Goal: Information Seeking & Learning: Learn about a topic

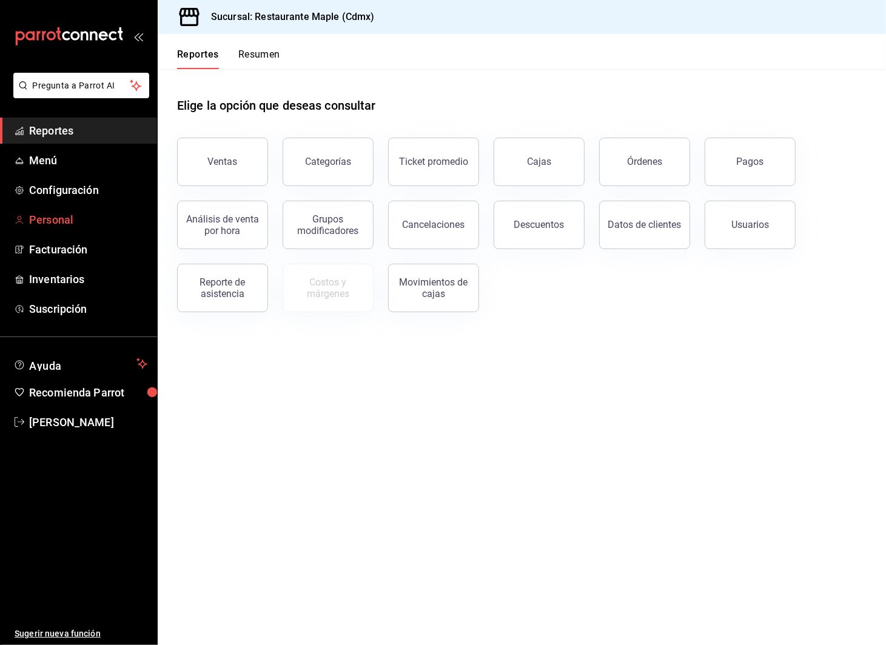
click at [56, 217] on span "Personal" at bounding box center [88, 220] width 118 height 16
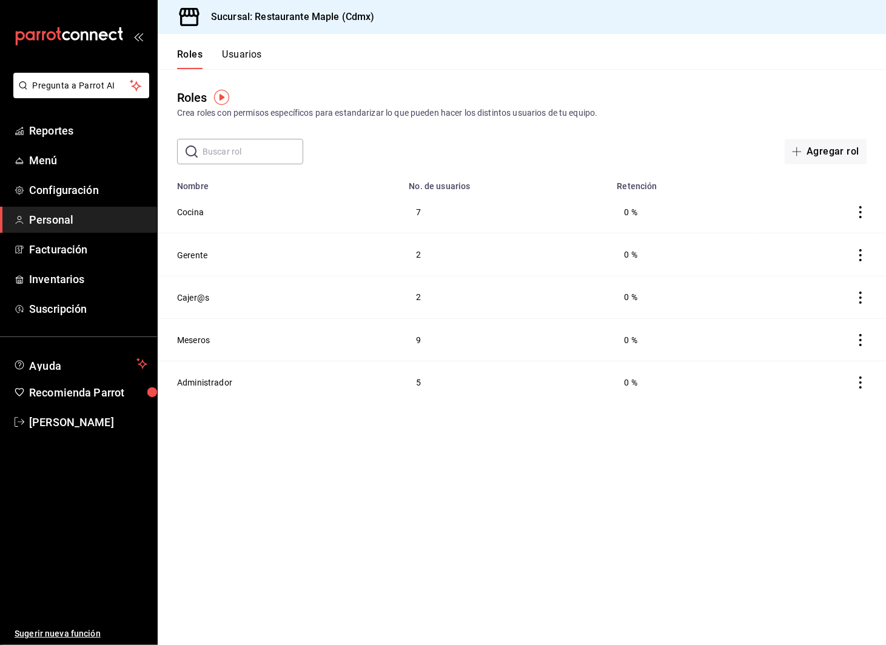
click at [252, 56] on button "Usuarios" at bounding box center [242, 59] width 40 height 21
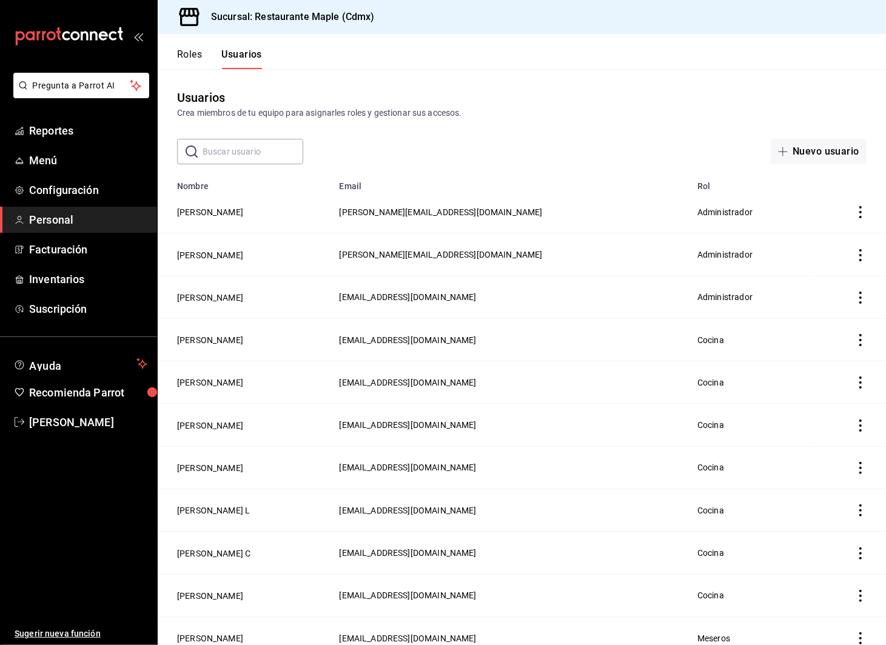
scroll to position [648, 0]
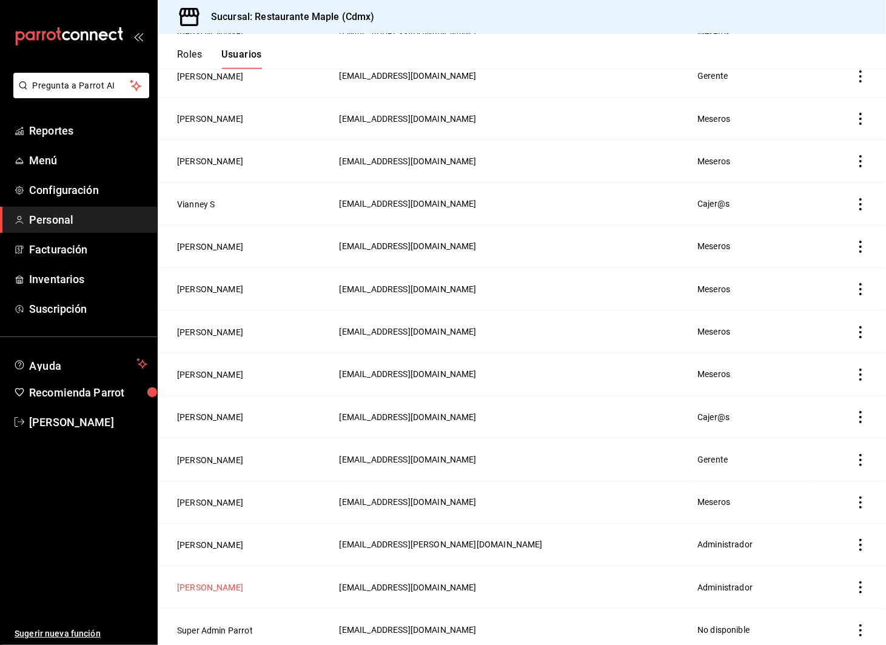
click at [195, 582] on button "[PERSON_NAME]" at bounding box center [210, 588] width 66 height 12
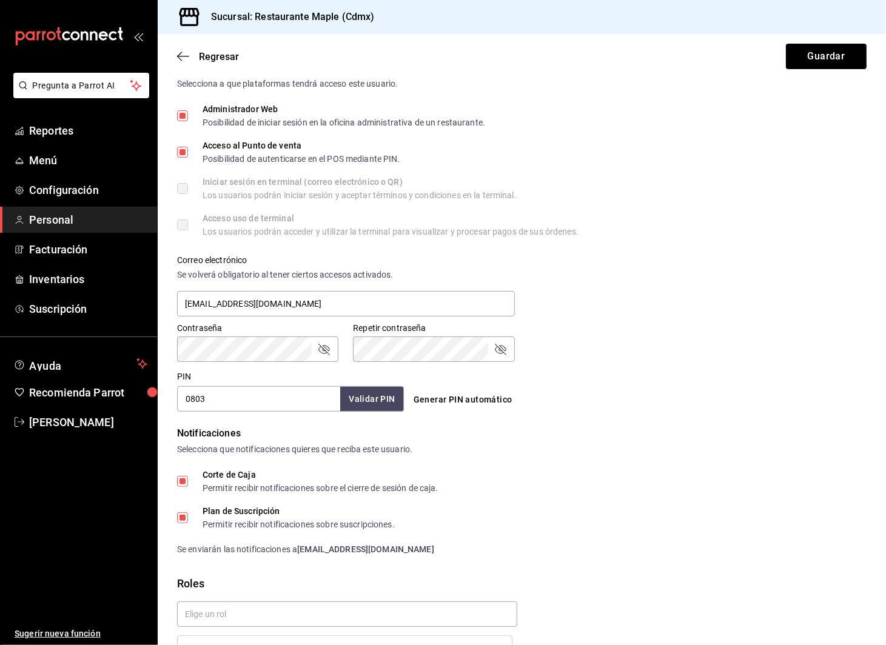
scroll to position [354, 0]
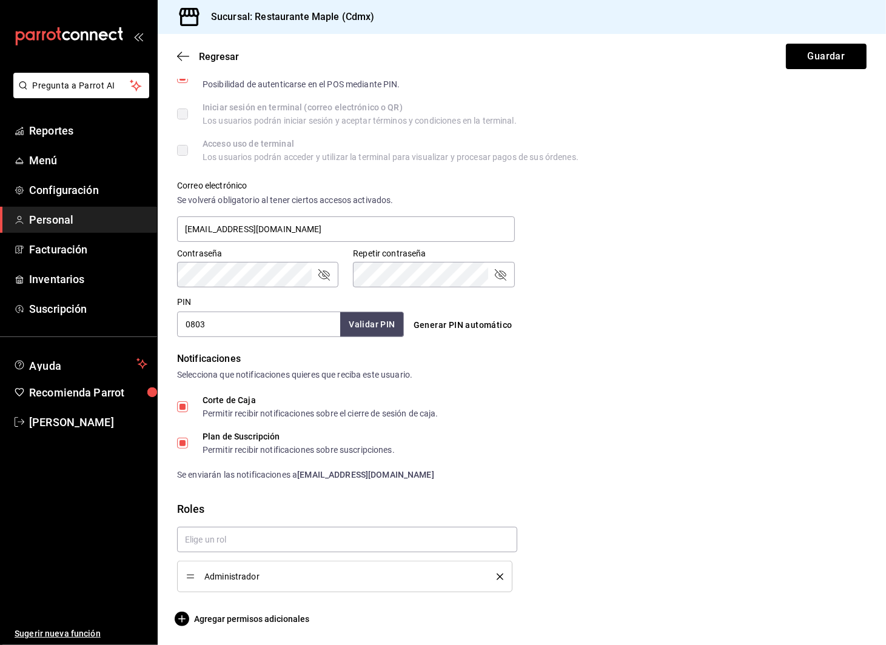
click at [183, 448] on input "Plan de Suscripción Permitir recibir notificaciones sobre suscripciones." at bounding box center [182, 443] width 11 height 11
checkbox input "false"
click at [254, 537] on input "text" at bounding box center [347, 539] width 340 height 25
click at [673, 410] on div "Corte de Caja Permitir recibir notificaciones sobre el cierre de sesión de caja." at bounding box center [522, 407] width 690 height 22
click at [702, 66] on button "Guardar" at bounding box center [826, 56] width 81 height 25
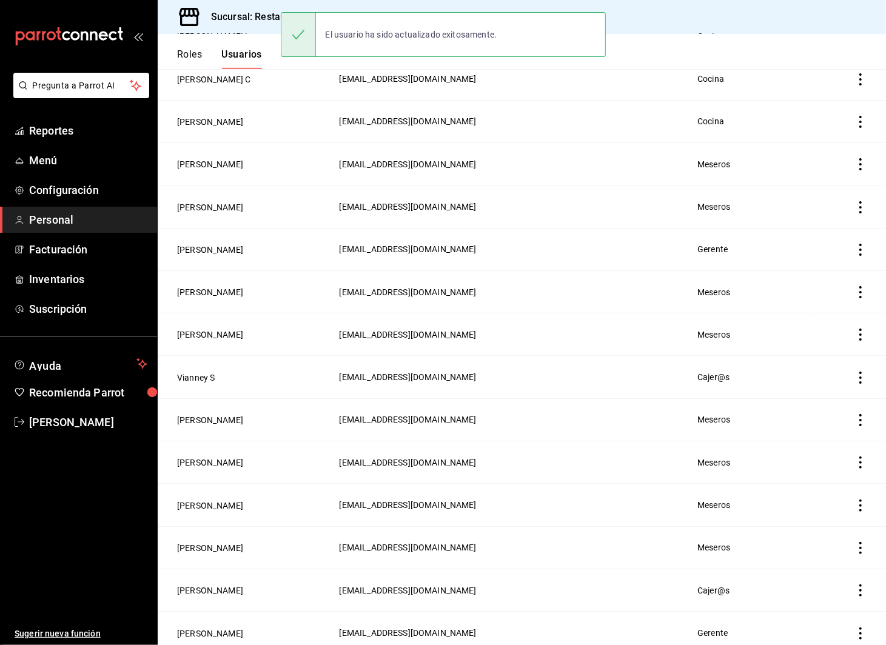
scroll to position [648, 0]
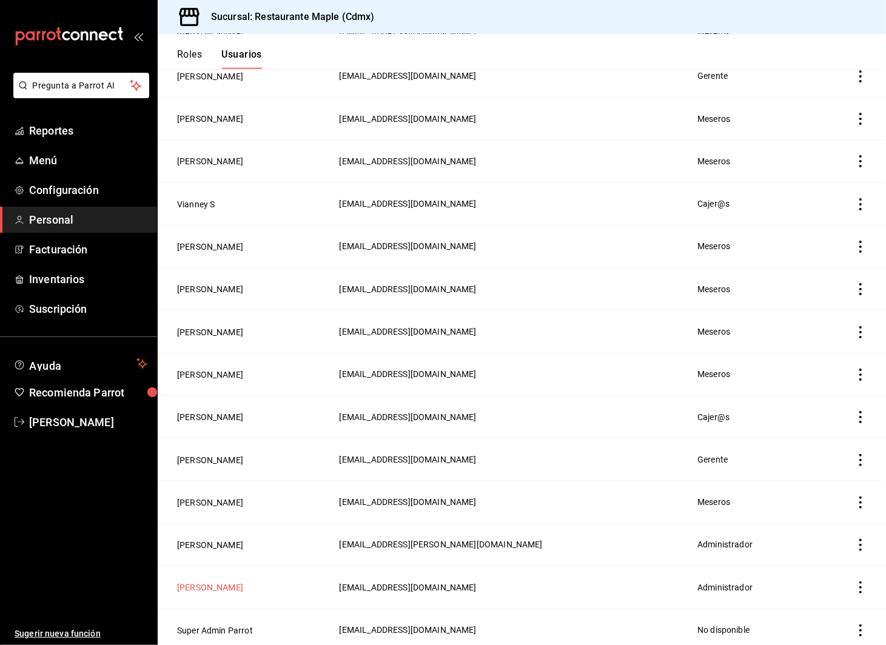
click at [193, 587] on button "[PERSON_NAME]" at bounding box center [210, 588] width 66 height 12
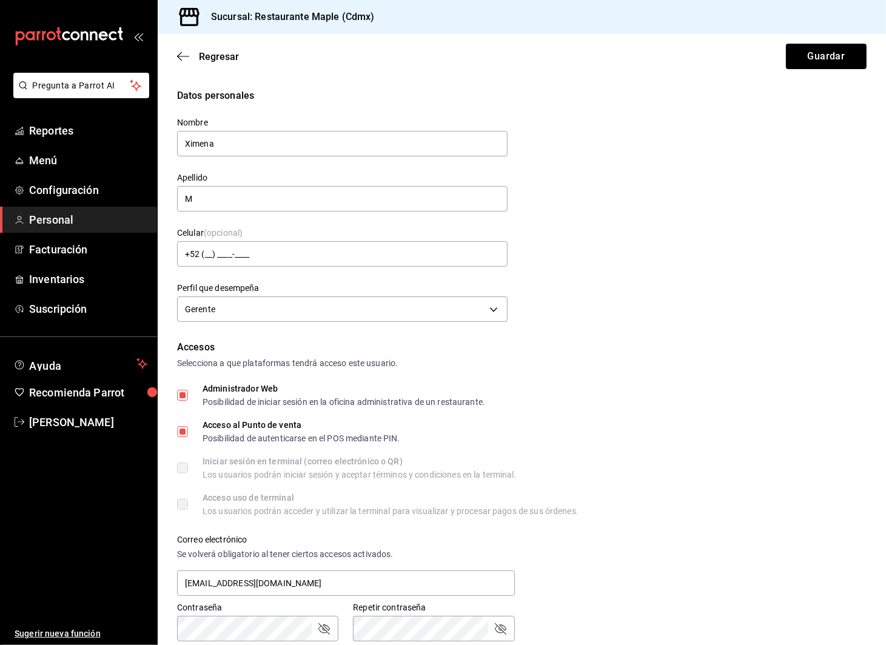
scroll to position [354, 0]
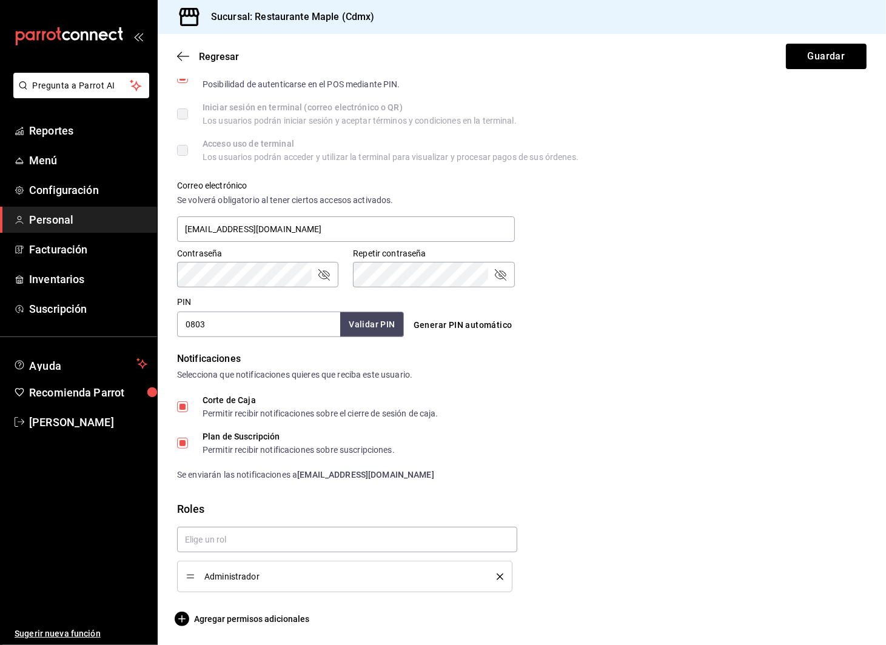
click at [185, 435] on label "Plan de Suscripción Permitir recibir notificaciones sobre suscripciones." at bounding box center [286, 443] width 218 height 22
click at [185, 438] on input "Plan de Suscripción Permitir recibir notificaciones sobre suscripciones." at bounding box center [182, 443] width 11 height 11
checkbox input "false"
click at [702, 59] on button "Guardar" at bounding box center [826, 56] width 81 height 25
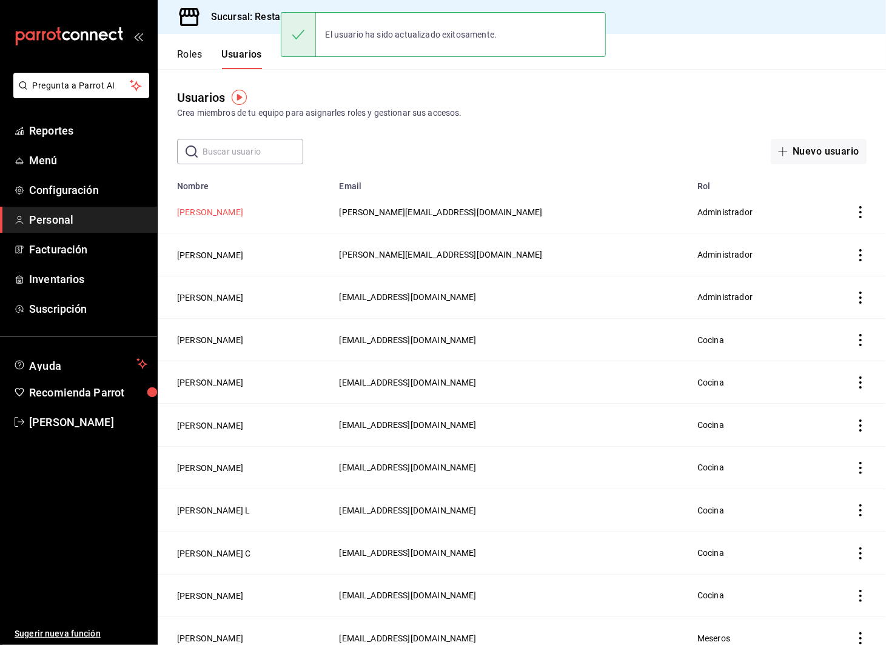
click at [228, 217] on button "[PERSON_NAME]" at bounding box center [210, 212] width 66 height 12
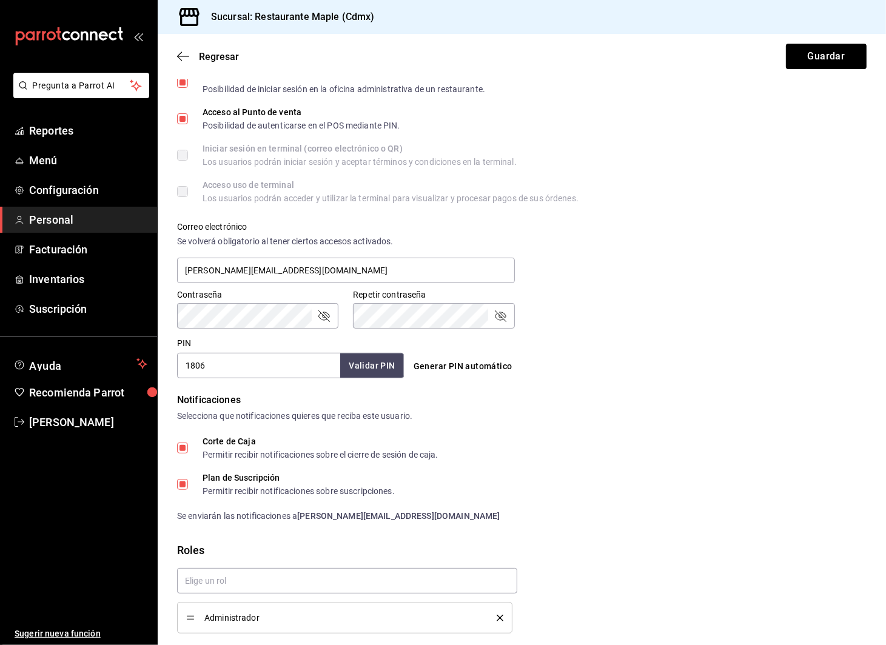
scroll to position [354, 0]
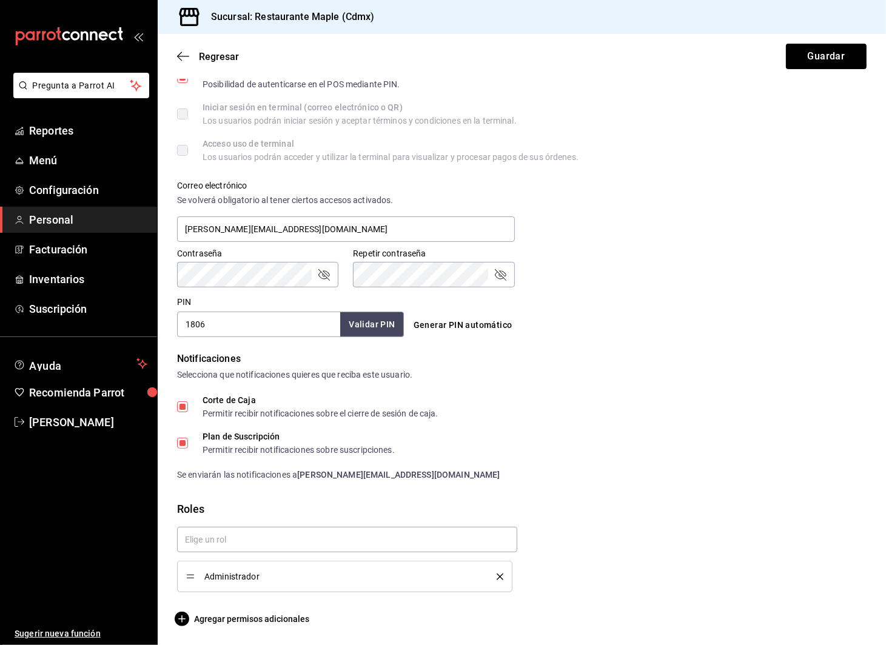
click at [177, 443] on input "Plan de Suscripción Permitir recibir notificaciones sobre suscripciones." at bounding box center [182, 443] width 11 height 11
checkbox input "false"
click at [702, 55] on button "Guardar" at bounding box center [826, 56] width 81 height 25
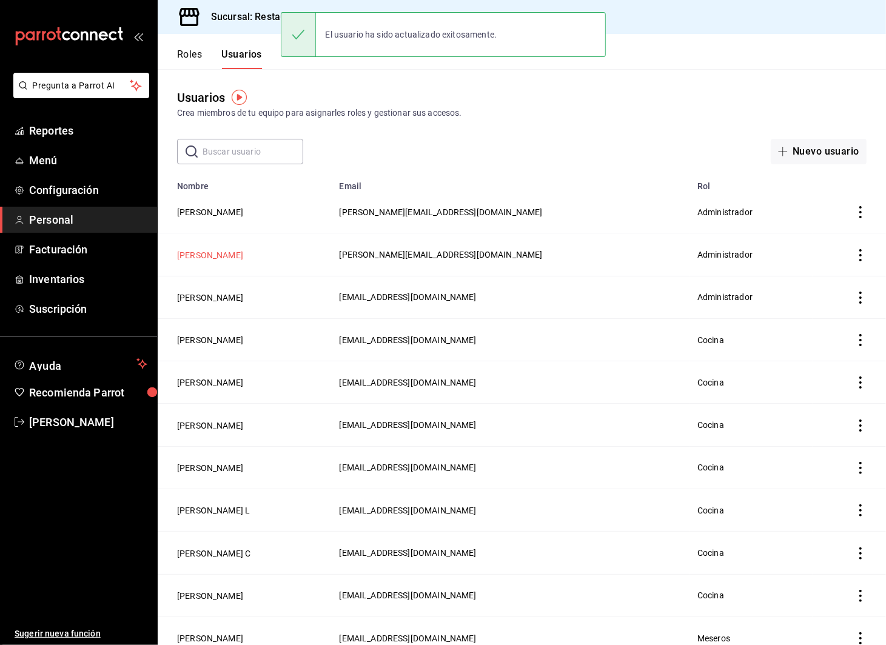
click at [204, 257] on button "[PERSON_NAME]" at bounding box center [210, 255] width 66 height 12
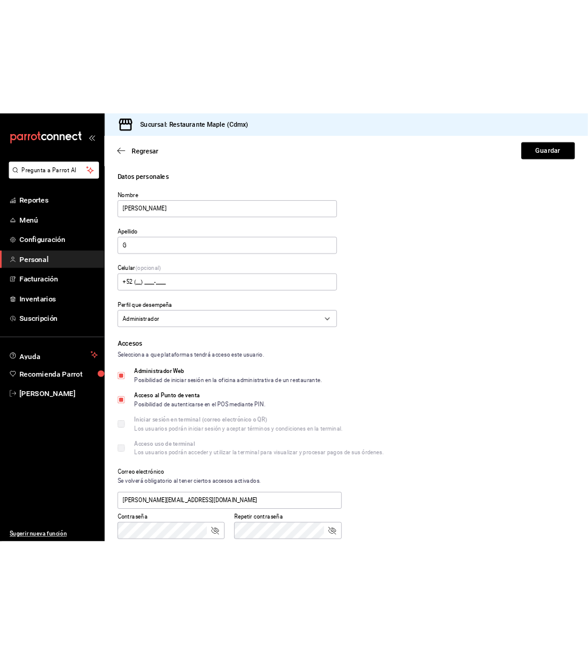
scroll to position [354, 0]
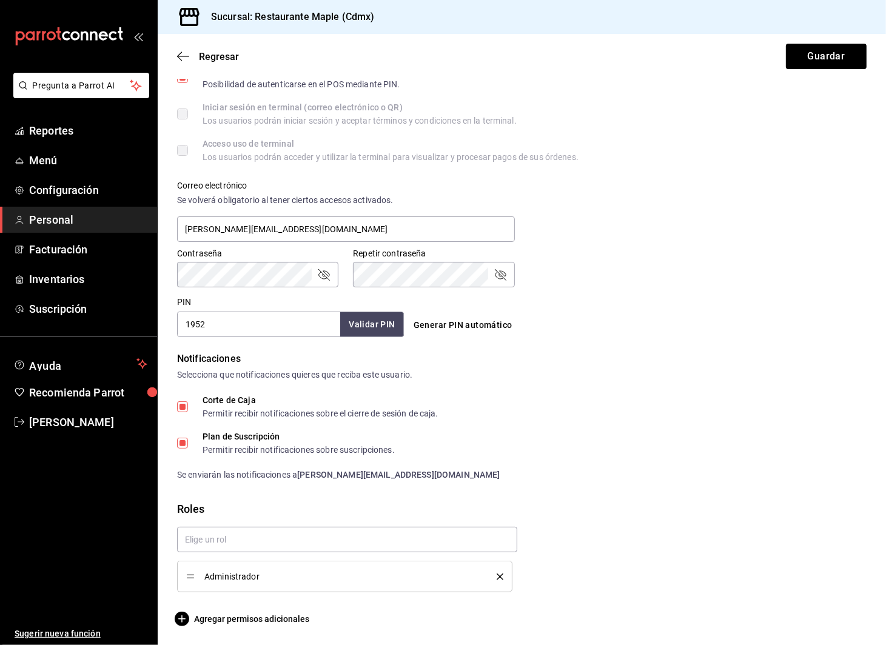
click at [181, 441] on input "Plan de Suscripción Permitir recibir notificaciones sobre suscripciones." at bounding box center [182, 443] width 11 height 11
checkbox input "false"
click at [702, 60] on button "Guardar" at bounding box center [826, 56] width 81 height 25
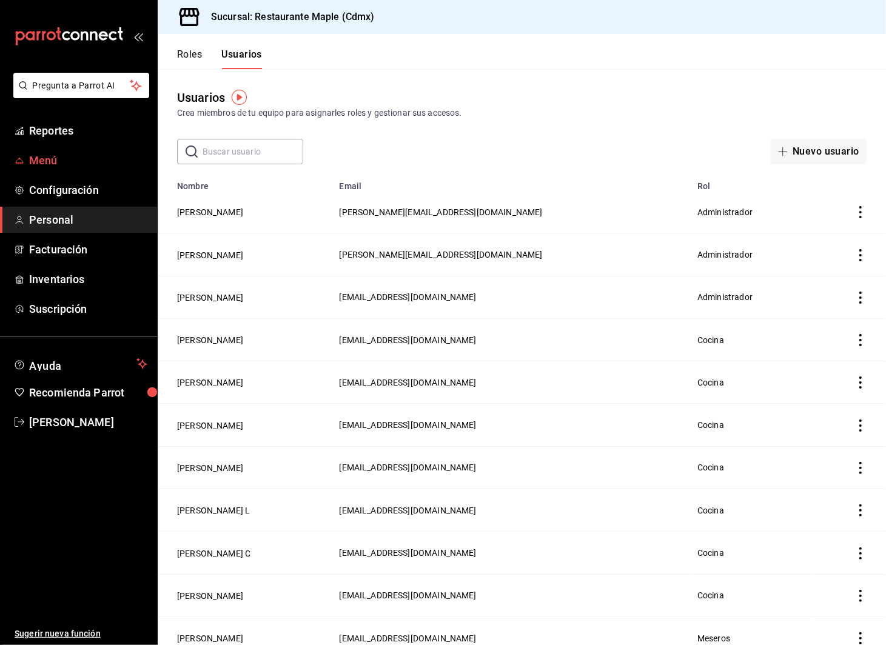
click at [70, 150] on link "Menú" at bounding box center [78, 160] width 157 height 26
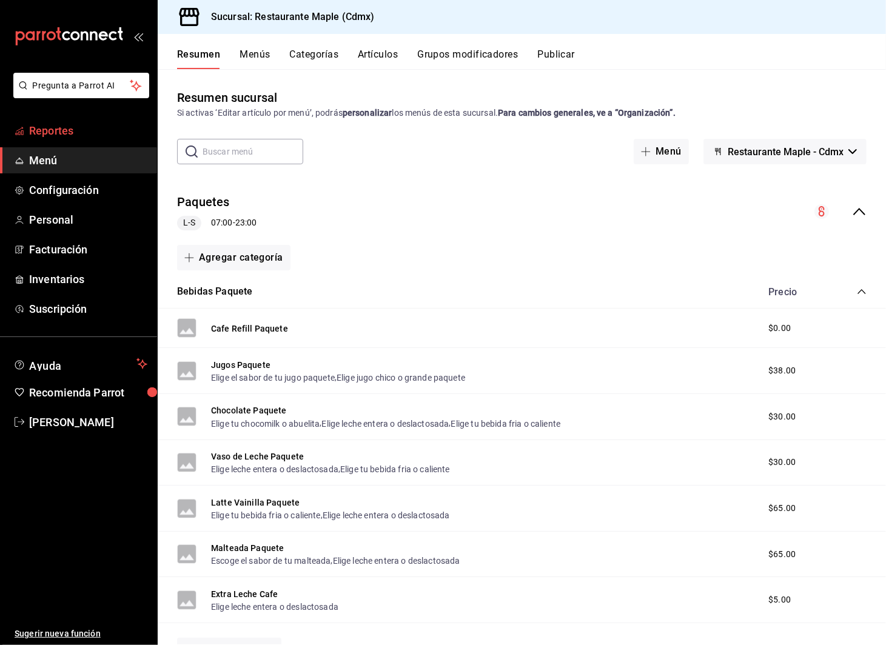
click at [82, 129] on span "Reportes" at bounding box center [88, 131] width 118 height 16
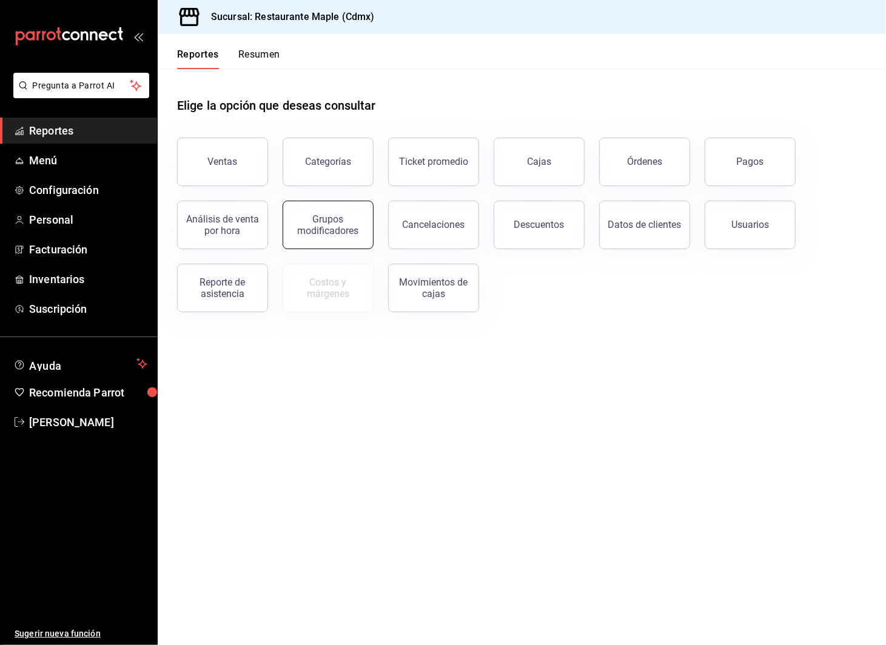
click at [306, 228] on div "Grupos modificadores" at bounding box center [328, 225] width 75 height 23
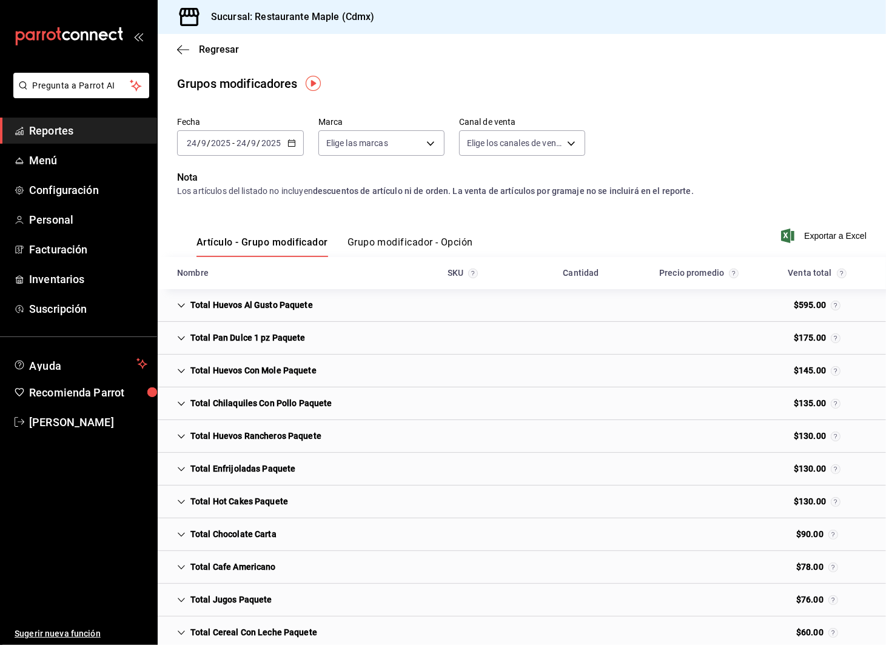
click at [292, 143] on icon "button" at bounding box center [291, 143] width 8 height 8
click at [197, 203] on span "Ayer" at bounding box center [234, 207] width 94 height 13
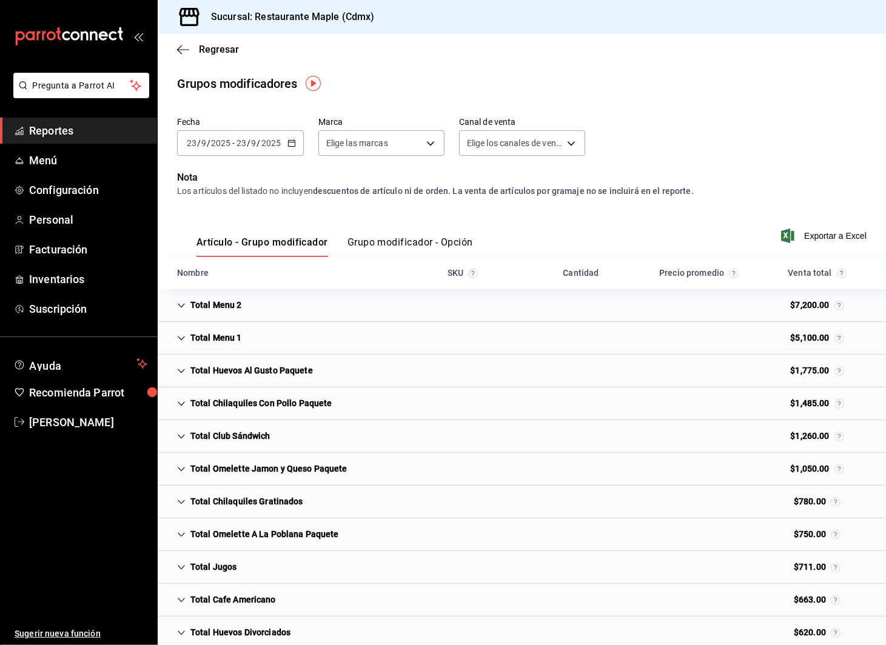
click at [184, 307] on icon "Cell" at bounding box center [181, 305] width 8 height 8
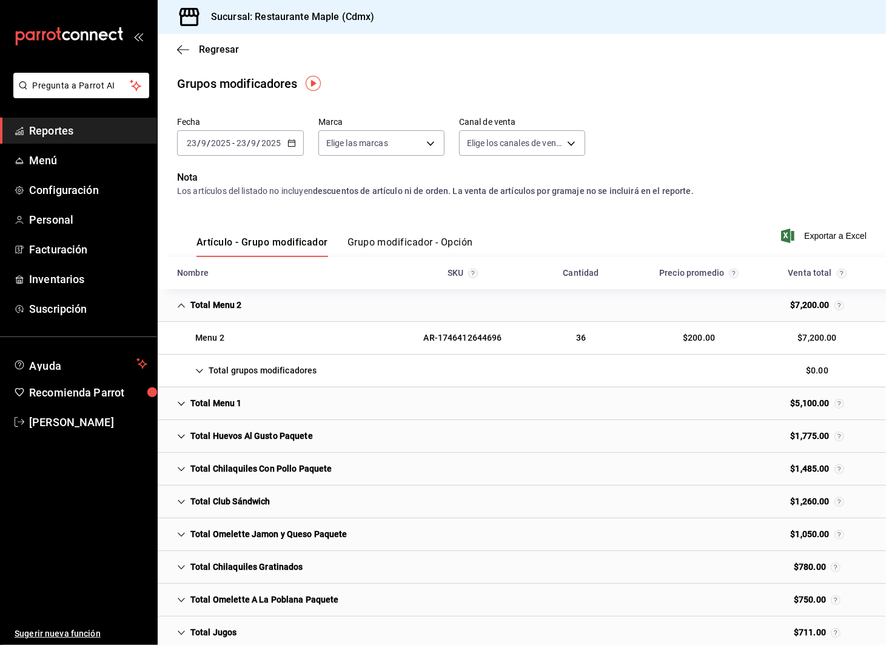
click at [183, 395] on div "Total Menu 1" at bounding box center [209, 403] width 84 height 22
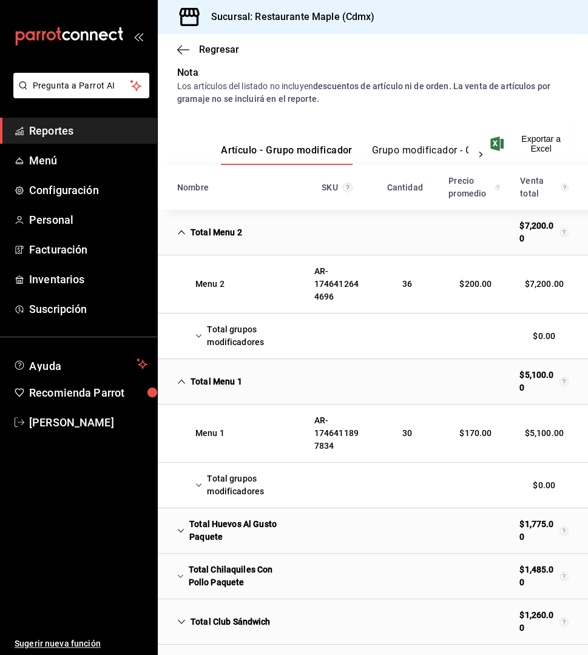
scroll to position [110, 0]
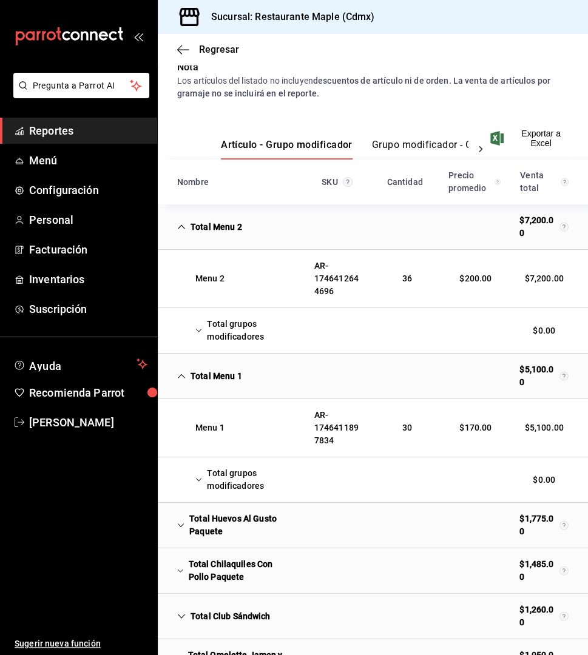
click at [201, 478] on icon "Cell" at bounding box center [198, 480] width 7 height 8
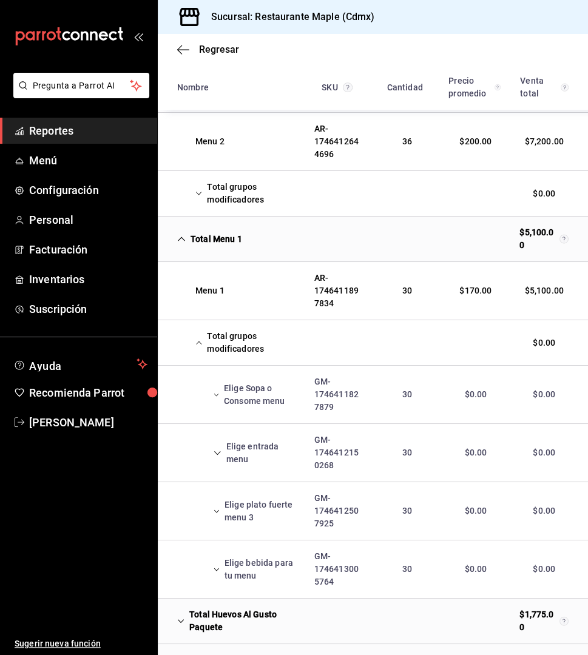
scroll to position [254, 0]
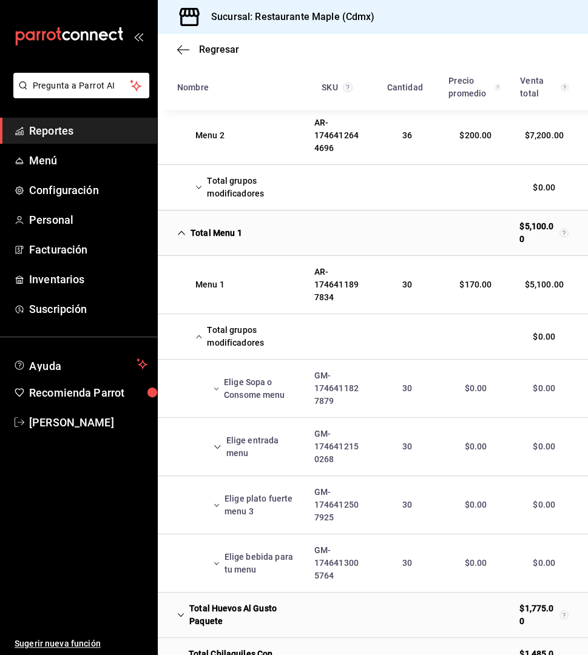
click at [218, 385] on icon "Cell" at bounding box center [216, 389] width 5 height 8
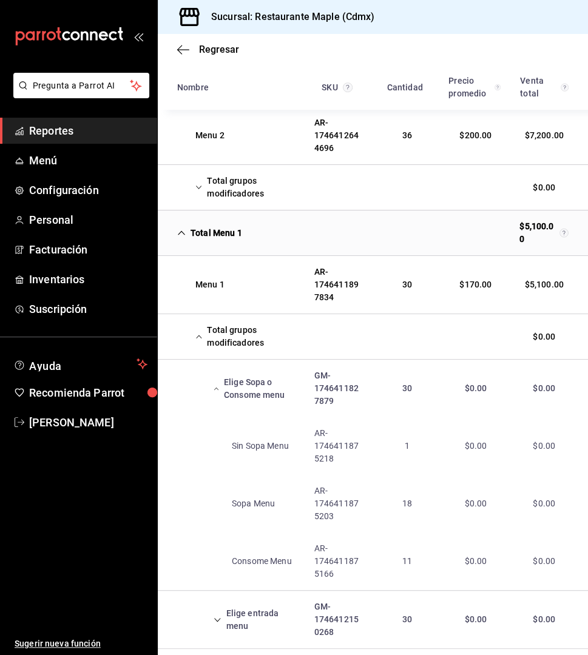
click at [217, 386] on icon "Cell" at bounding box center [216, 389] width 5 height 8
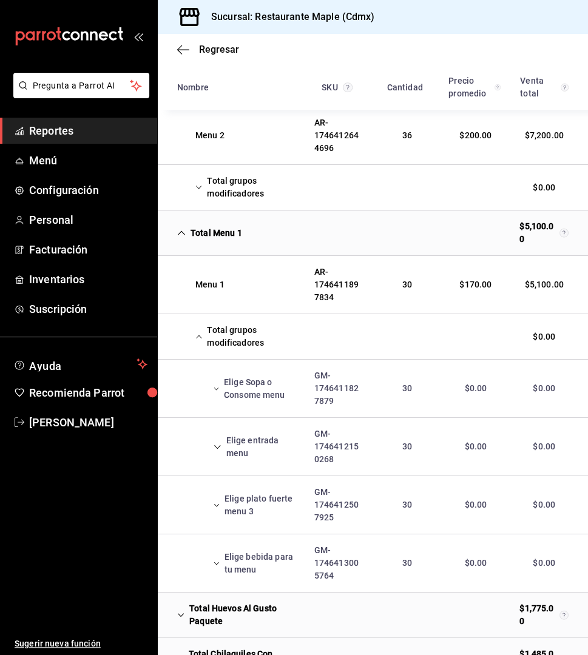
click at [220, 445] on icon "Cell" at bounding box center [217, 447] width 6 height 4
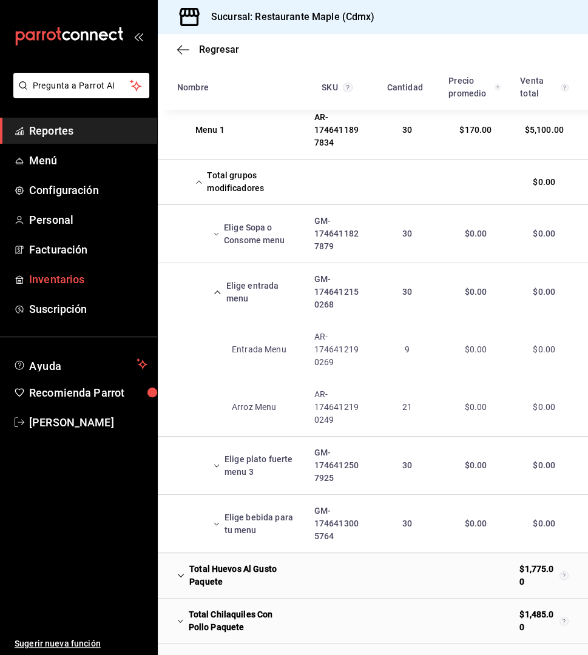
scroll to position [411, 0]
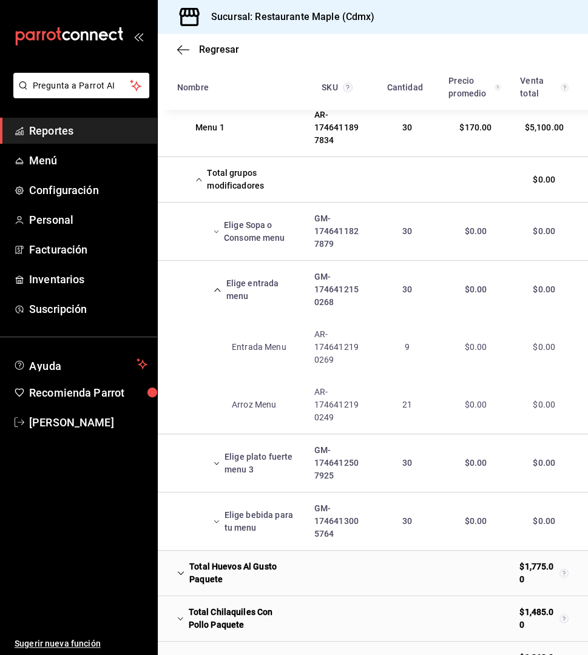
click at [216, 459] on icon "Cell" at bounding box center [217, 463] width 6 height 8
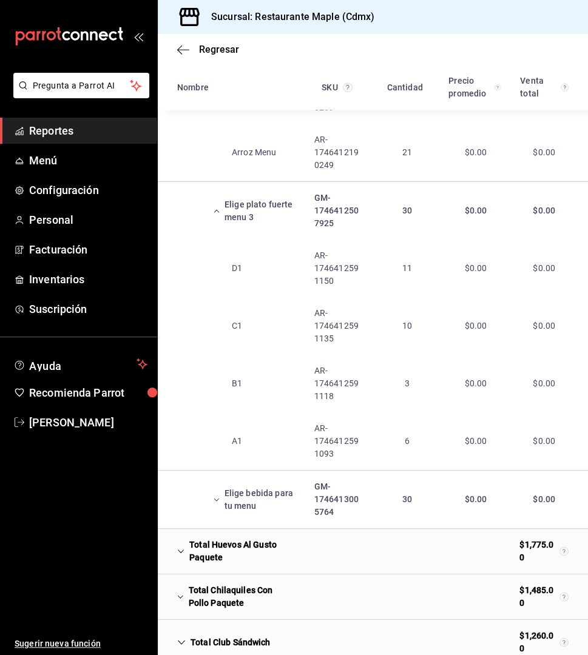
scroll to position [670, 0]
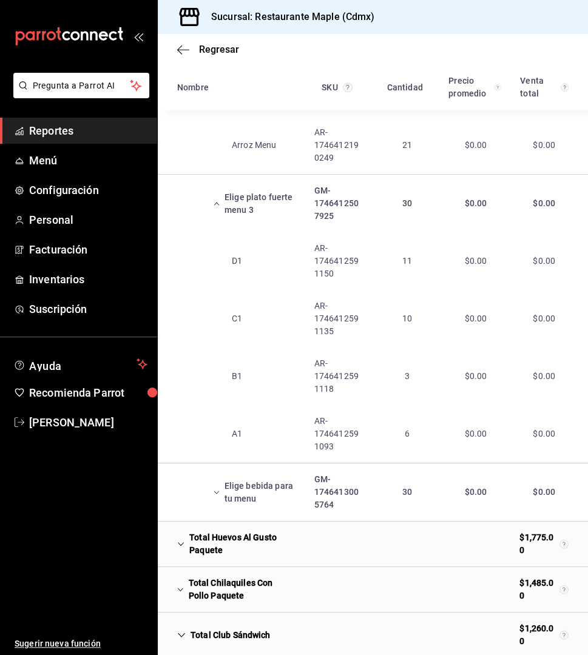
click at [221, 484] on div "Elige bebida para tu menu" at bounding box center [235, 492] width 137 height 35
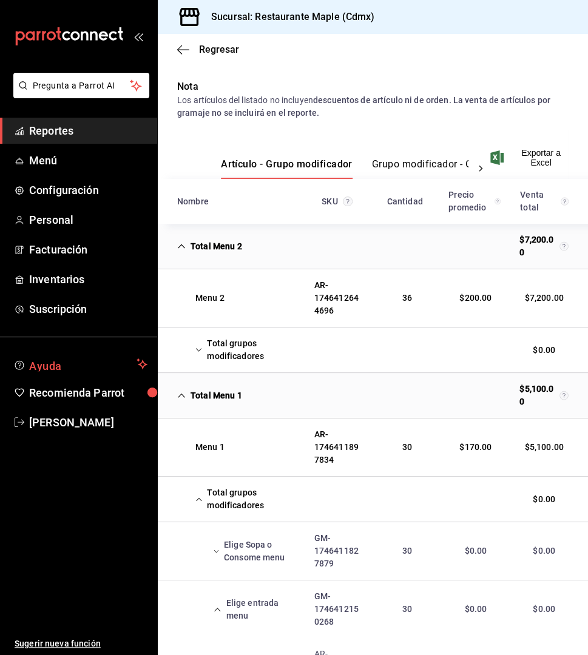
scroll to position [81, 0]
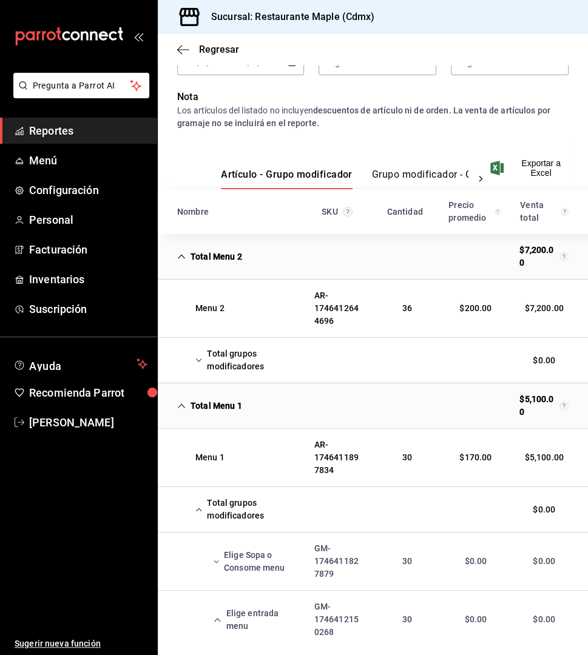
click at [178, 405] on icon "Cell" at bounding box center [181, 406] width 8 height 8
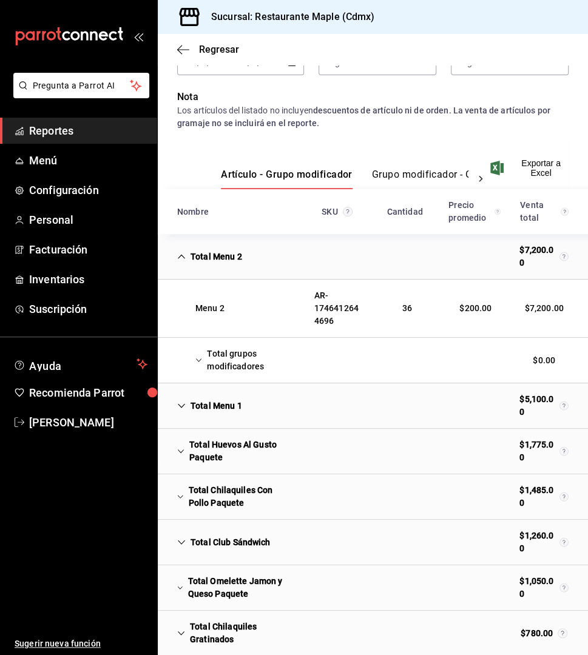
click at [197, 357] on icon "Cell" at bounding box center [198, 360] width 7 height 8
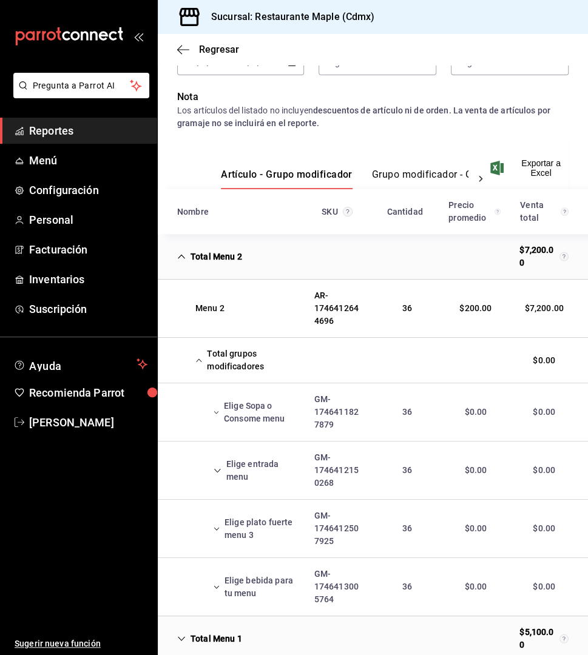
click at [214, 408] on icon "Cell" at bounding box center [216, 412] width 5 height 8
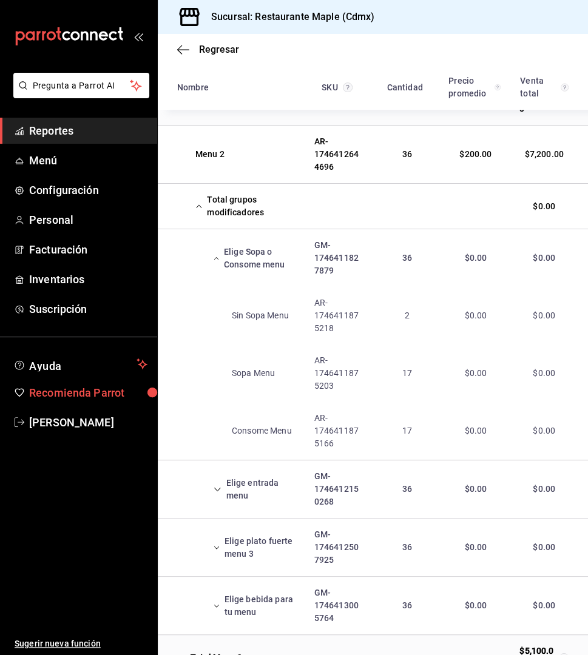
scroll to position [246, 0]
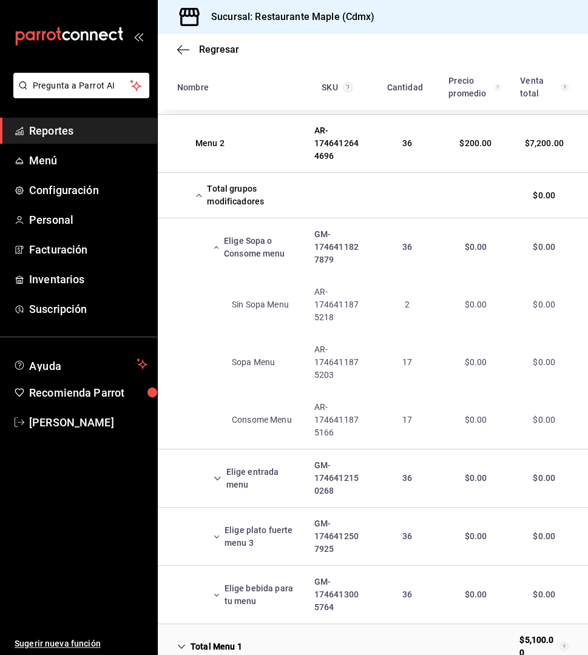
click at [217, 477] on icon "Cell" at bounding box center [218, 478] width 8 height 8
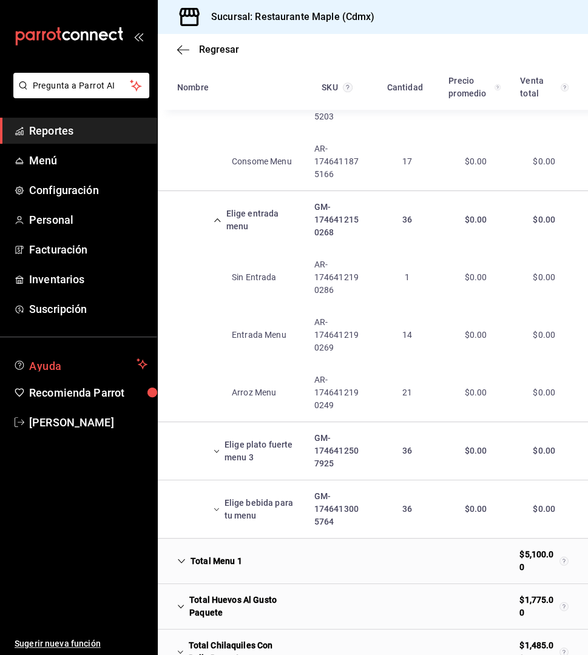
scroll to position [516, 0]
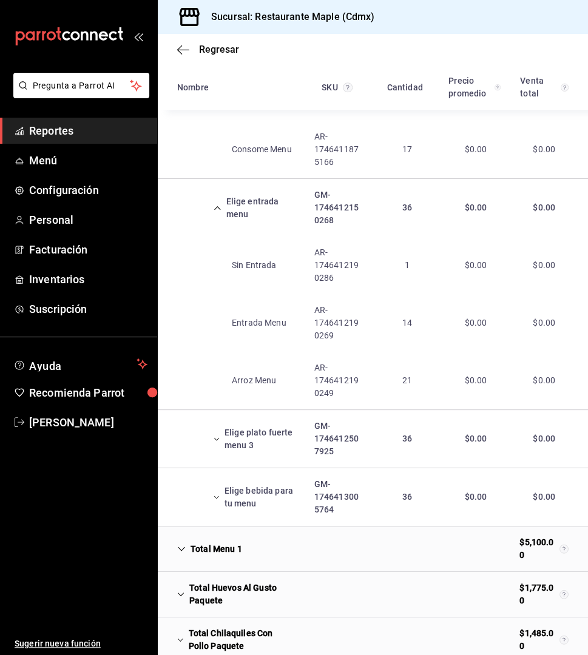
click at [218, 442] on div "Elige plato fuerte menu 3" at bounding box center [235, 439] width 137 height 35
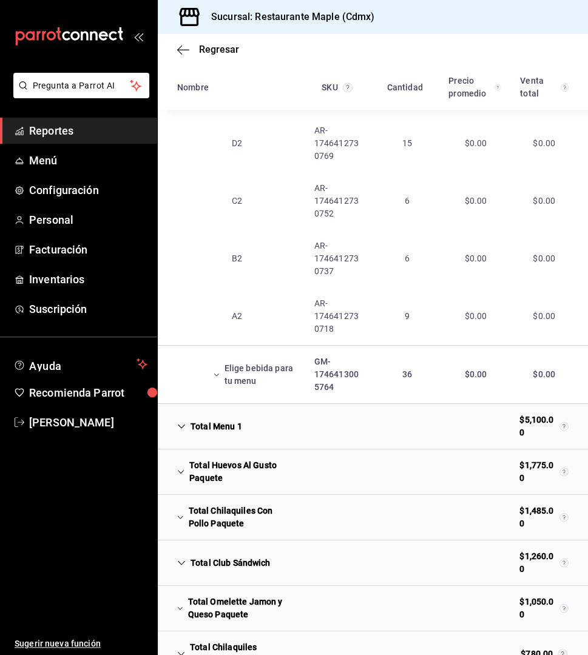
scroll to position [938, 0]
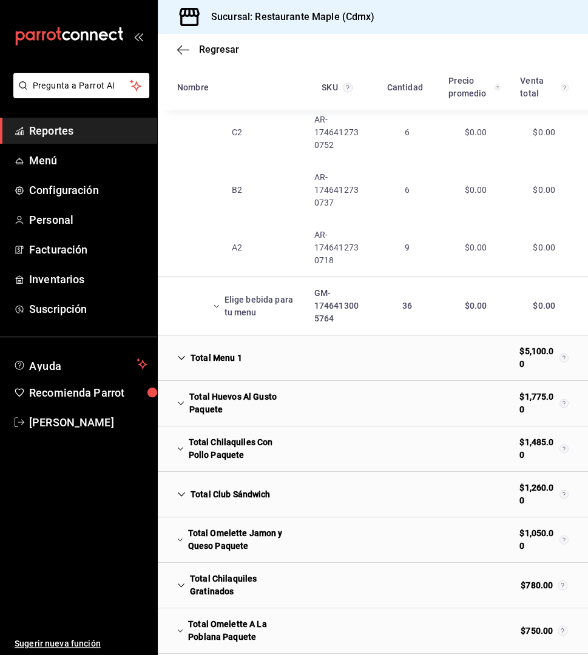
click at [188, 356] on div "Total Menu 1" at bounding box center [209, 358] width 84 height 22
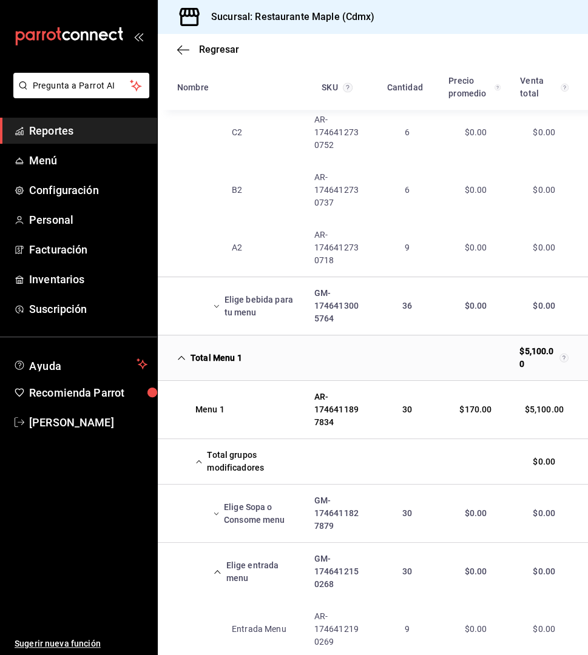
click at [188, 356] on div "Total Menu 1" at bounding box center [209, 358] width 84 height 22
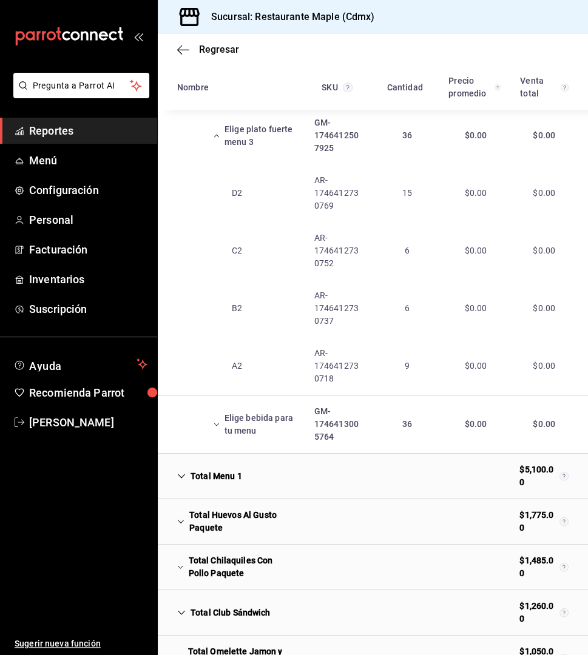
scroll to position [819, 0]
click at [216, 426] on icon "Cell" at bounding box center [217, 425] width 6 height 8
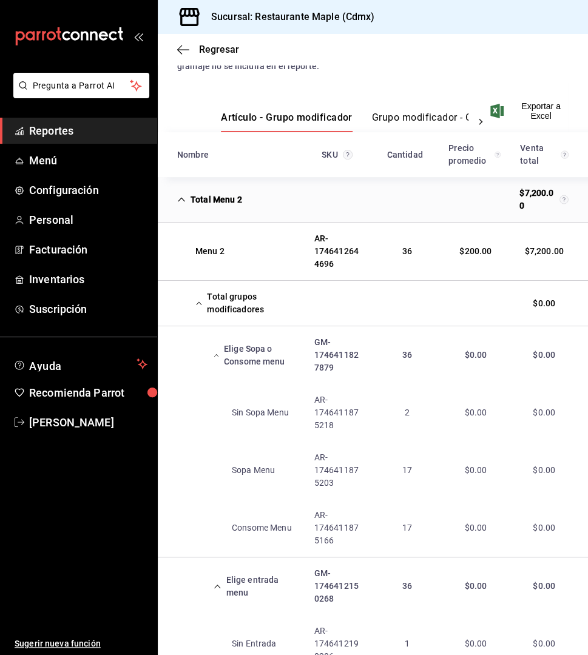
scroll to position [72, 0]
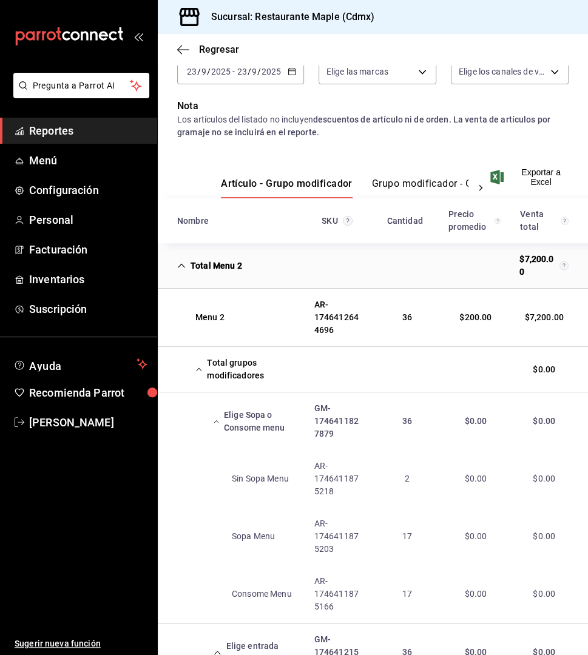
click at [200, 368] on icon "Cell" at bounding box center [198, 369] width 7 height 8
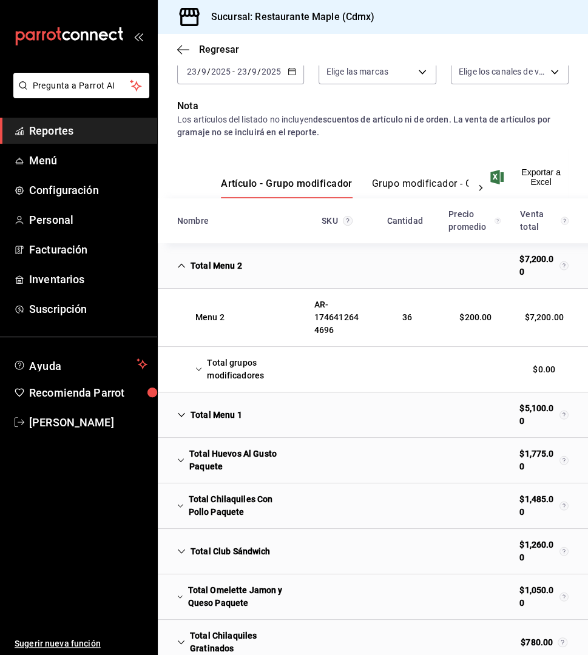
click at [184, 269] on div "Total Menu 2" at bounding box center [209, 266] width 84 height 22
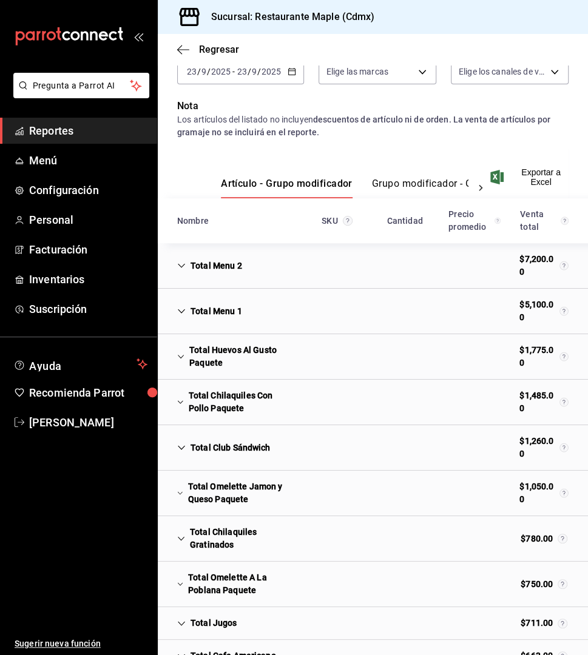
click at [187, 360] on div "Total Huevos Al Gusto Paquete" at bounding box center [235, 356] width 137 height 35
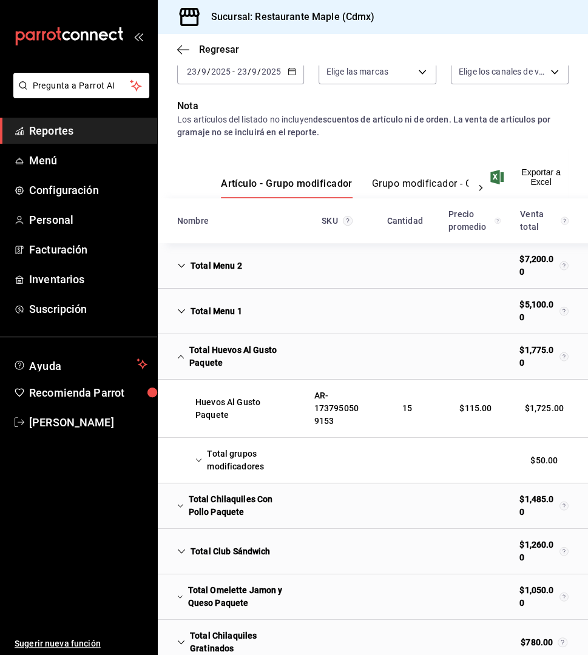
click at [181, 505] on icon "Cell" at bounding box center [180, 505] width 5 height 3
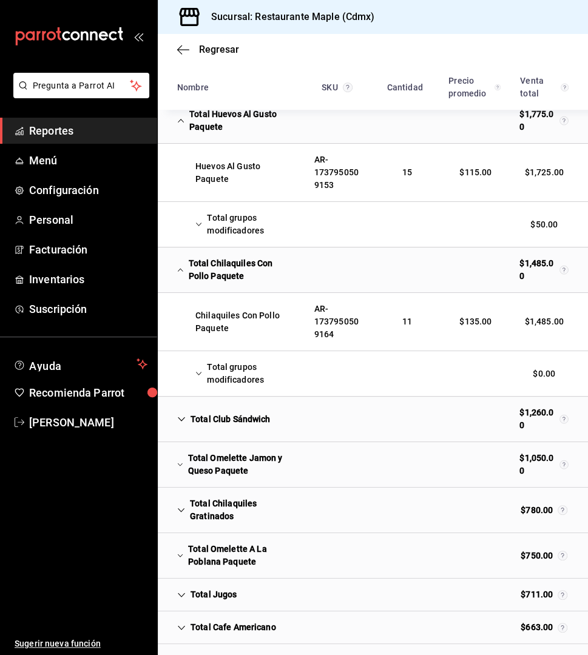
scroll to position [314, 0]
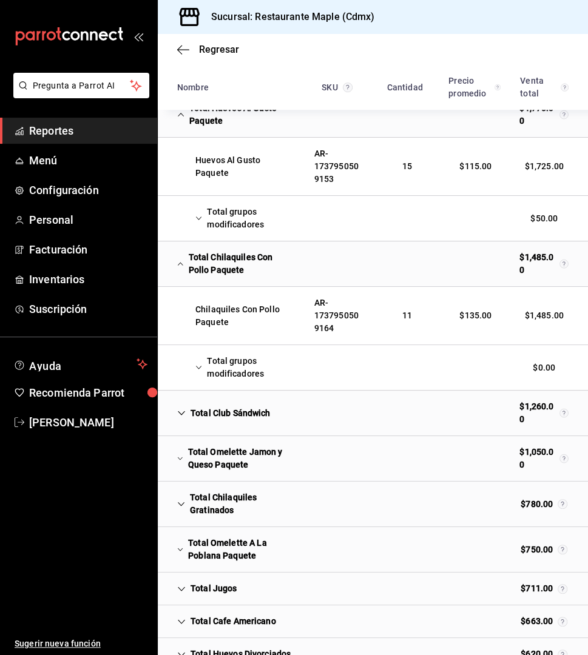
click at [186, 409] on div "Total Club Sándwich" at bounding box center [223, 413] width 113 height 22
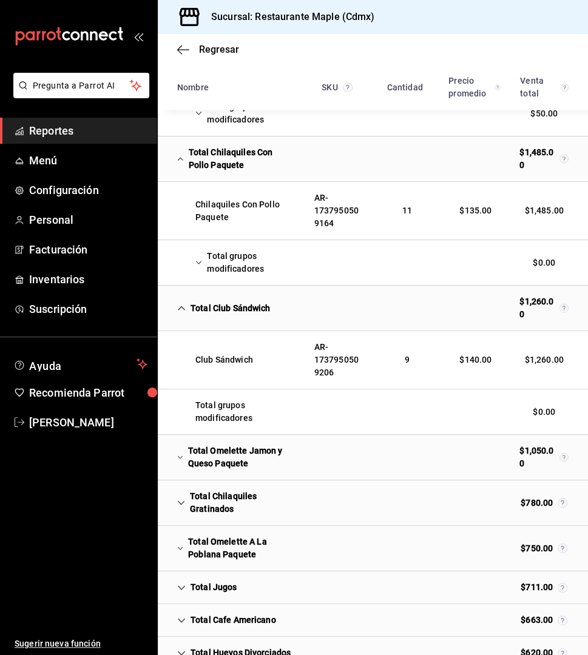
scroll to position [426, 0]
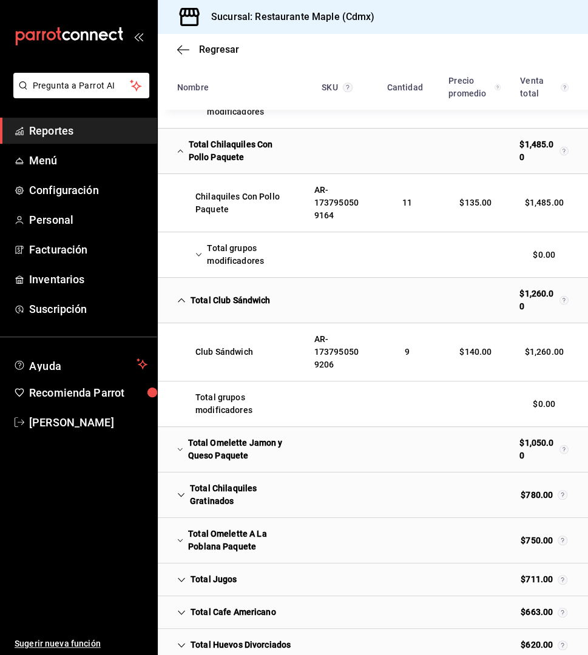
click at [183, 448] on div "Total Omelette Jamon y Queso Paquete" at bounding box center [235, 449] width 137 height 35
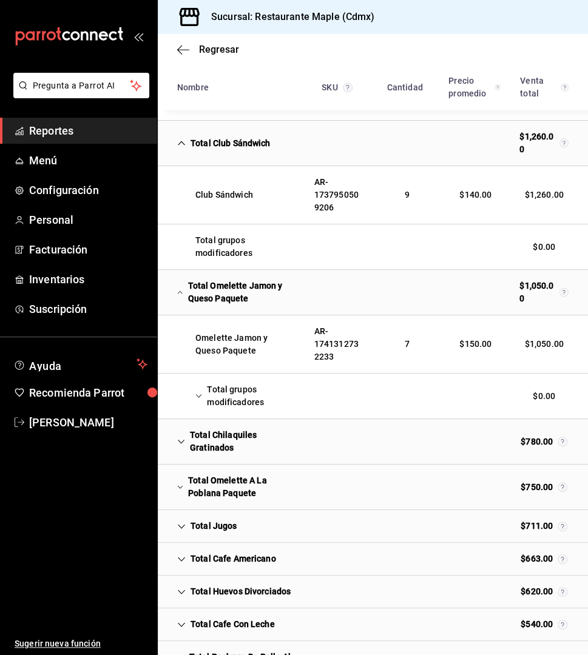
scroll to position [596, 0]
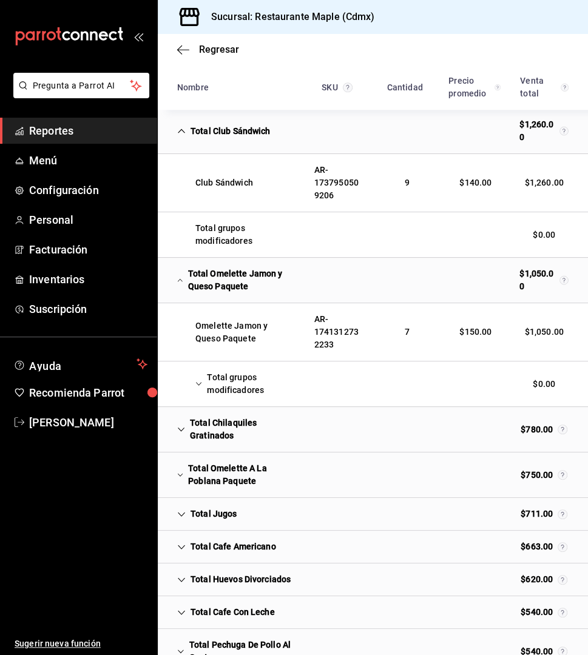
click at [181, 425] on icon "Cell" at bounding box center [181, 429] width 8 height 8
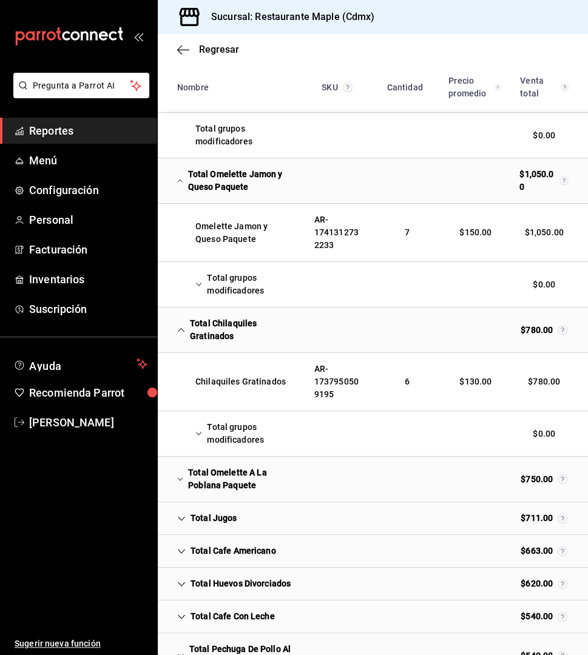
scroll to position [702, 0]
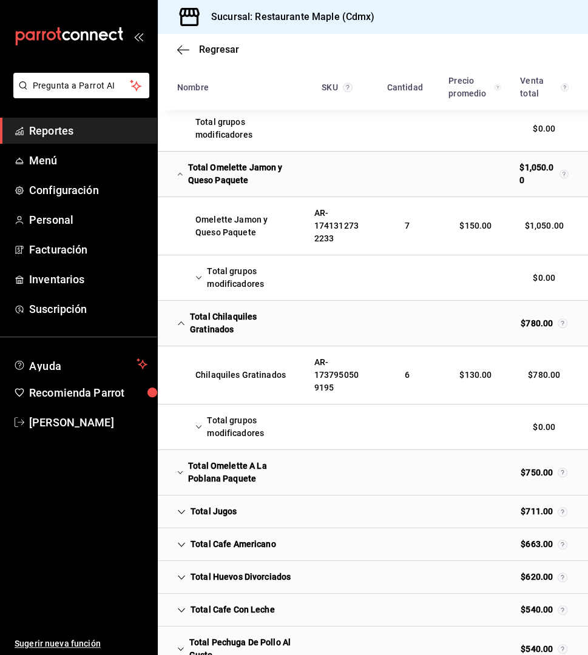
click at [180, 468] on icon "Cell" at bounding box center [180, 472] width 6 height 8
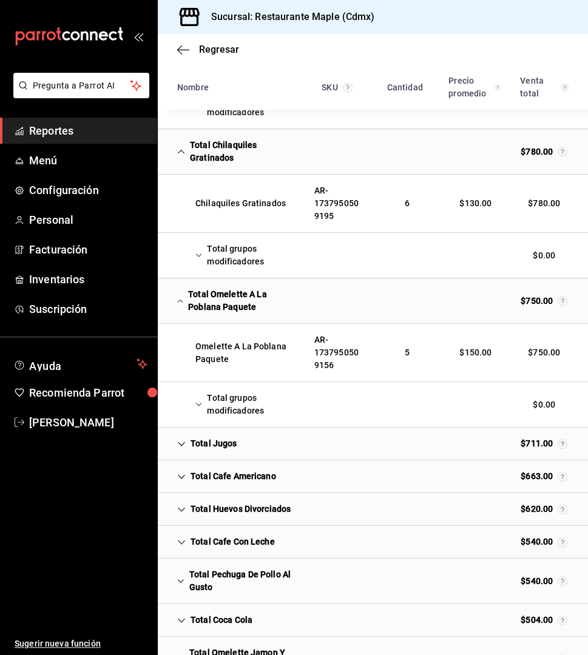
scroll to position [890, 0]
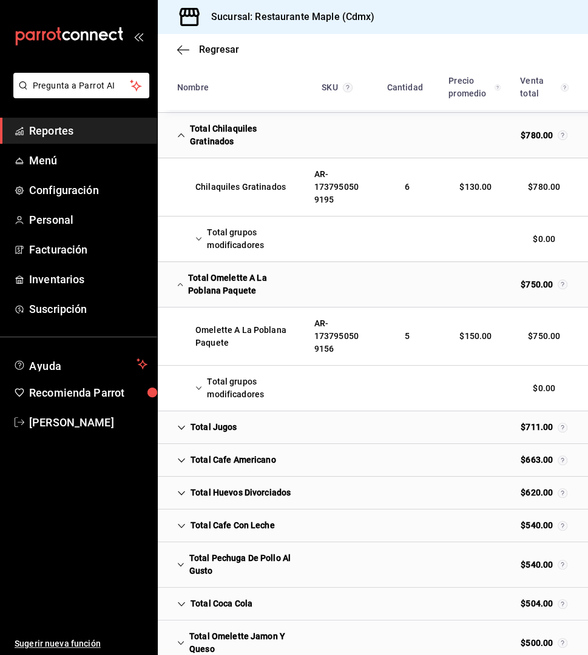
click at [183, 423] on icon "Cell" at bounding box center [181, 427] width 8 height 8
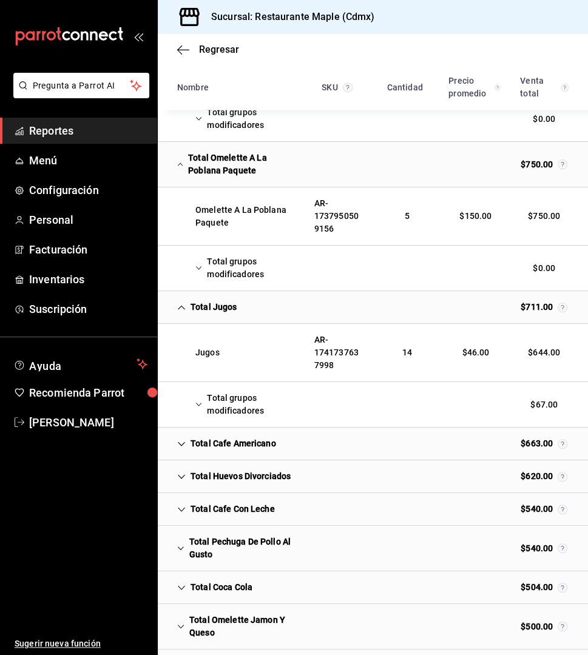
scroll to position [1022, 0]
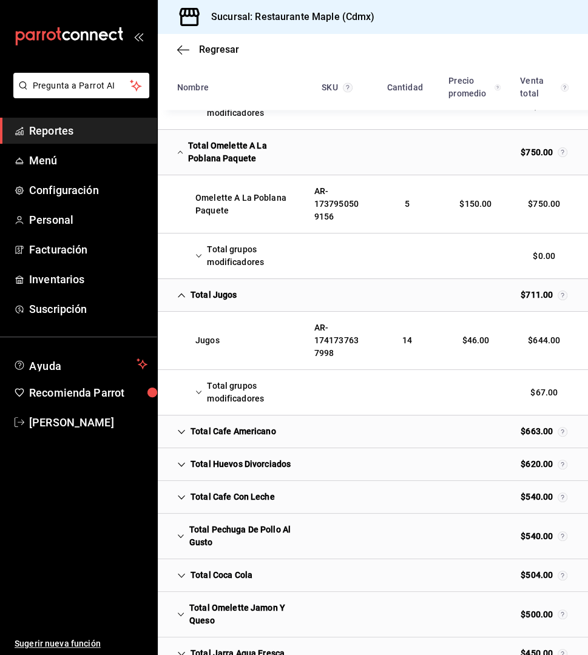
click at [200, 381] on div "Total grupos modificadores" at bounding box center [235, 392] width 137 height 35
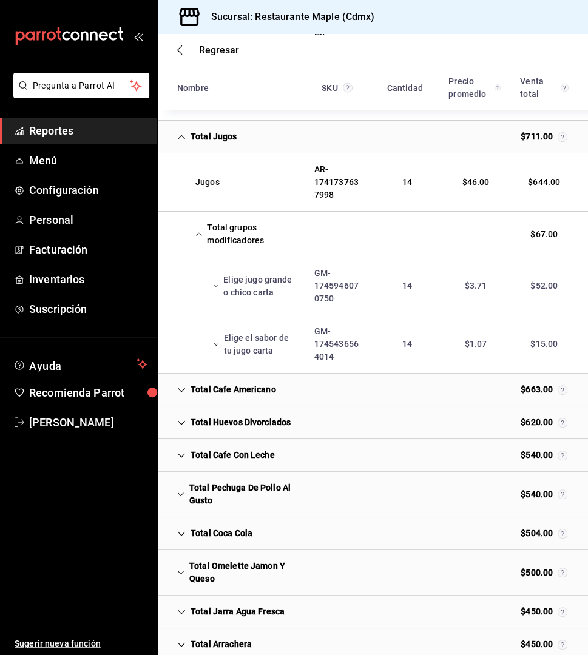
scroll to position [1183, 0]
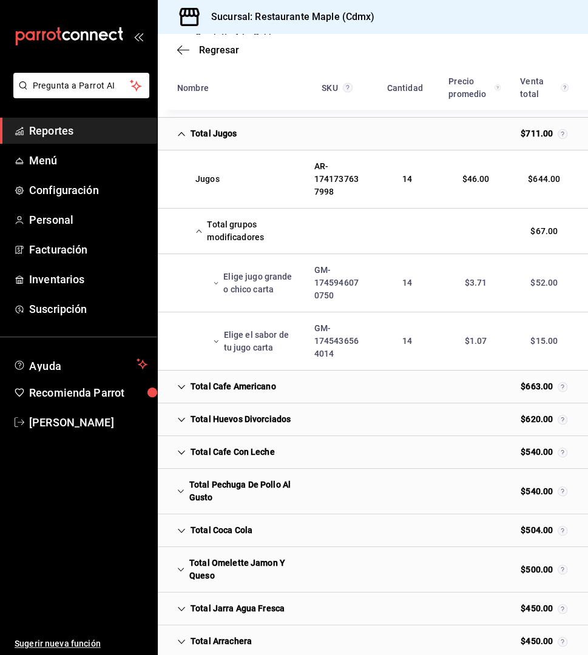
click at [186, 383] on div "Total Cafe Americano" at bounding box center [226, 386] width 118 height 22
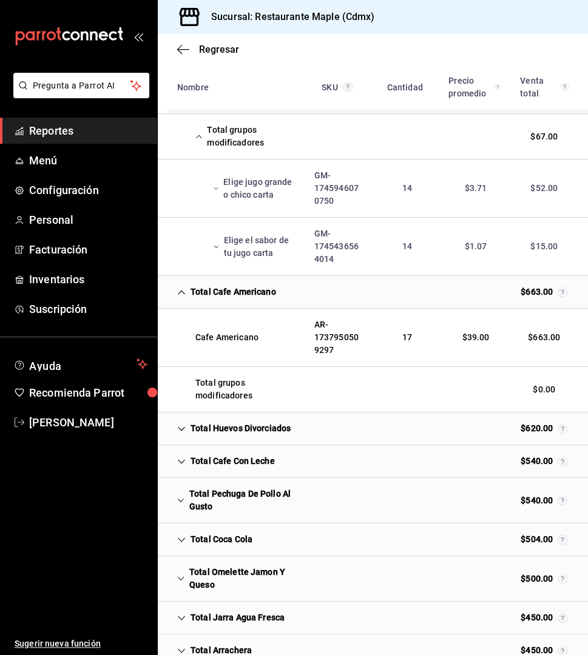
scroll to position [1279, 0]
click at [183, 424] on icon "Cell" at bounding box center [181, 428] width 8 height 8
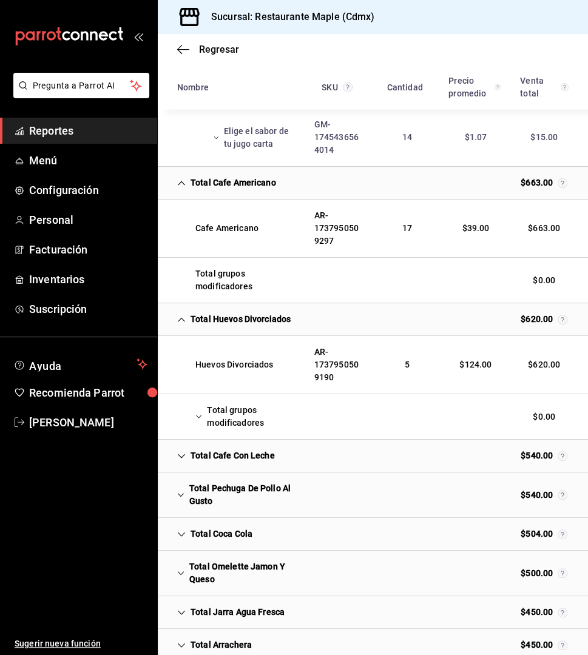
scroll to position [1393, 0]
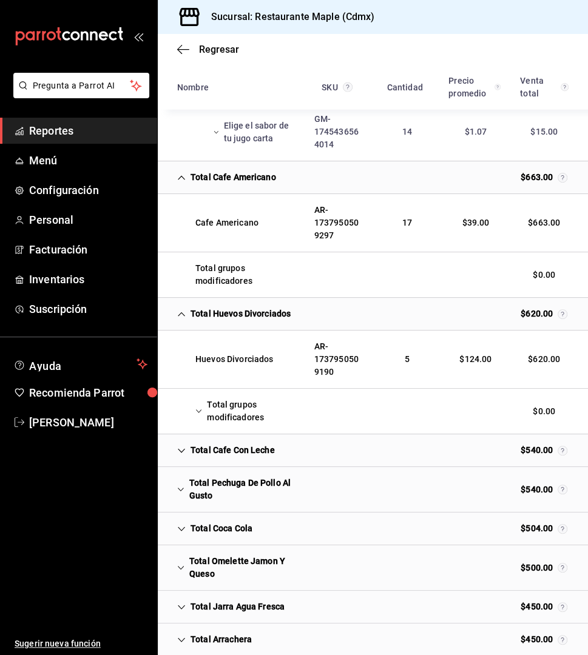
click at [182, 446] on icon "Cell" at bounding box center [181, 450] width 8 height 8
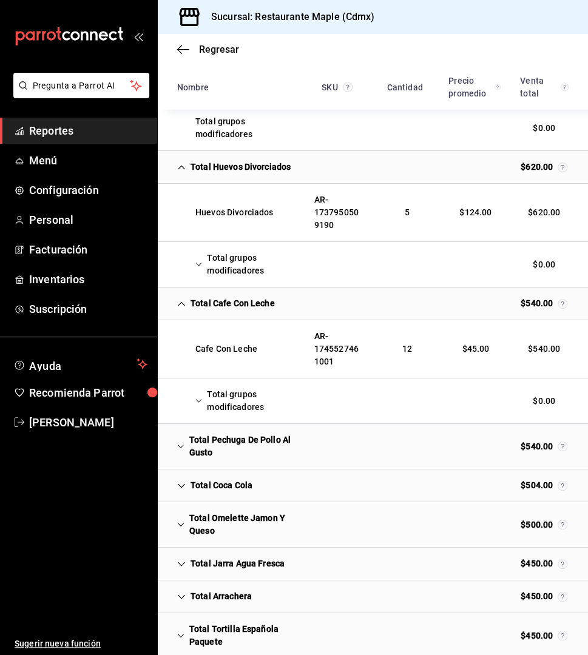
scroll to position [1547, 0]
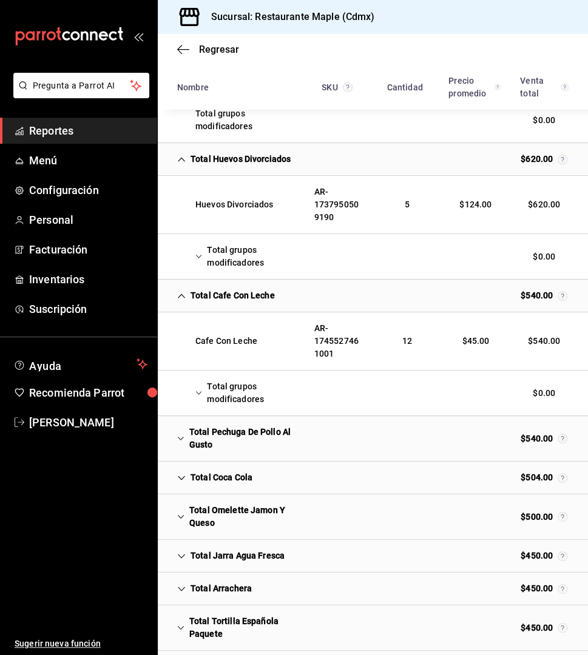
click at [184, 434] on div "Total Pechuga De Pollo Al Gusto" at bounding box center [235, 438] width 137 height 35
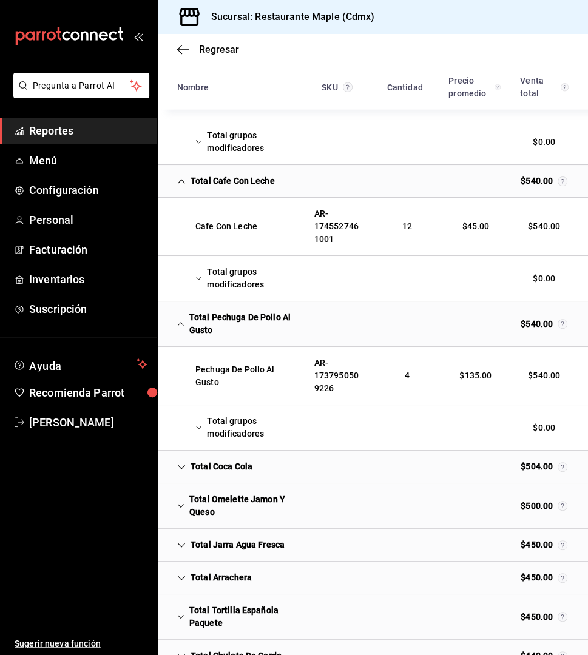
scroll to position [1666, 0]
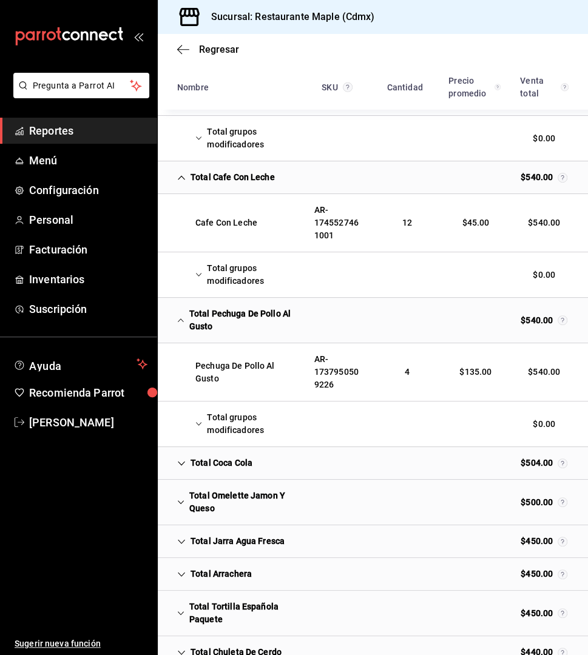
click at [206, 417] on div "Total grupos modificadores" at bounding box center [235, 423] width 137 height 35
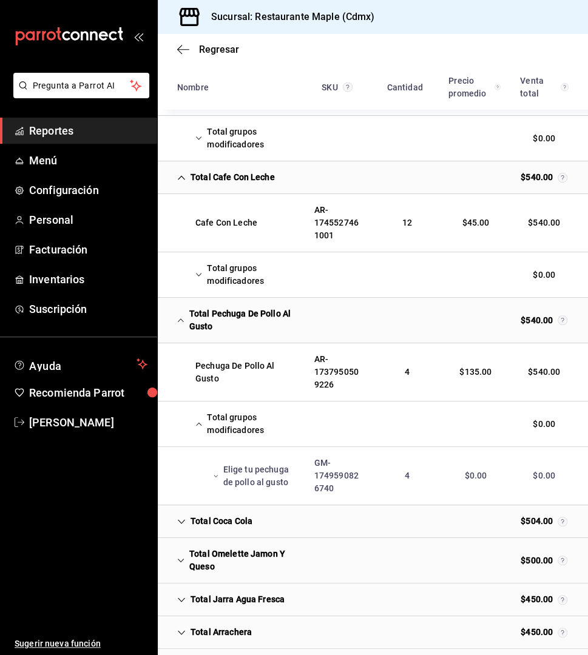
click at [218, 467] on div "Elige tu pechuga de pollo al gusto" at bounding box center [235, 476] width 137 height 35
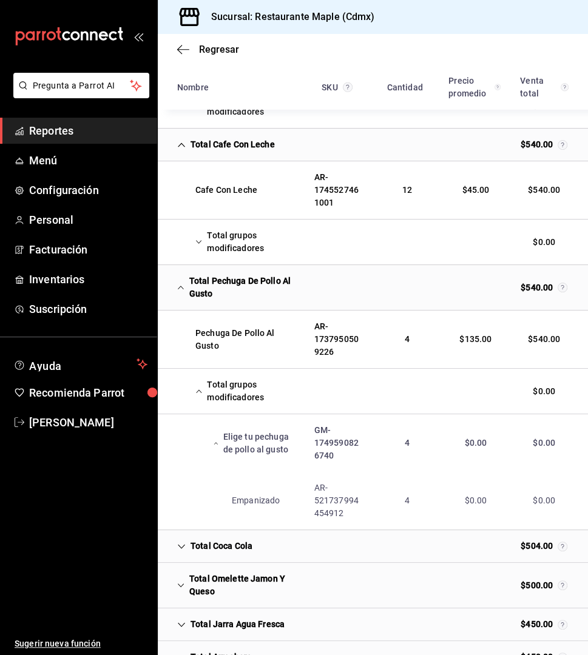
scroll to position [1703, 0]
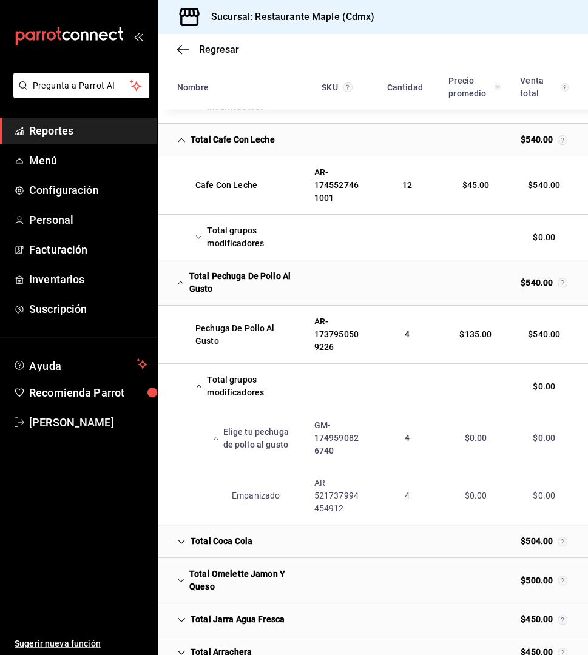
click at [182, 537] on icon "Cell" at bounding box center [181, 541] width 8 height 8
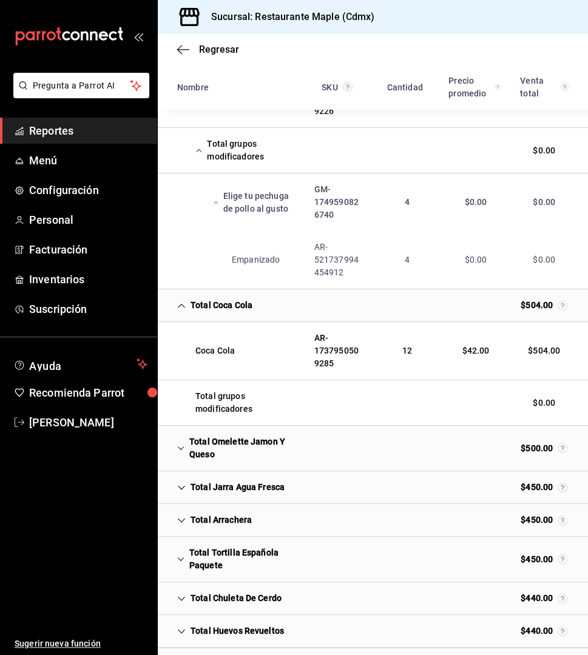
scroll to position [1942, 0]
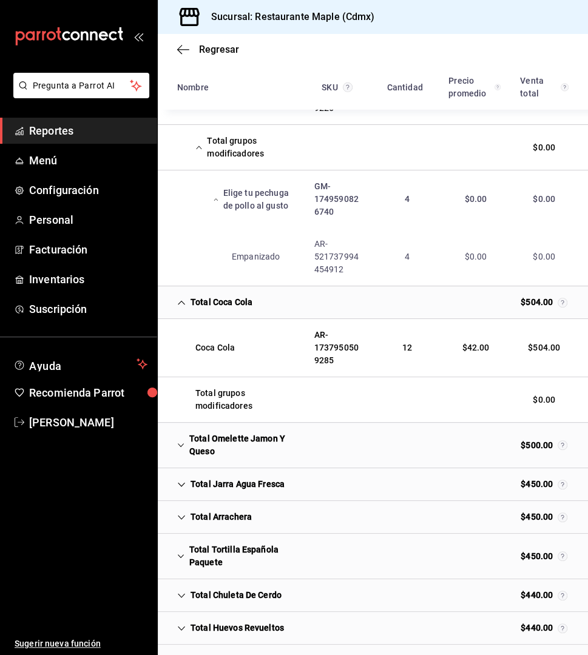
click at [209, 437] on div "Total Omelette Jamon Y Queso" at bounding box center [235, 445] width 137 height 35
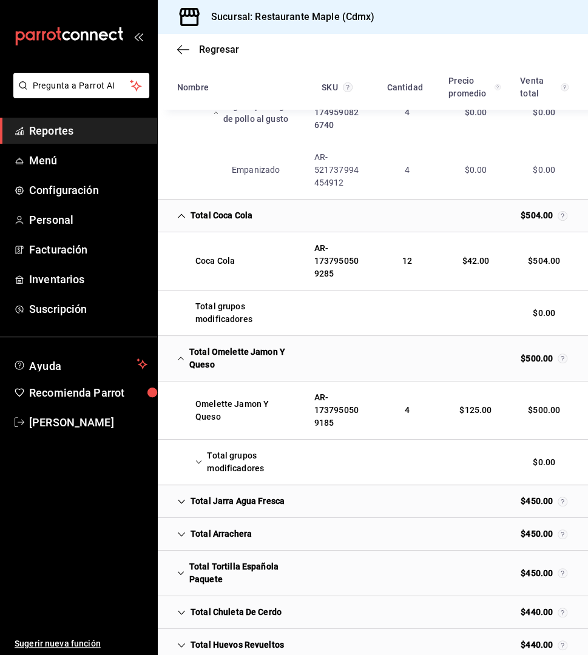
scroll to position [2029, 0]
click at [201, 457] on icon "Cell" at bounding box center [198, 461] width 7 height 8
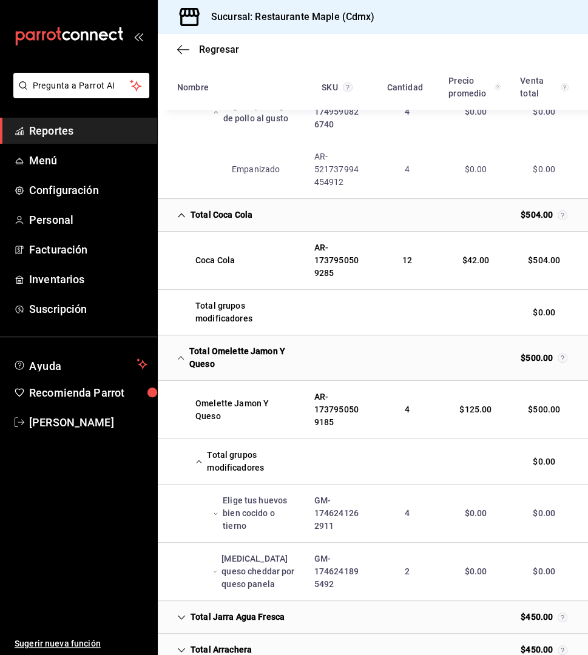
click at [209, 565] on div "[MEDICAL_DATA] queso cheddar por queso panela" at bounding box center [235, 572] width 137 height 48
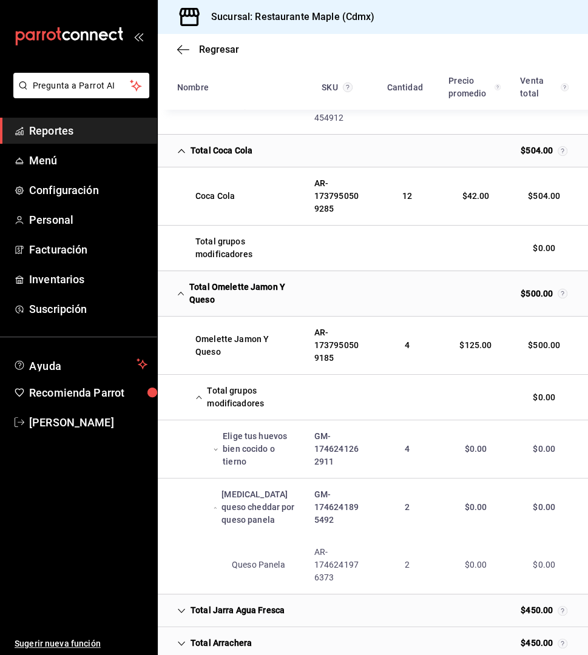
scroll to position [2100, 0]
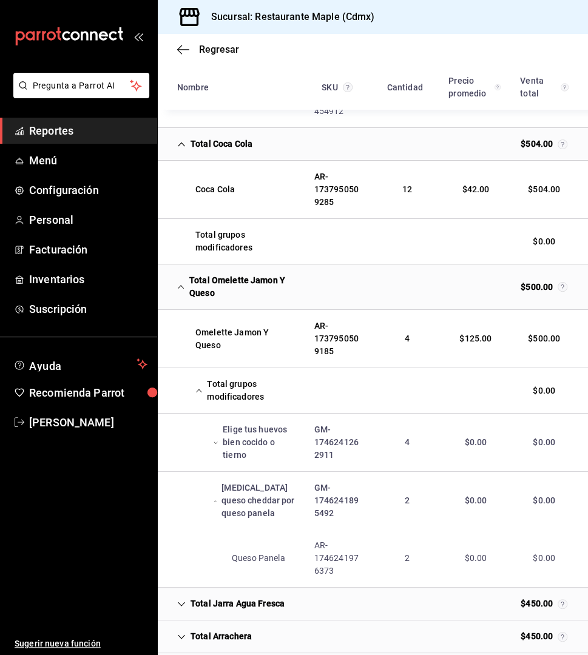
click at [218, 493] on div "[MEDICAL_DATA] queso cheddar por queso panela" at bounding box center [235, 501] width 137 height 48
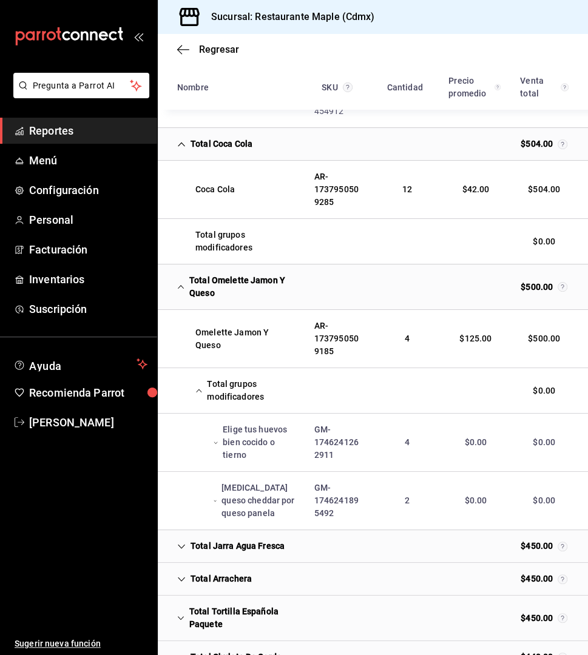
click at [217, 439] on icon "Cell" at bounding box center [216, 443] width 4 height 8
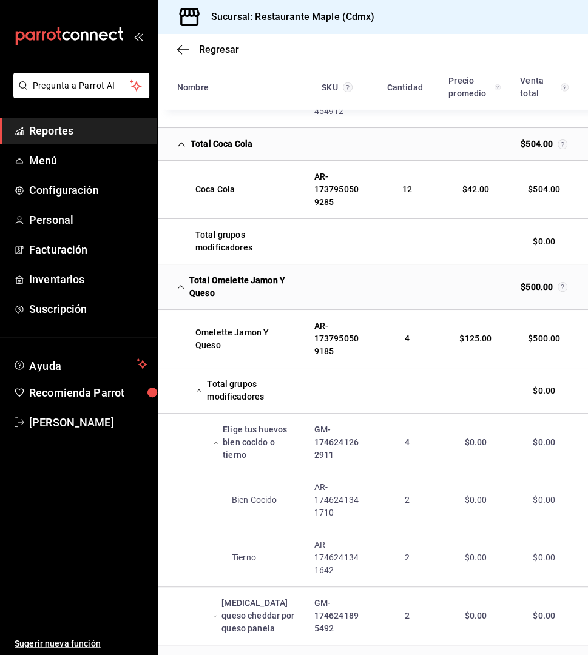
click at [200, 385] on div "Total grupos modificadores" at bounding box center [235, 390] width 137 height 35
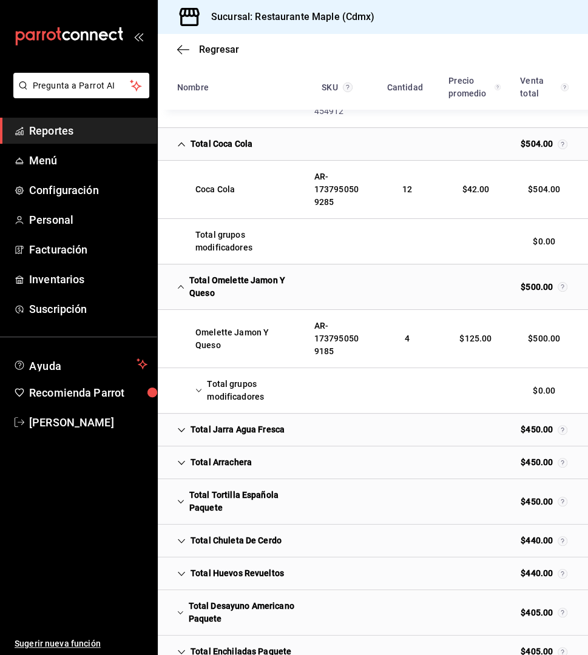
click at [180, 459] on icon "Cell" at bounding box center [181, 463] width 8 height 8
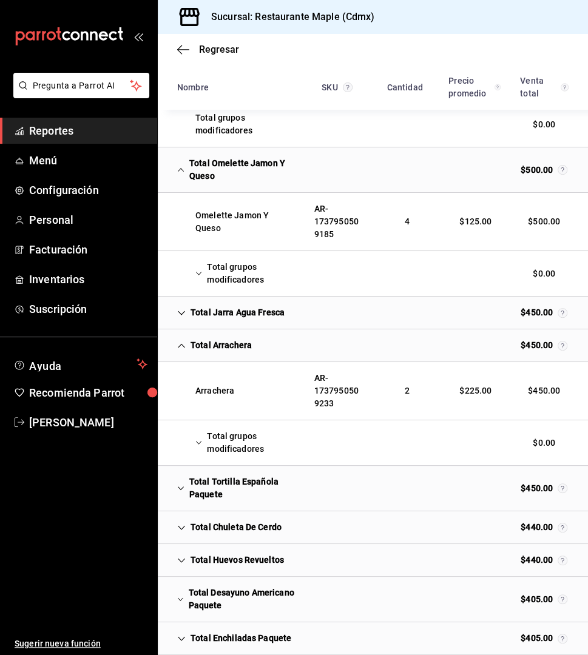
scroll to position [2233, 0]
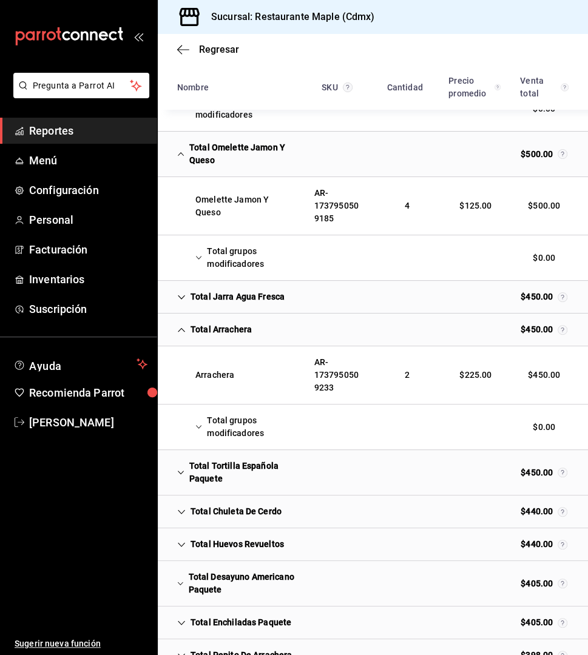
click at [184, 468] on icon "Cell" at bounding box center [180, 472] width 7 height 8
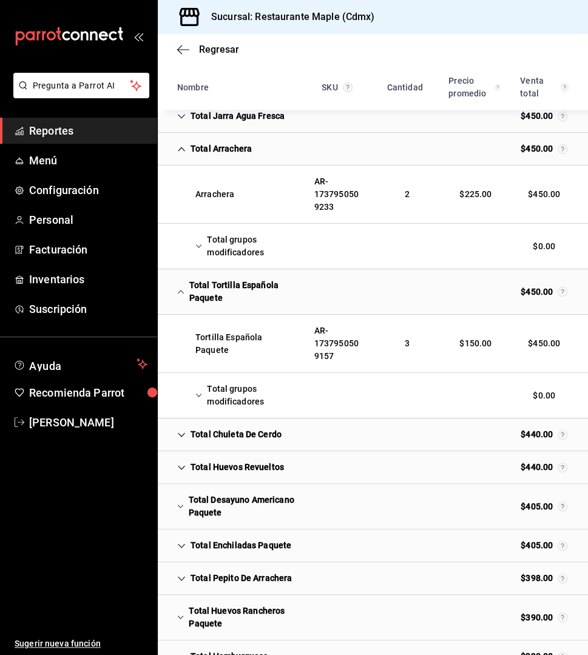
scroll to position [2428, 0]
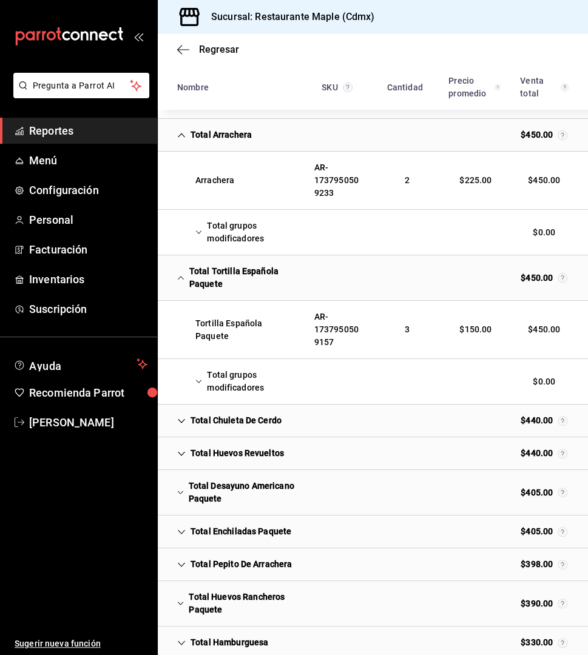
click at [186, 413] on div "Total Chuleta De Cerdo" at bounding box center [229, 420] width 124 height 22
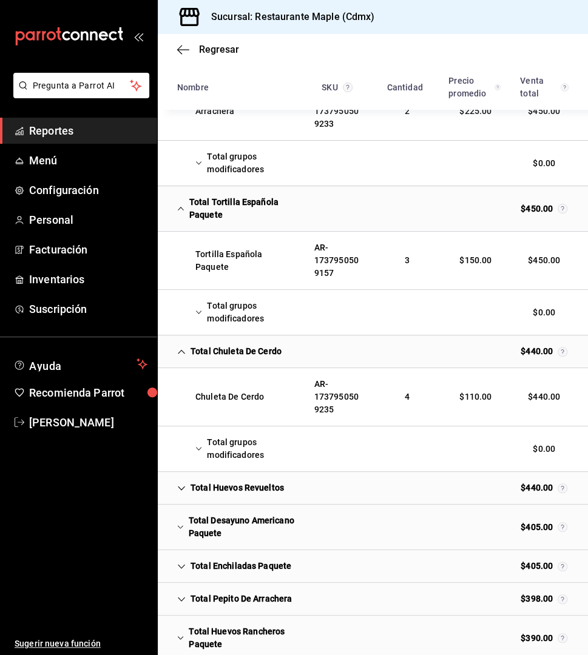
scroll to position [2498, 0]
click at [185, 483] on icon "Cell" at bounding box center [181, 487] width 8 height 8
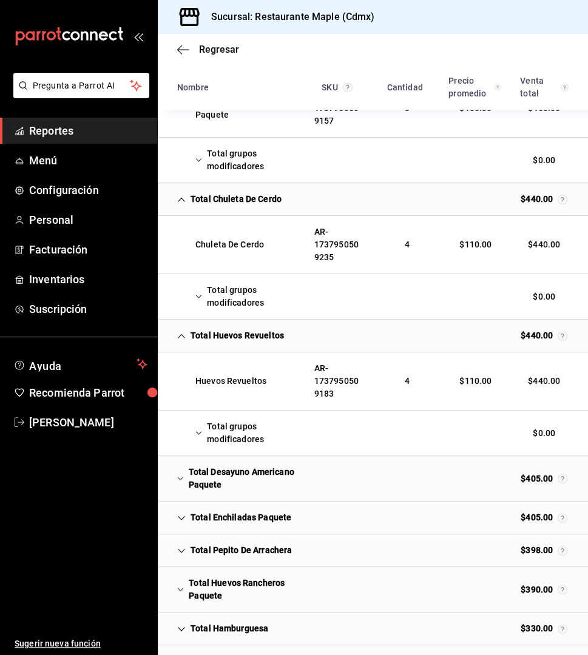
scroll to position [2651, 0]
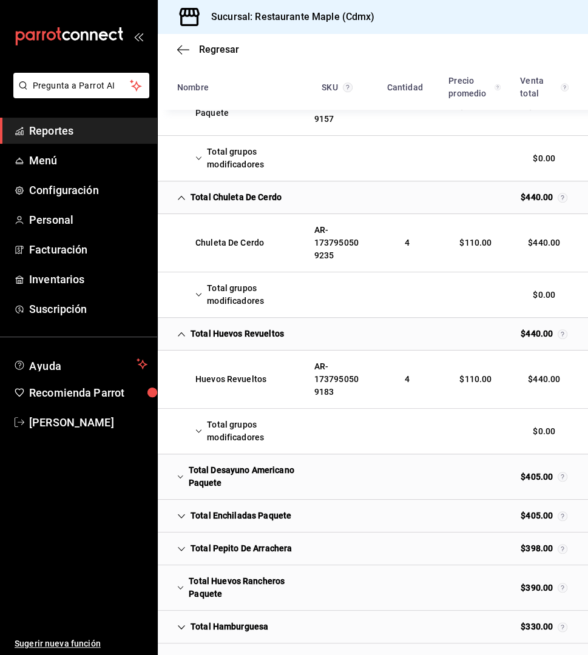
click at [177, 472] on icon "Cell" at bounding box center [180, 476] width 7 height 8
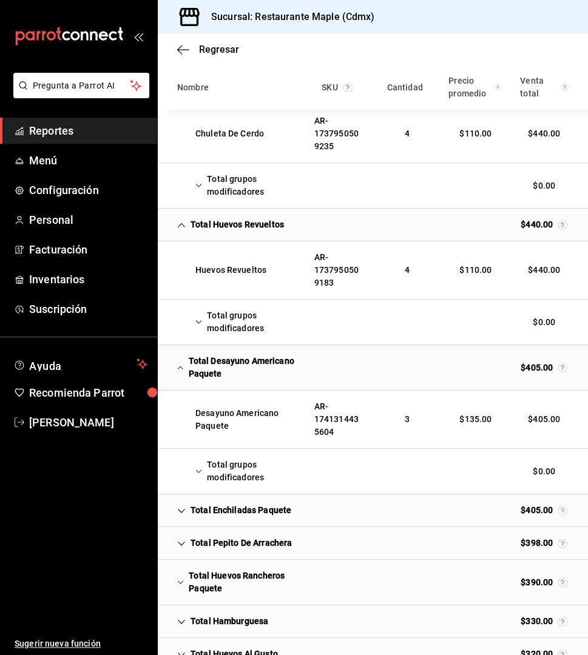
scroll to position [2769, 0]
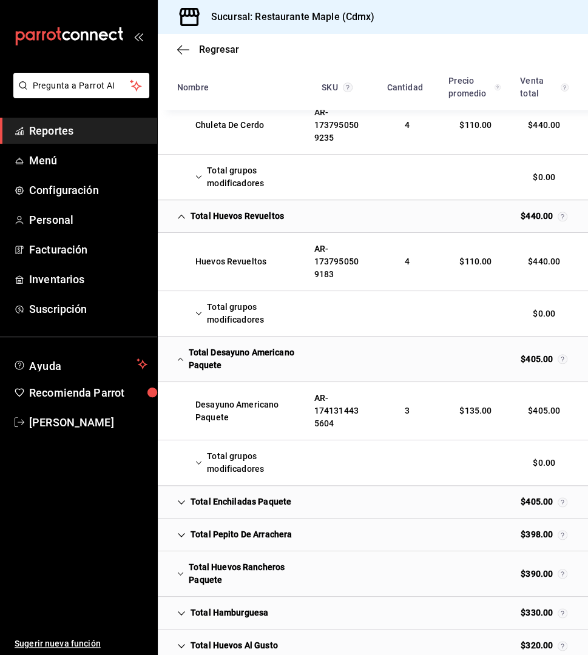
click at [187, 491] on div "Total Enchiladas Paquete" at bounding box center [233, 502] width 133 height 22
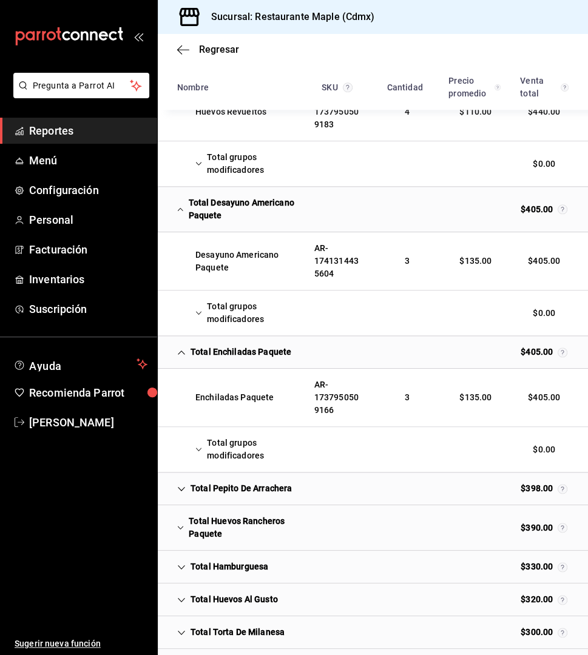
scroll to position [2925, 0]
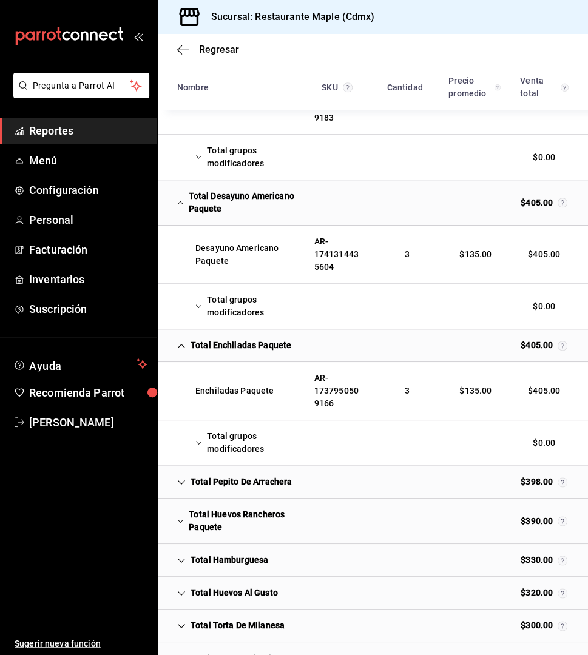
click at [185, 478] on icon "Cell" at bounding box center [181, 482] width 8 height 8
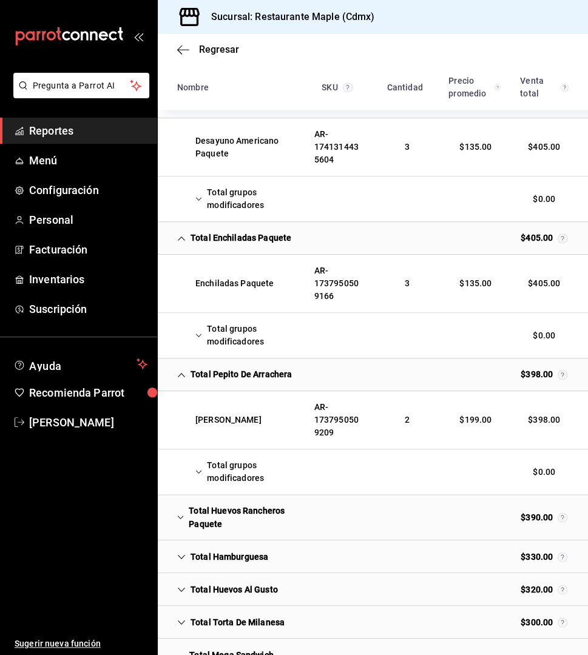
scroll to position [3035, 0]
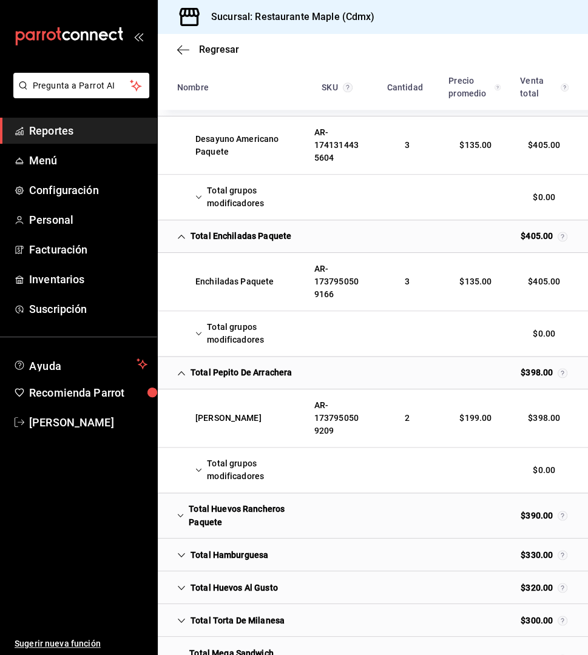
click at [181, 511] on icon "Cell" at bounding box center [180, 515] width 7 height 8
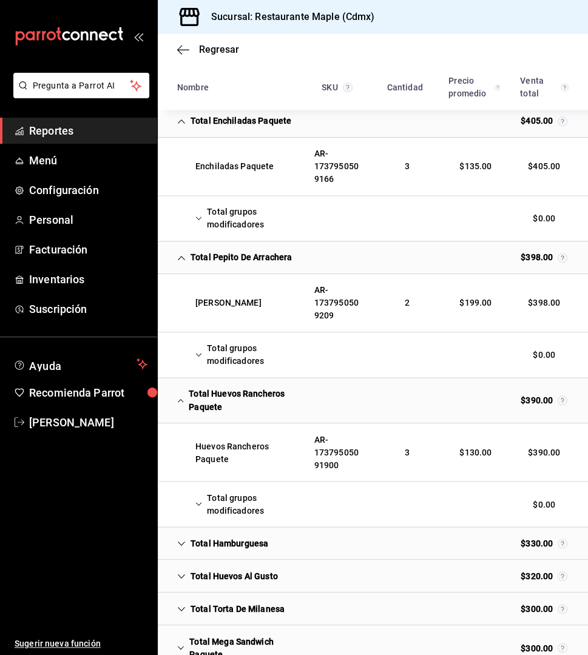
scroll to position [3155, 0]
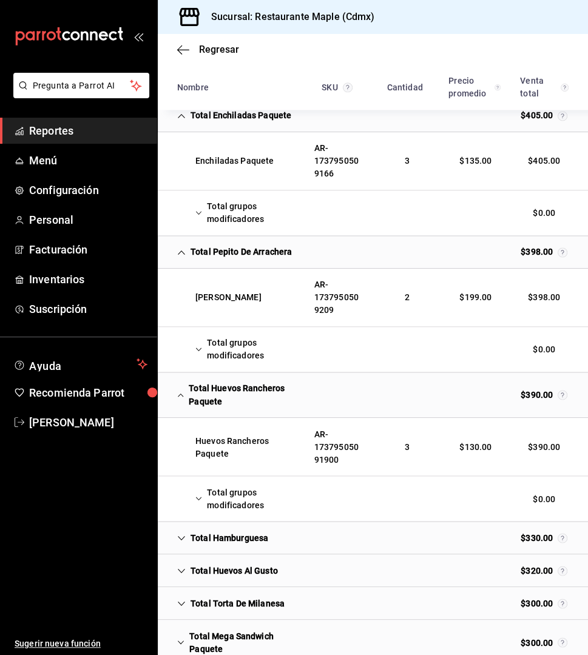
click at [180, 534] on icon "Cell" at bounding box center [181, 538] width 8 height 8
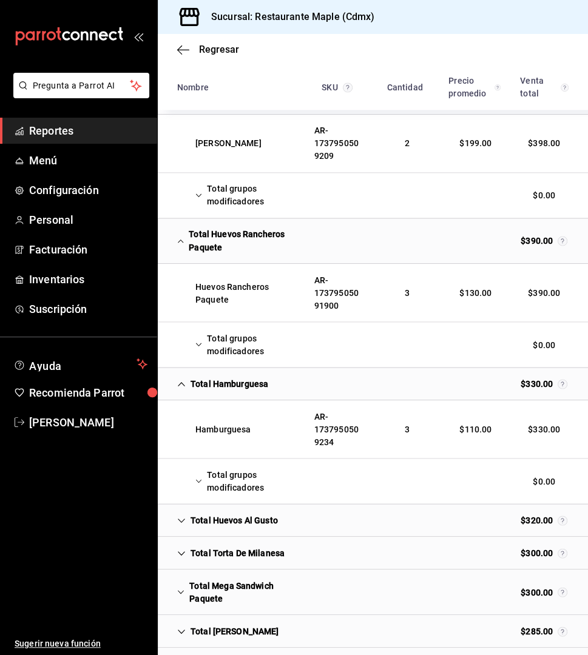
scroll to position [3310, 0]
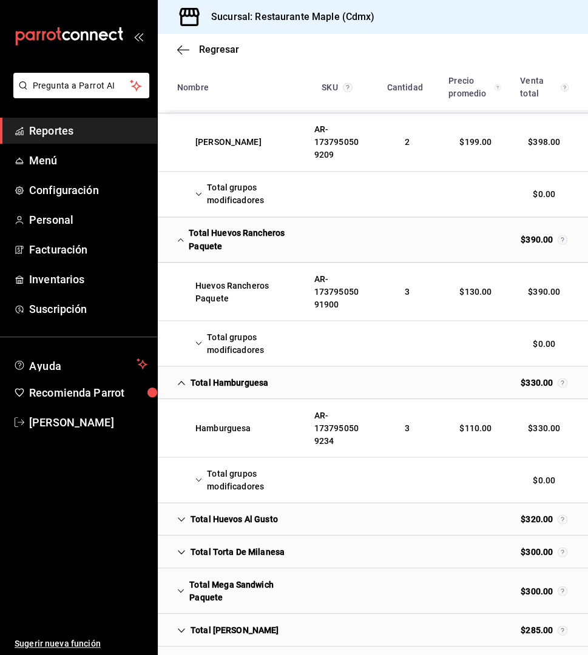
click at [187, 508] on div "Total Huevos Al Gusto" at bounding box center [227, 519] width 120 height 22
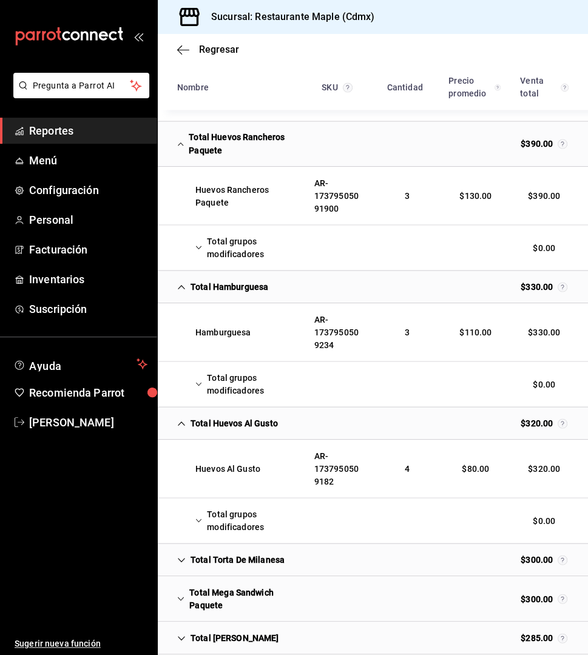
scroll to position [3428, 0]
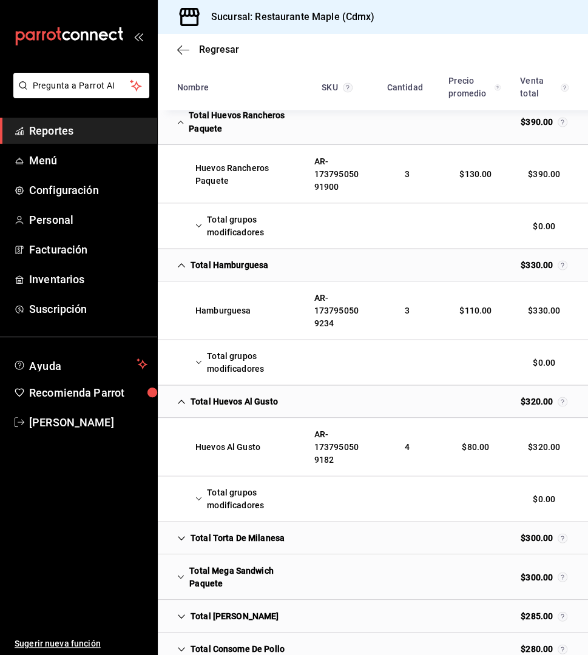
click at [183, 534] on icon "Cell" at bounding box center [181, 538] width 8 height 8
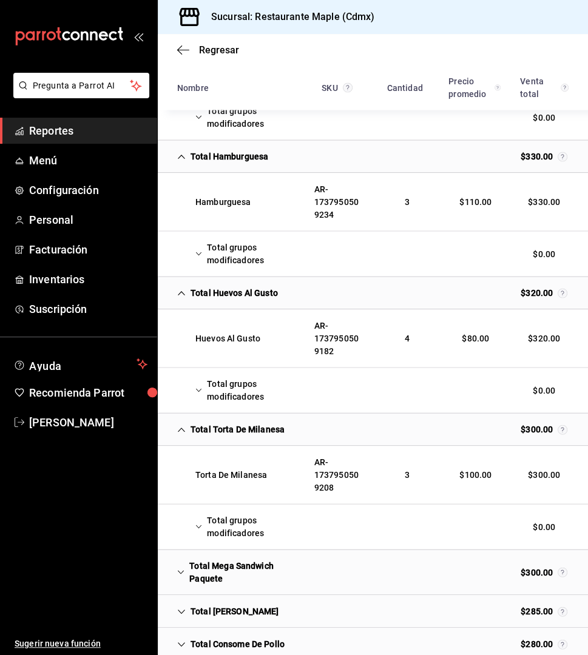
scroll to position [3546, 0]
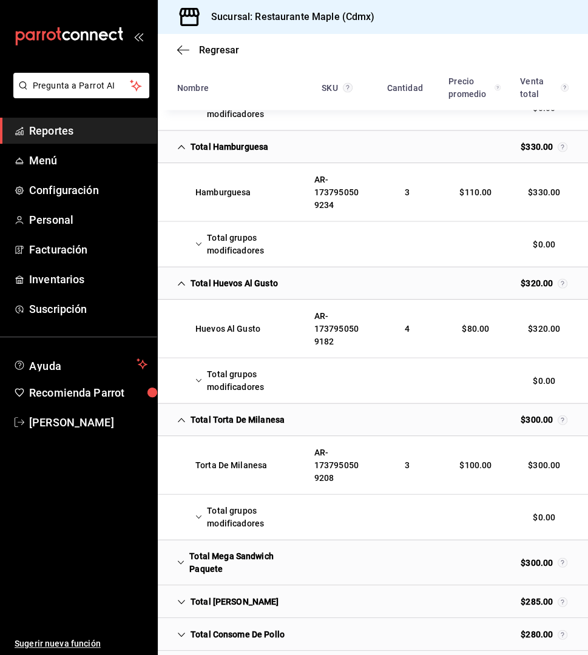
click at [200, 513] on icon "Cell" at bounding box center [198, 517] width 7 height 8
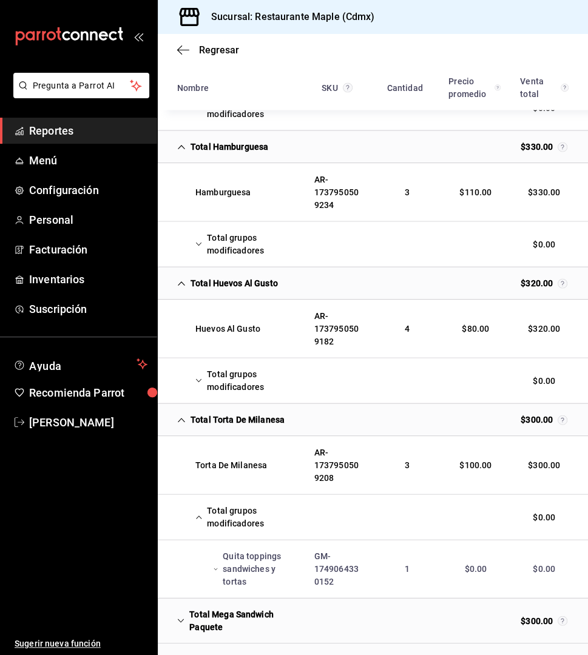
click at [218, 551] on div "Quita toppings sandwiches y tortas" at bounding box center [235, 569] width 137 height 48
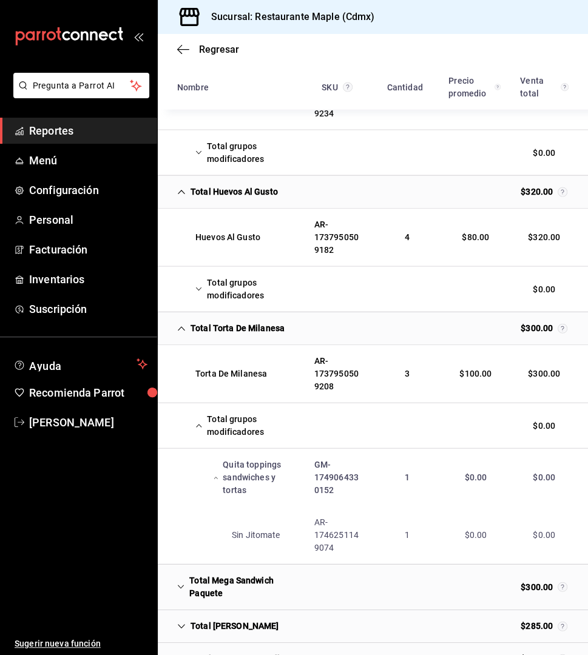
scroll to position [3643, 0]
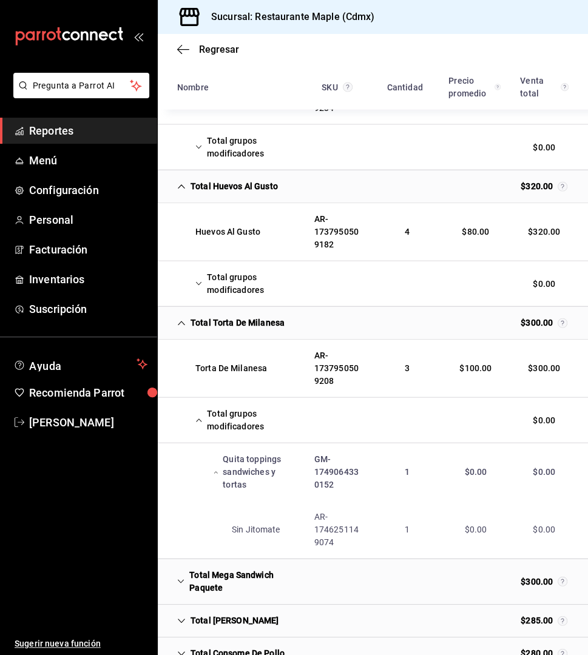
click at [218, 453] on div "Quita toppings sandwiches y tortas" at bounding box center [235, 472] width 137 height 48
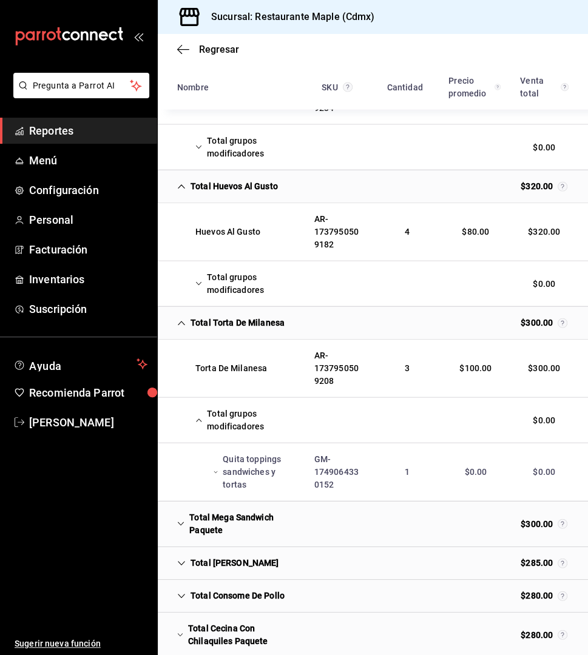
click at [179, 520] on icon "Cell" at bounding box center [180, 524] width 7 height 8
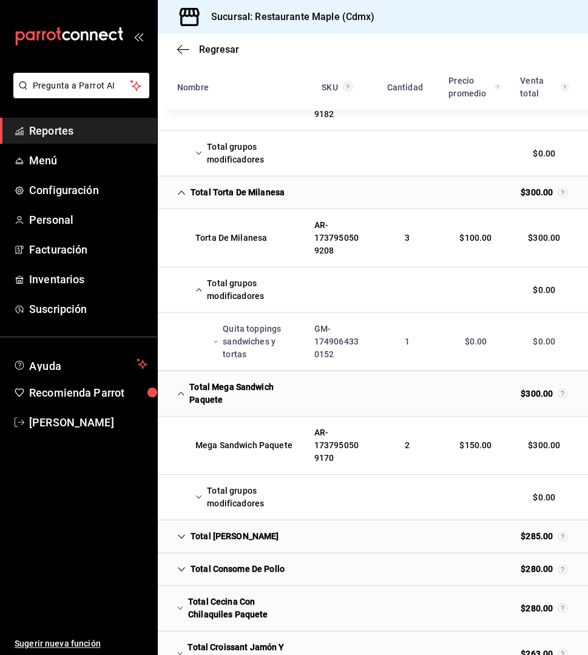
scroll to position [3774, 0]
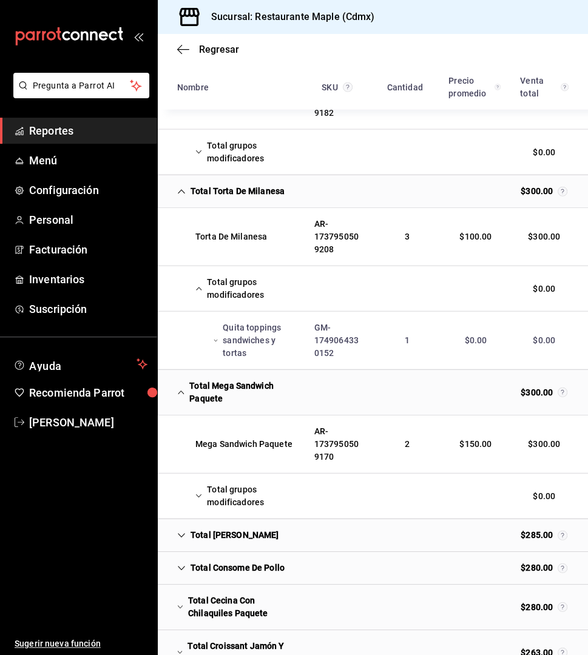
click at [187, 524] on div "Total [PERSON_NAME]" at bounding box center [227, 535] width 121 height 22
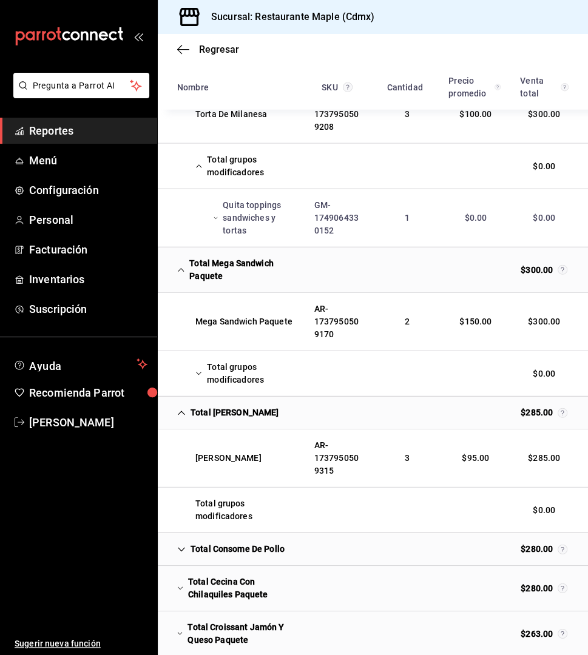
scroll to position [3916, 0]
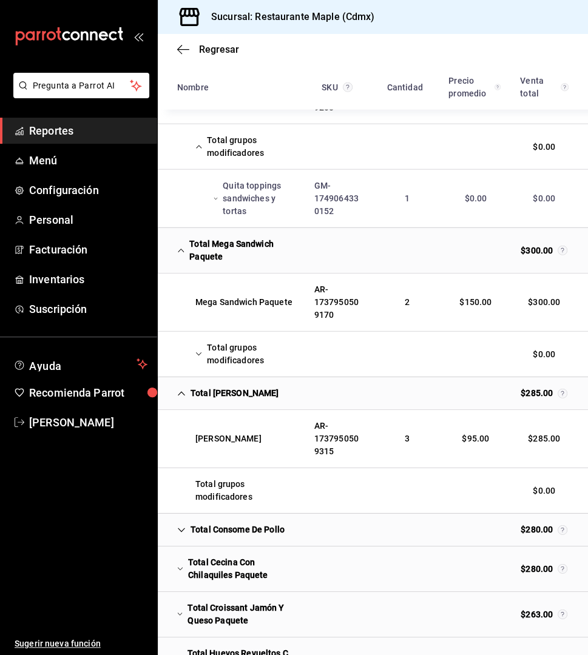
click at [187, 519] on div "Total Consome De Pollo" at bounding box center [230, 530] width 127 height 22
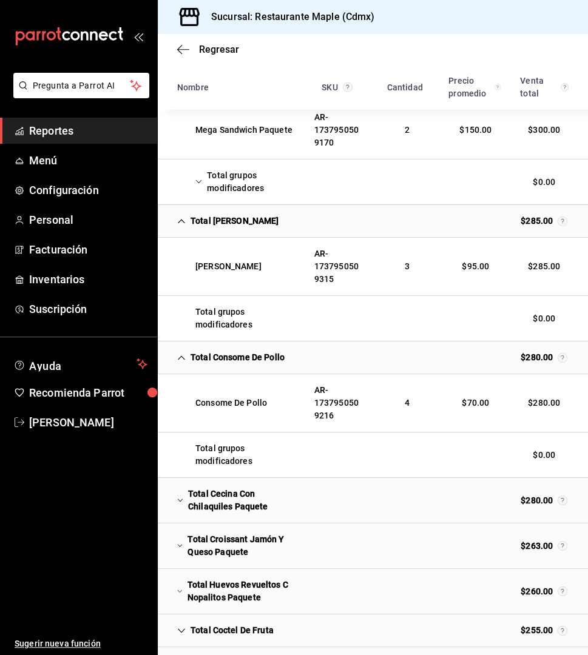
scroll to position [4101, 0]
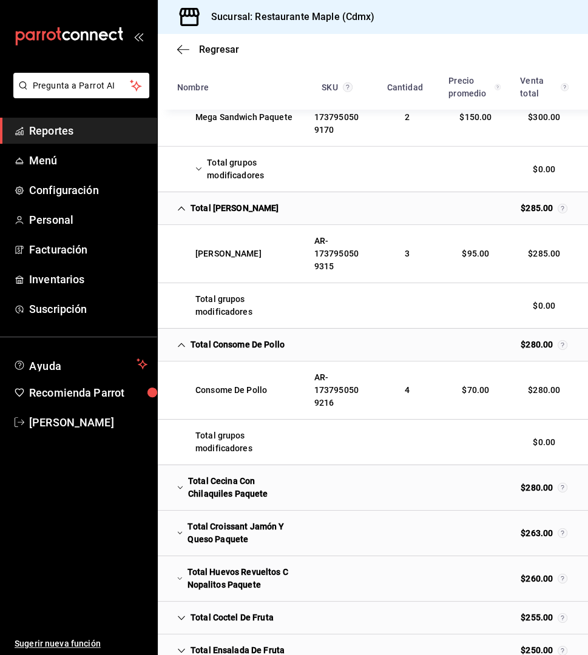
click at [181, 483] on icon "Cell" at bounding box center [180, 487] width 6 height 8
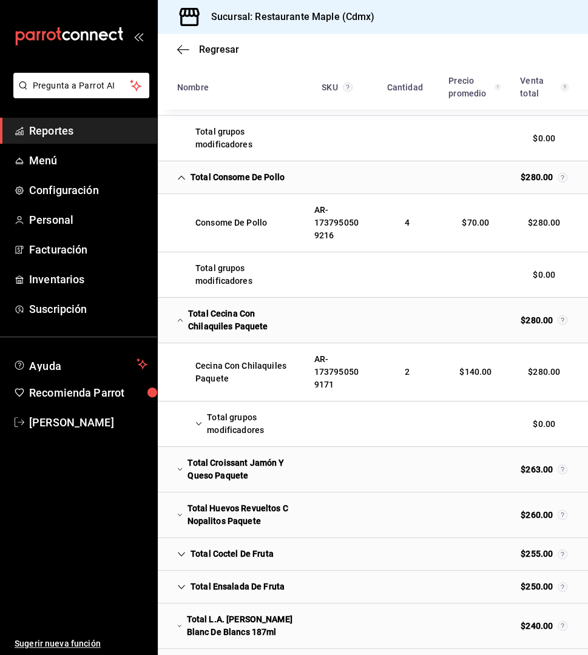
scroll to position [4271, 0]
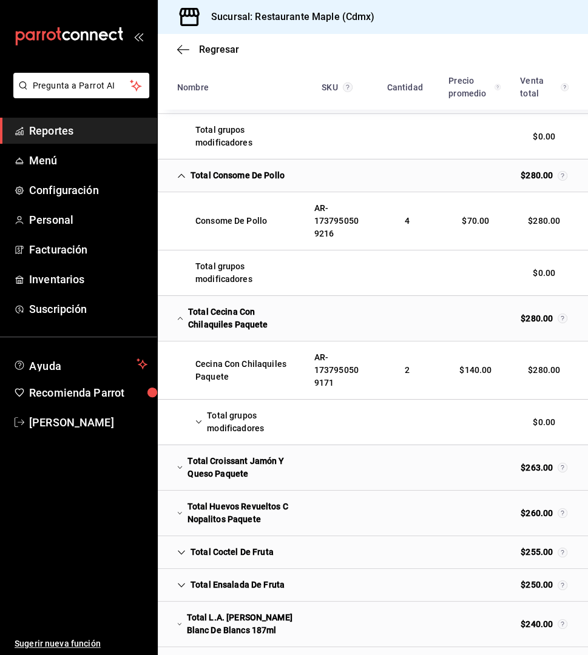
click at [183, 451] on div "Total Croissant Jamón Y Queso Paquete" at bounding box center [235, 467] width 137 height 35
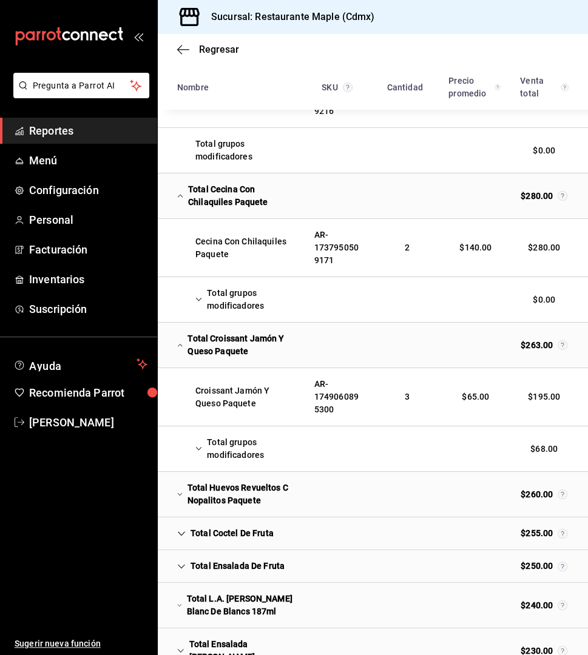
scroll to position [4399, 0]
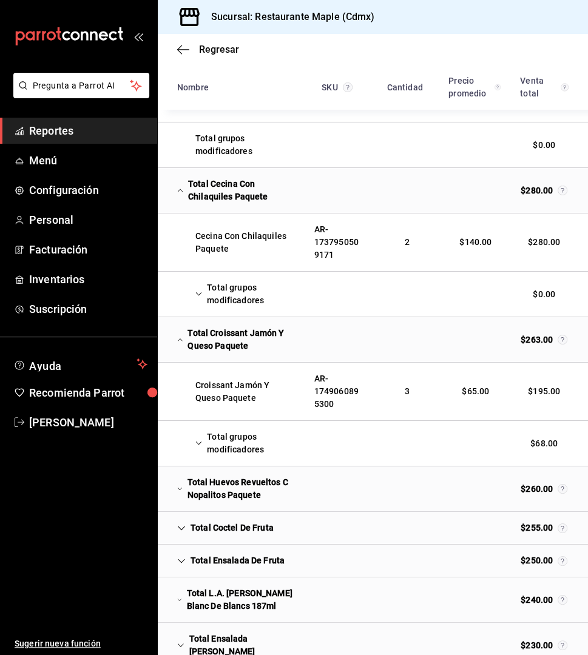
click at [201, 439] on icon "Cell" at bounding box center [198, 443] width 7 height 8
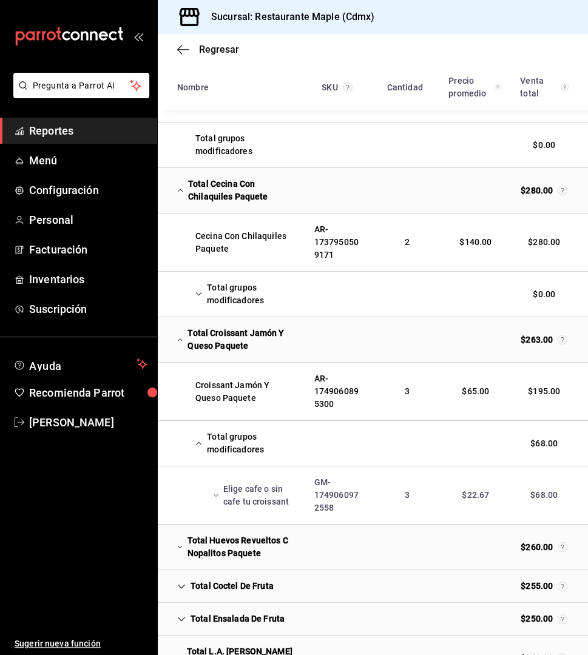
click at [209, 478] on div "Elige cafe o sin cafe tu croissant" at bounding box center [235, 495] width 137 height 35
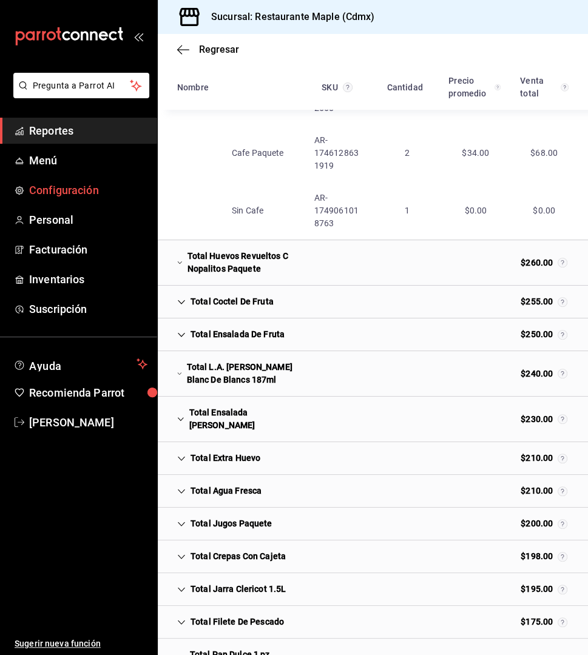
scroll to position [4804, 0]
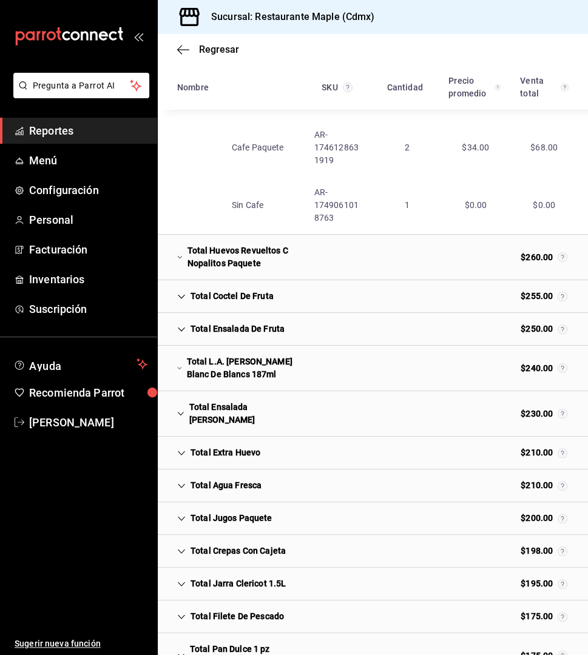
click at [179, 409] on icon "Cell" at bounding box center [180, 413] width 7 height 8
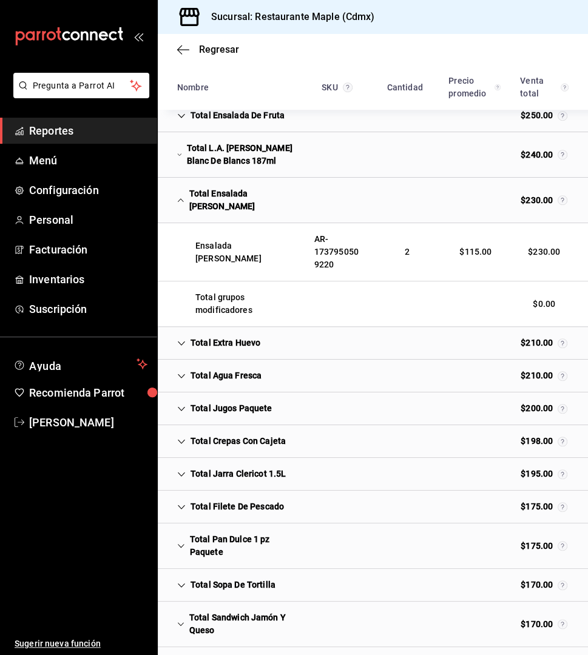
scroll to position [5035, 0]
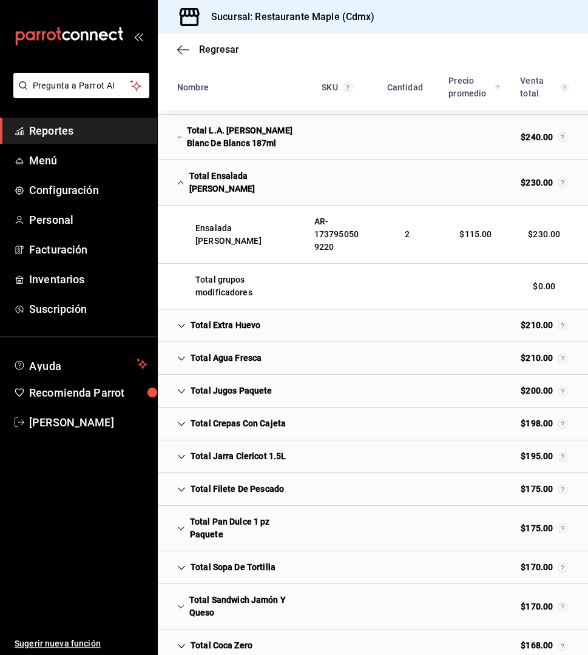
click at [180, 420] on icon "Cell" at bounding box center [181, 424] width 8 height 8
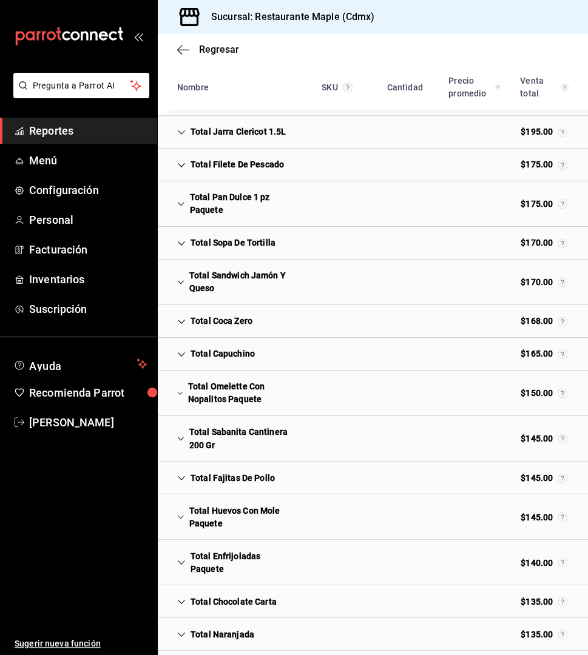
scroll to position [5468, 0]
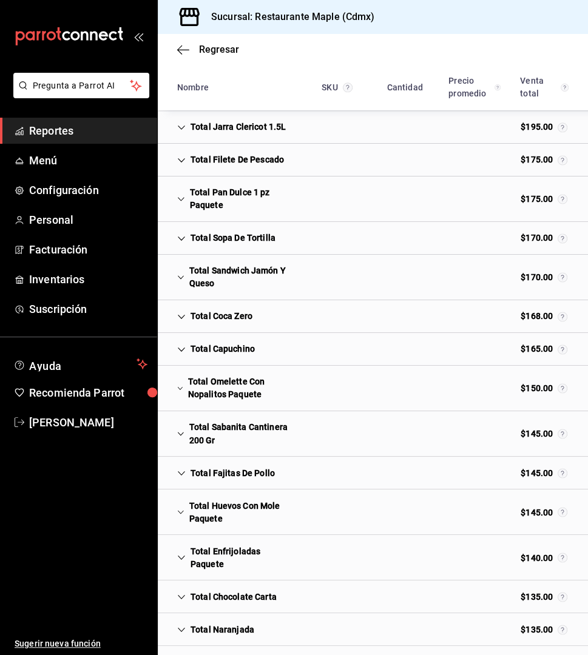
click at [187, 416] on div "Total Sabanita Cantinera 200 Gr" at bounding box center [235, 433] width 137 height 35
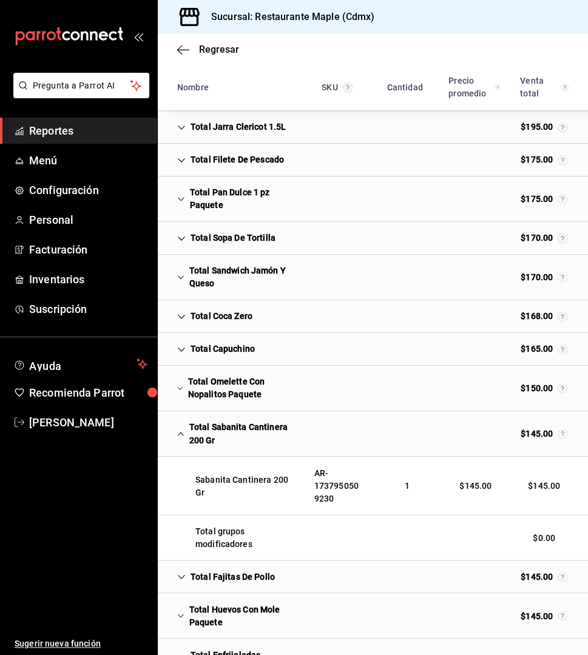
click at [187, 416] on div "Total Sabanita Cantinera 200 Gr" at bounding box center [235, 433] width 137 height 35
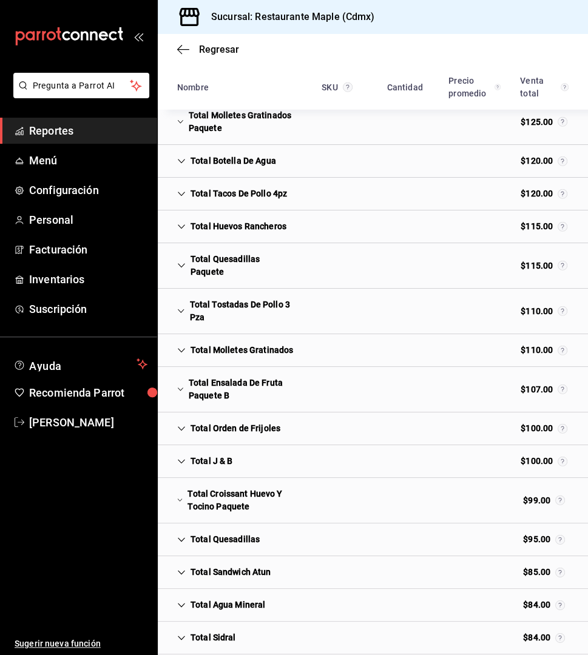
scroll to position [6289, 0]
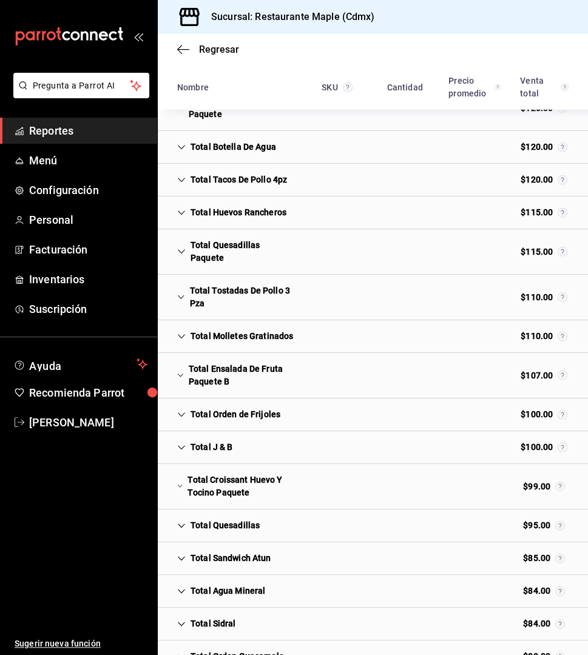
click at [184, 514] on div "Total Quesadillas" at bounding box center [218, 525] width 102 height 22
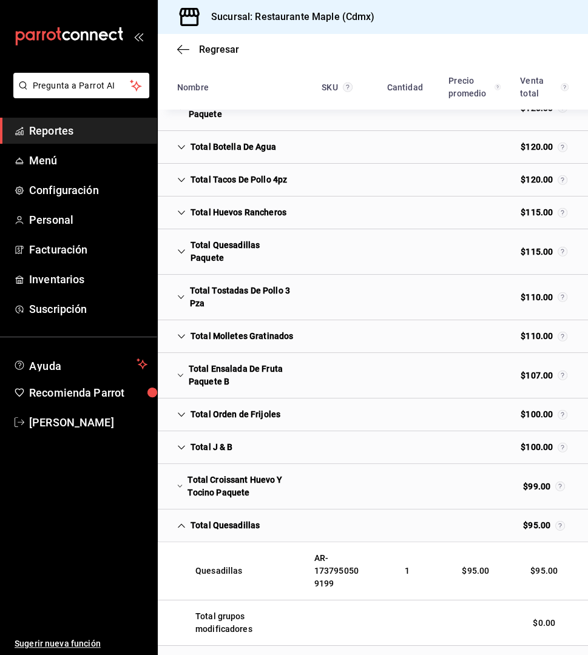
click at [184, 514] on div "Total Quesadillas" at bounding box center [218, 525] width 102 height 22
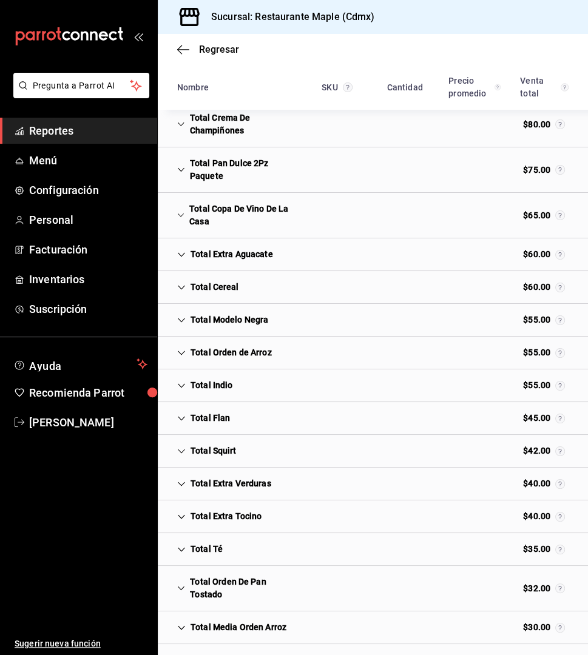
scroll to position [6862, 0]
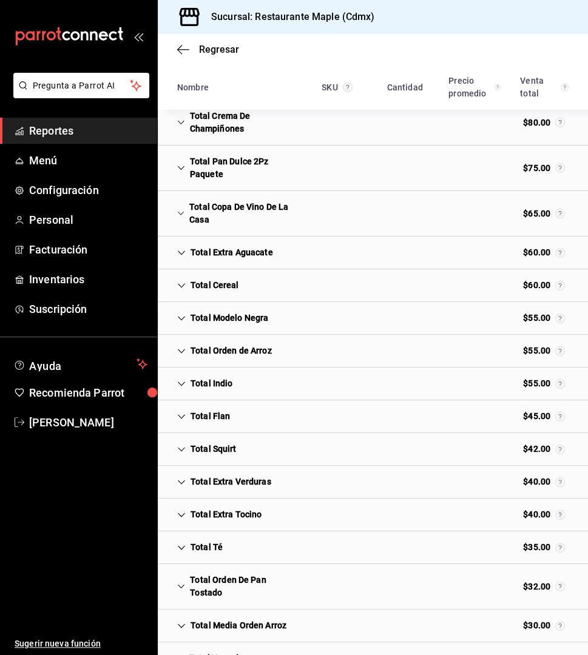
click at [178, 471] on div "Total Extra Verduras" at bounding box center [223, 482] width 113 height 22
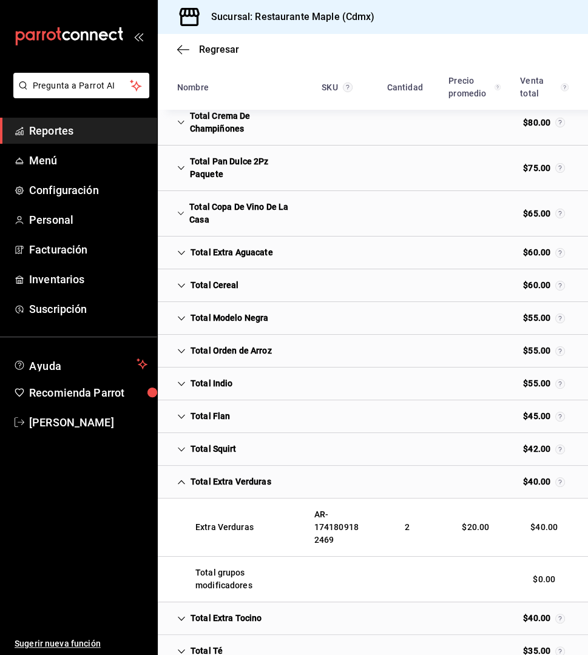
click at [181, 478] on icon "Cell" at bounding box center [181, 482] width 8 height 8
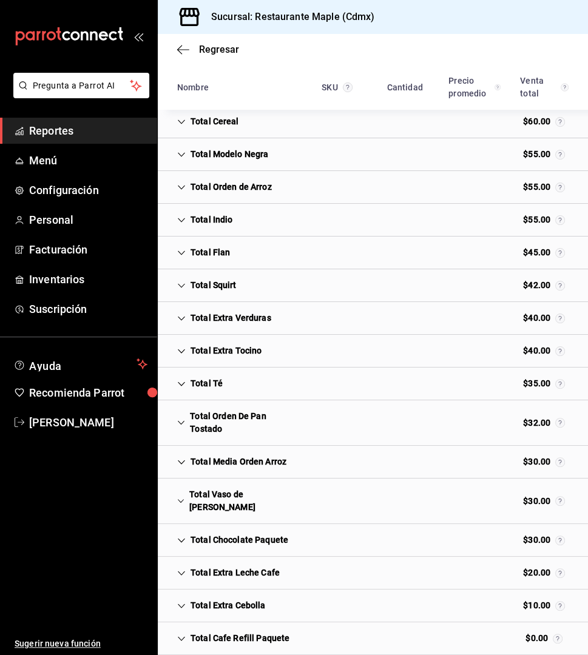
scroll to position [7120, 0]
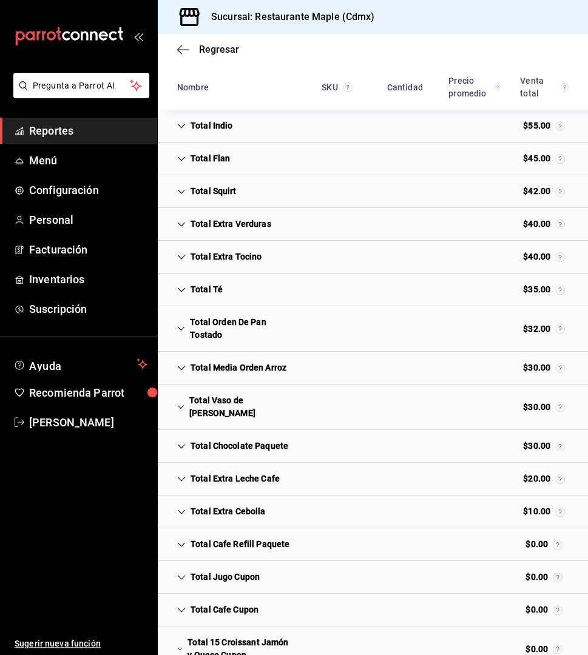
click at [182, 575] on icon "Cell" at bounding box center [181, 577] width 7 height 4
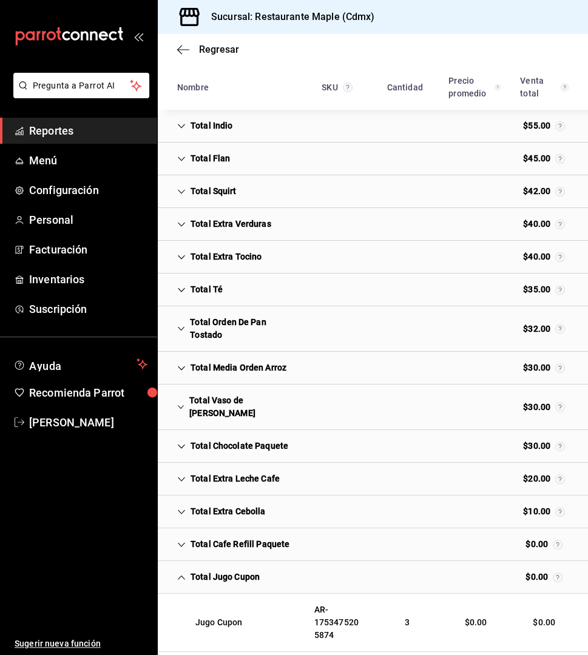
click at [183, 573] on icon "Cell" at bounding box center [181, 577] width 8 height 8
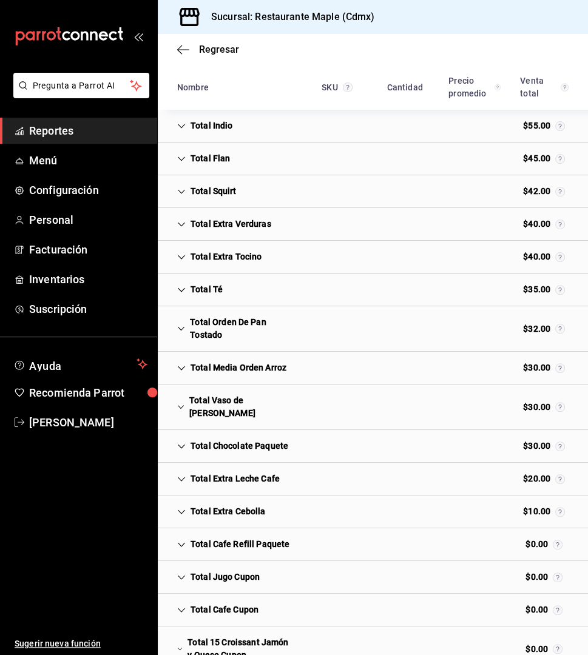
click at [184, 608] on icon "Cell" at bounding box center [181, 610] width 7 height 4
click at [184, 606] on icon "Cell" at bounding box center [181, 610] width 8 height 8
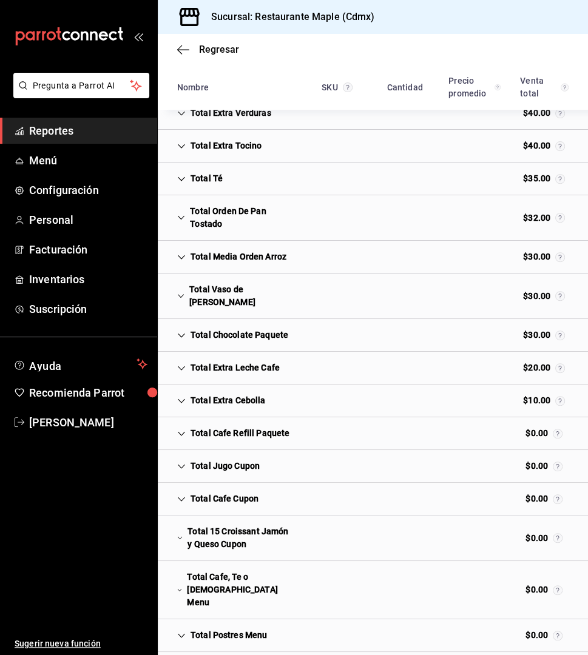
scroll to position [7231, 0]
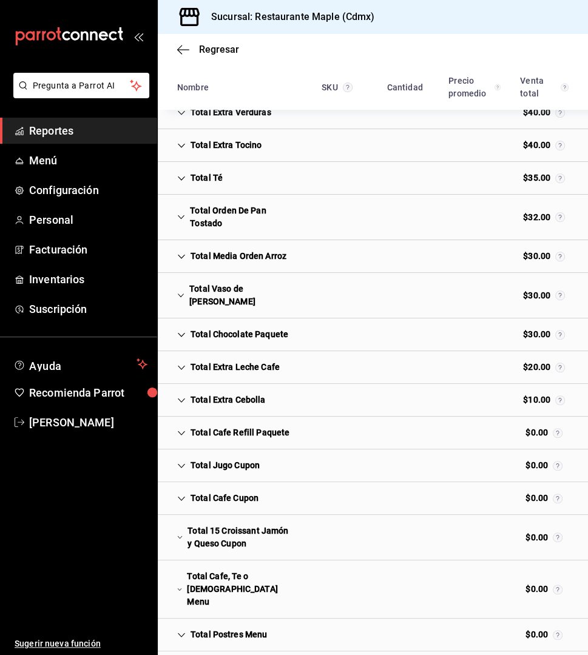
click at [181, 533] on icon "Cell" at bounding box center [179, 537] width 5 height 8
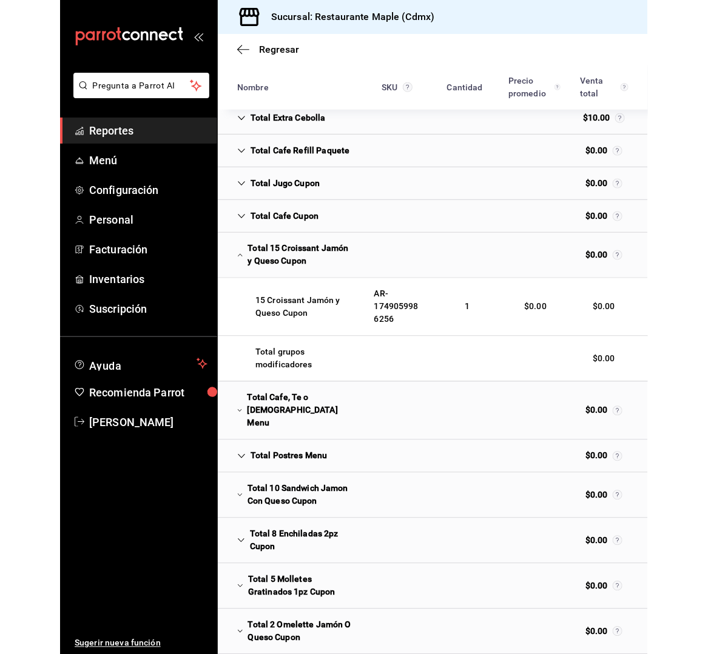
scroll to position [7514, 0]
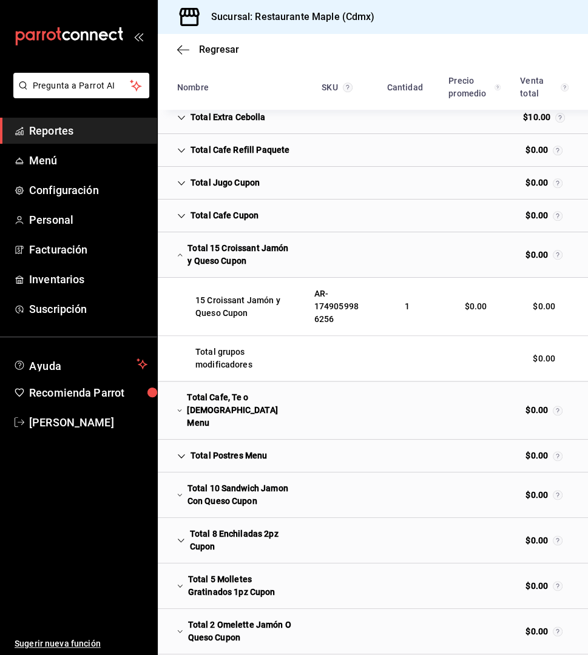
drag, startPoint x: 581, startPoint y: 643, endPoint x: 704, endPoint y: 647, distance: 122.6
click at [588, 644] on html "Pregunta a Parrot AI Reportes Menú Configuración Personal Facturación Inventari…" at bounding box center [294, 327] width 588 height 655
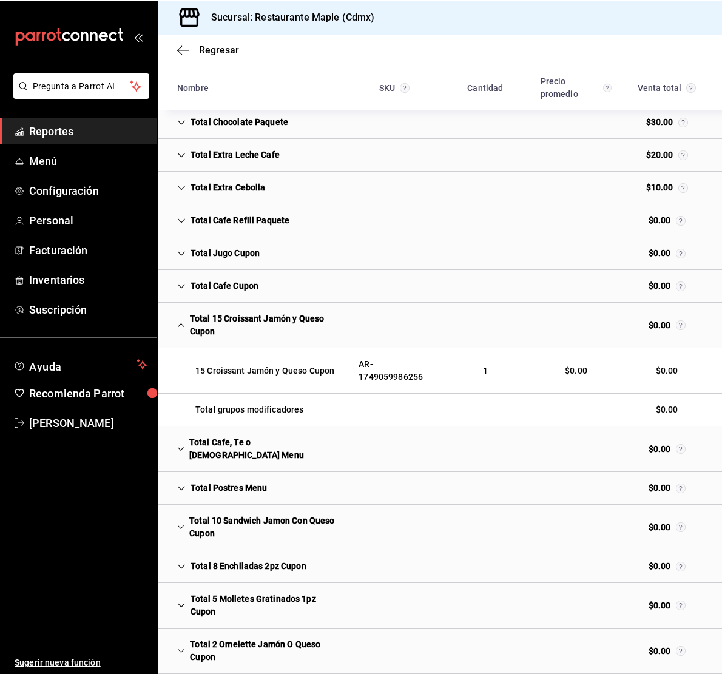
scroll to position [6144, 0]
click at [183, 323] on icon "Cell" at bounding box center [181, 325] width 7 height 4
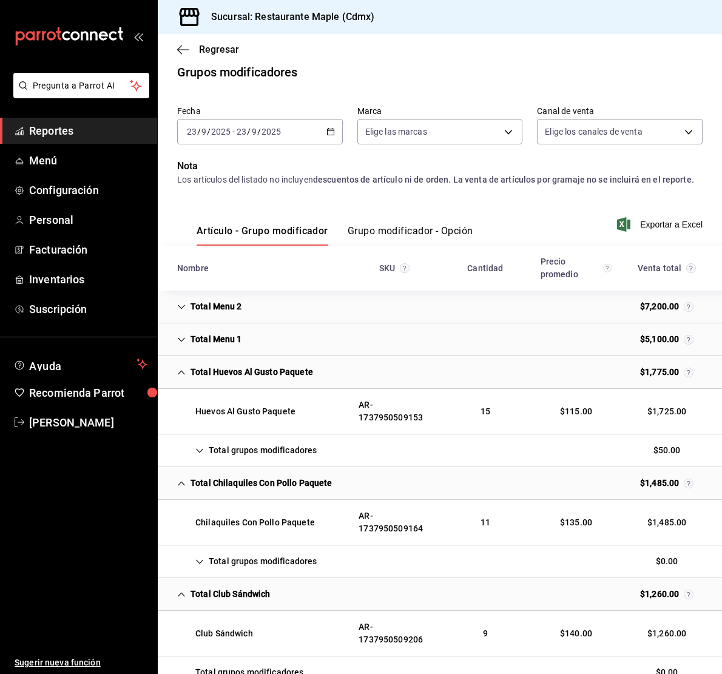
scroll to position [0, 0]
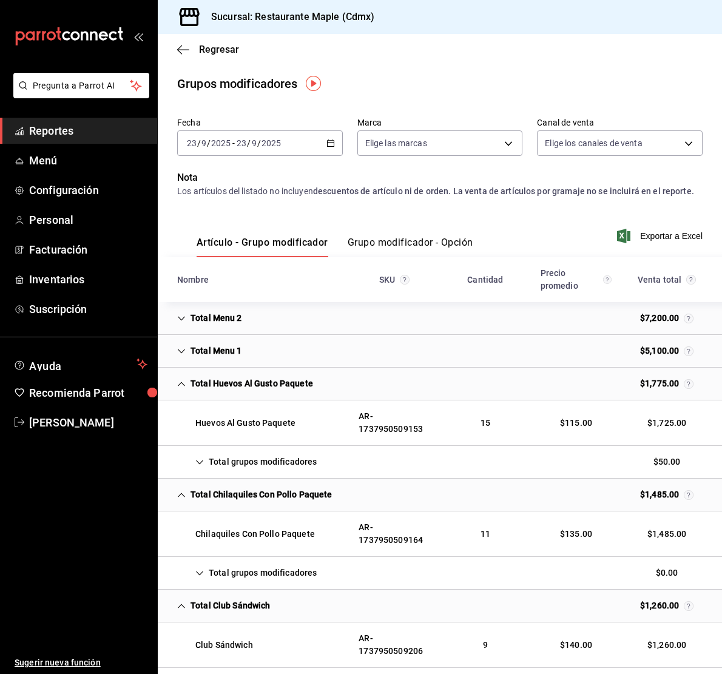
click at [175, 49] on div "Regresar" at bounding box center [440, 49] width 564 height 31
click at [180, 50] on icon "button" at bounding box center [183, 49] width 12 height 11
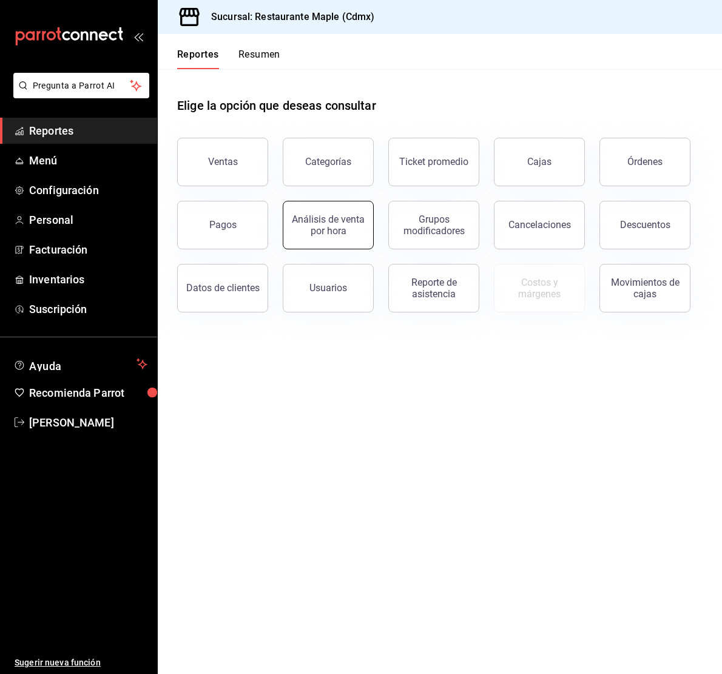
click at [308, 234] on div "Análisis de venta por hora" at bounding box center [328, 225] width 75 height 23
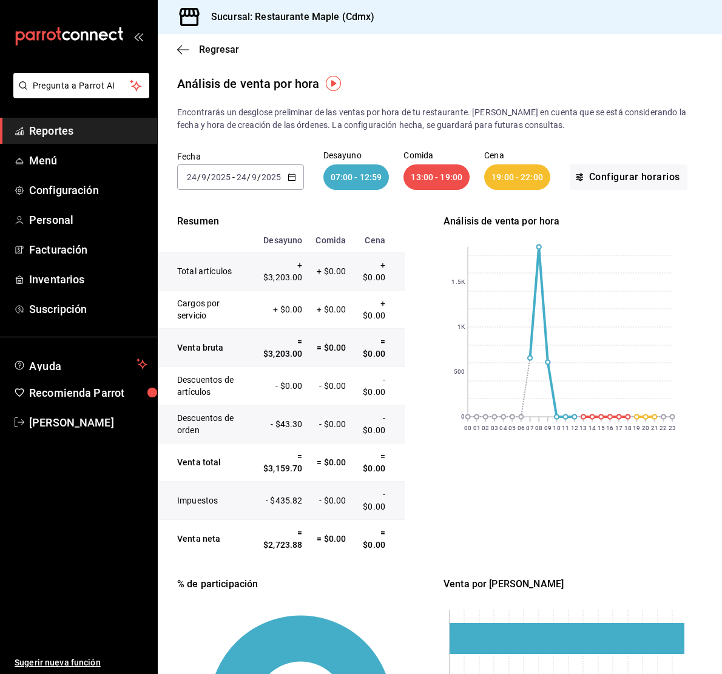
click at [287, 173] on icon "button" at bounding box center [291, 177] width 8 height 8
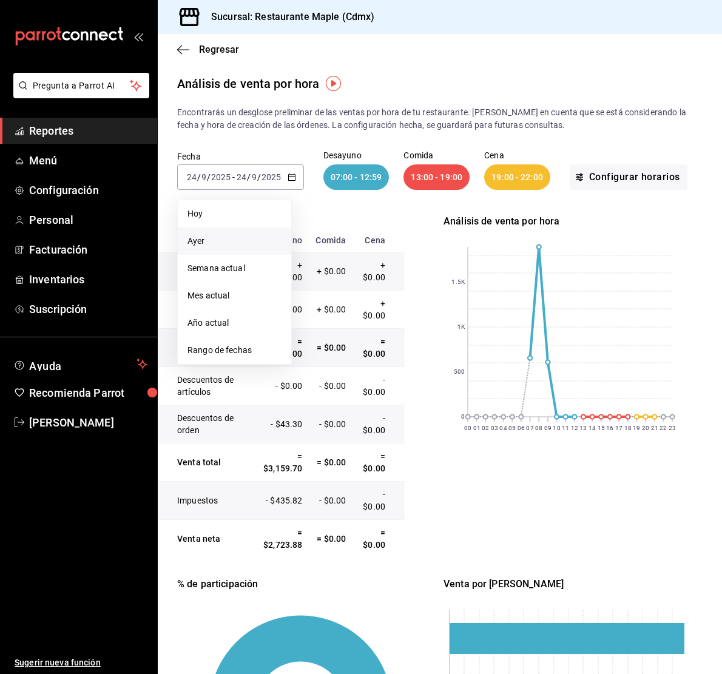
click at [204, 243] on span "Ayer" at bounding box center [234, 241] width 94 height 13
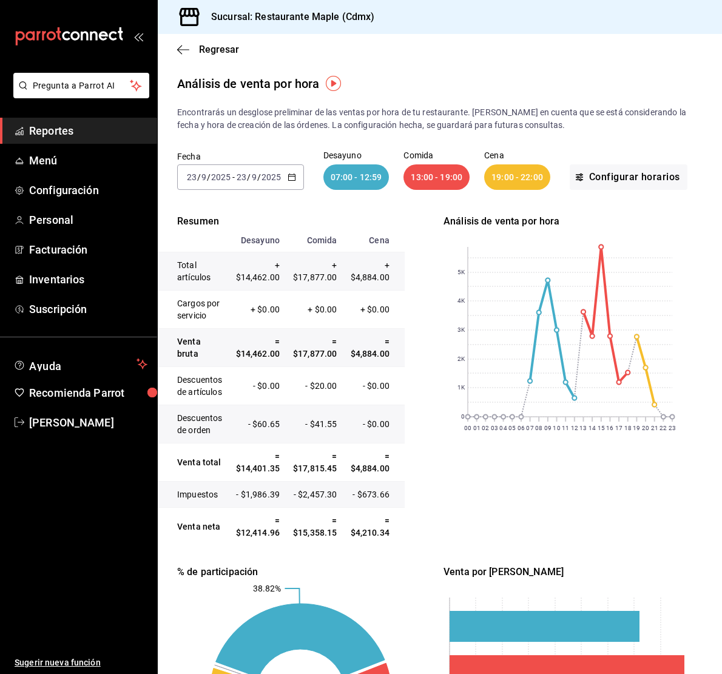
click at [292, 173] on icon "button" at bounding box center [291, 177] width 8 height 8
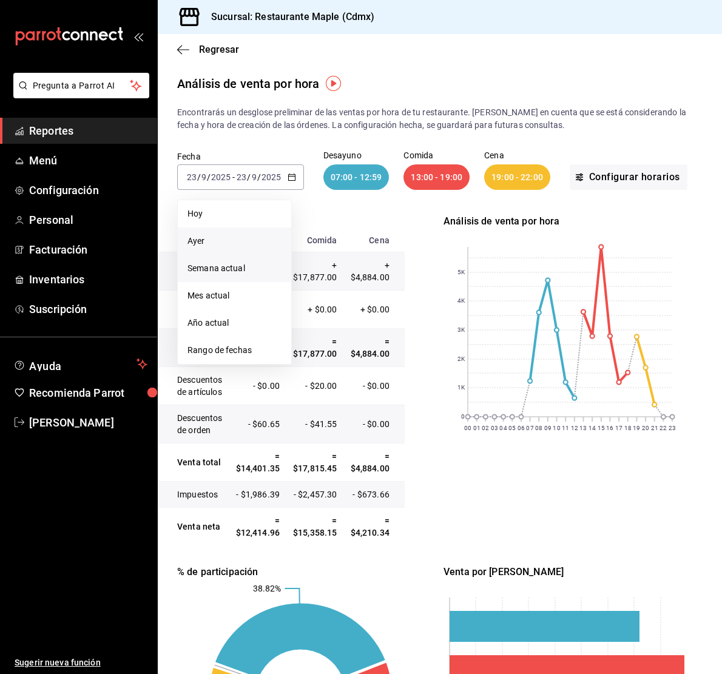
click at [210, 262] on span "Semana actual" at bounding box center [234, 268] width 94 height 13
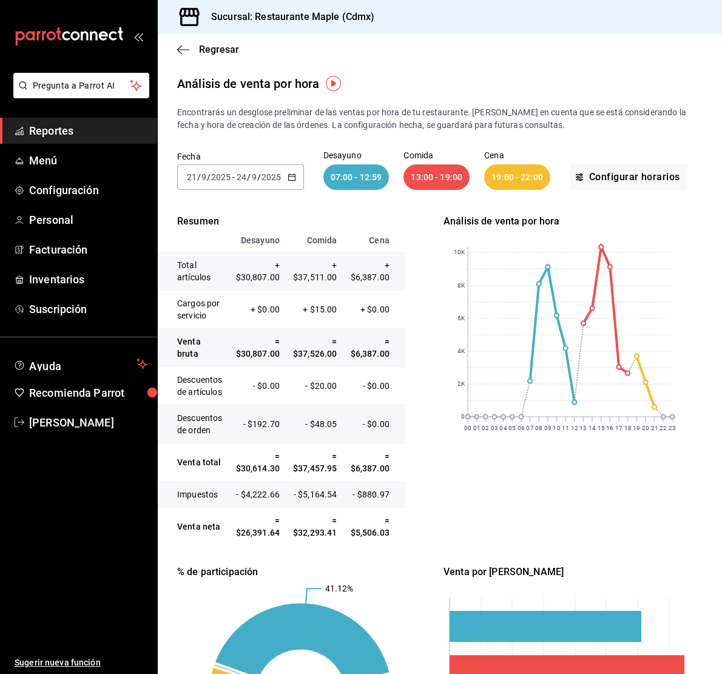
click at [291, 171] on div "[DATE] [DATE] - [DATE] [DATE]" at bounding box center [240, 176] width 127 height 25
click at [289, 177] on icon "button" at bounding box center [291, 177] width 8 height 8
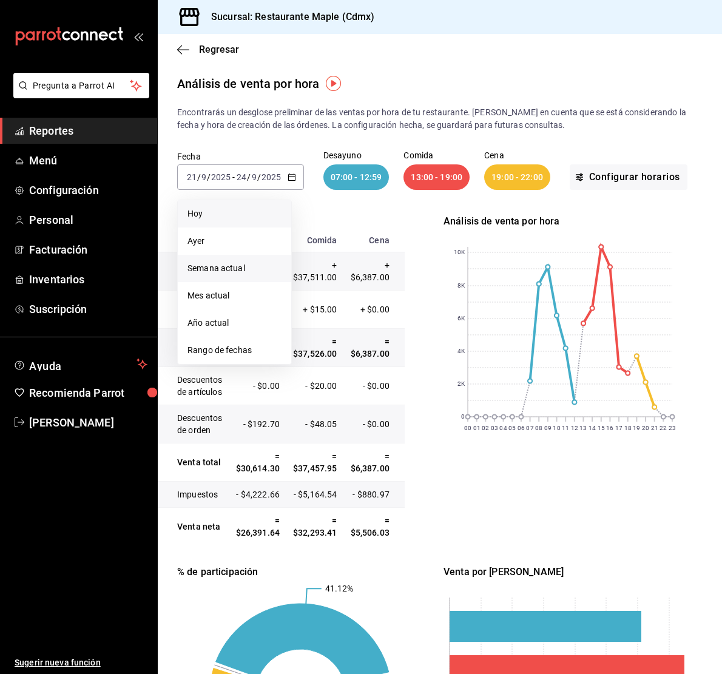
click at [244, 215] on span "Hoy" at bounding box center [234, 213] width 94 height 13
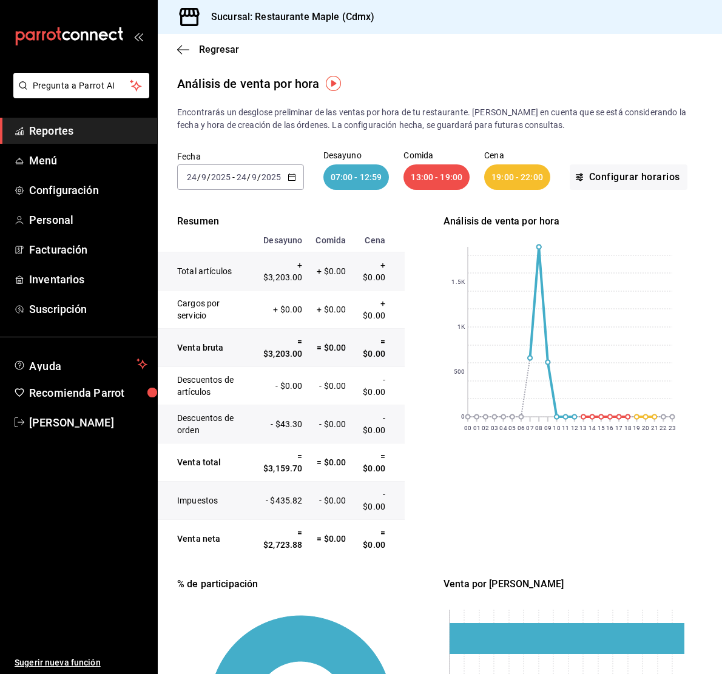
click at [294, 176] on icon "button" at bounding box center [291, 177] width 8 height 8
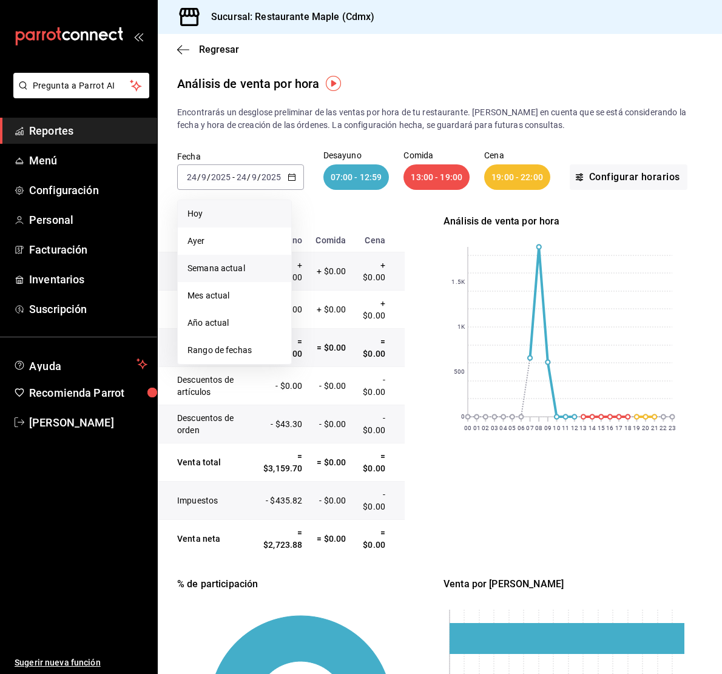
click at [217, 269] on span "Semana actual" at bounding box center [234, 268] width 94 height 13
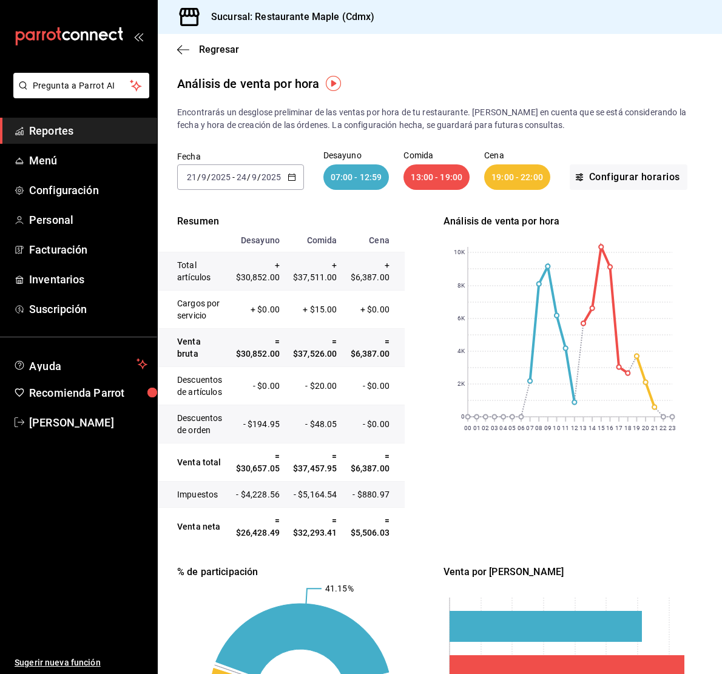
click at [231, 178] on div "[DATE] [DATE]" at bounding box center [208, 177] width 47 height 10
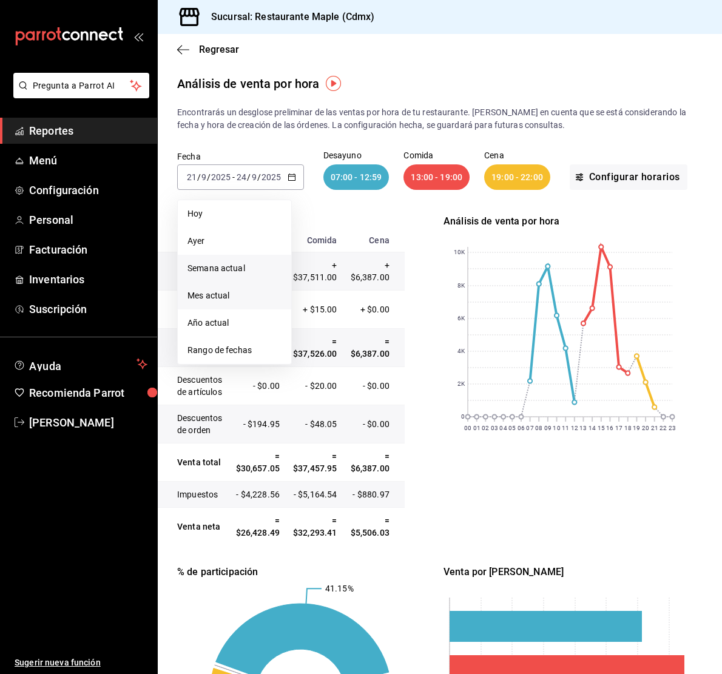
click at [217, 289] on span "Mes actual" at bounding box center [234, 295] width 94 height 13
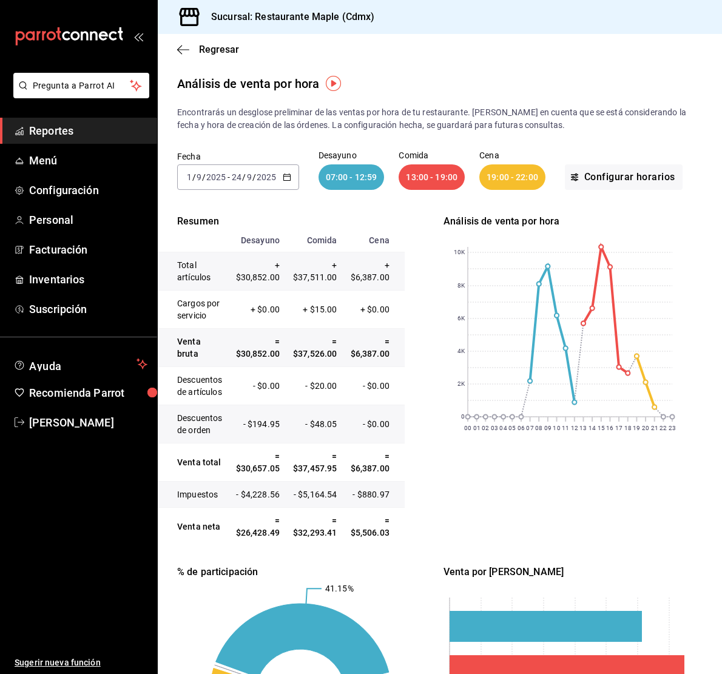
click at [240, 178] on input "24" at bounding box center [236, 177] width 11 height 10
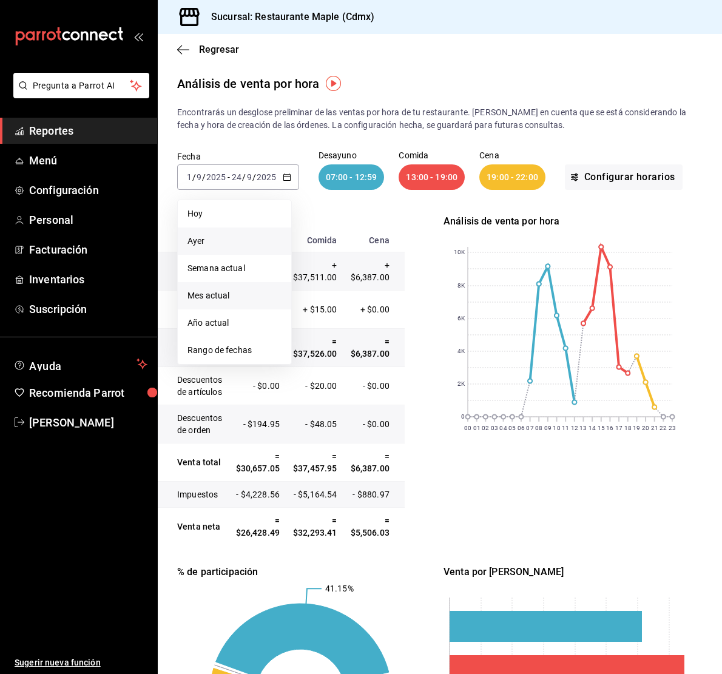
click at [223, 231] on li "Ayer" at bounding box center [234, 240] width 113 height 27
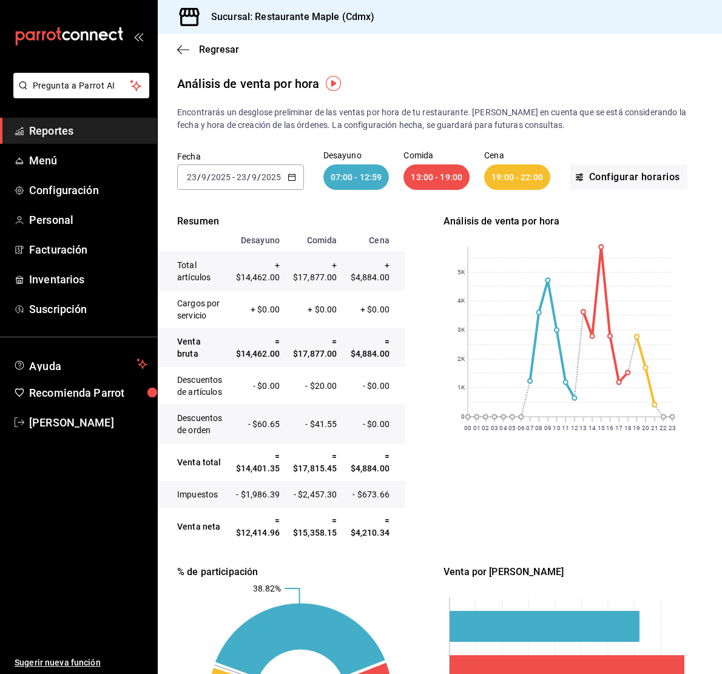
click at [274, 188] on div "[DATE] [DATE] - [DATE] [DATE]" at bounding box center [240, 176] width 127 height 25
click at [291, 176] on \(Stroke\) "button" at bounding box center [291, 176] width 7 height 1
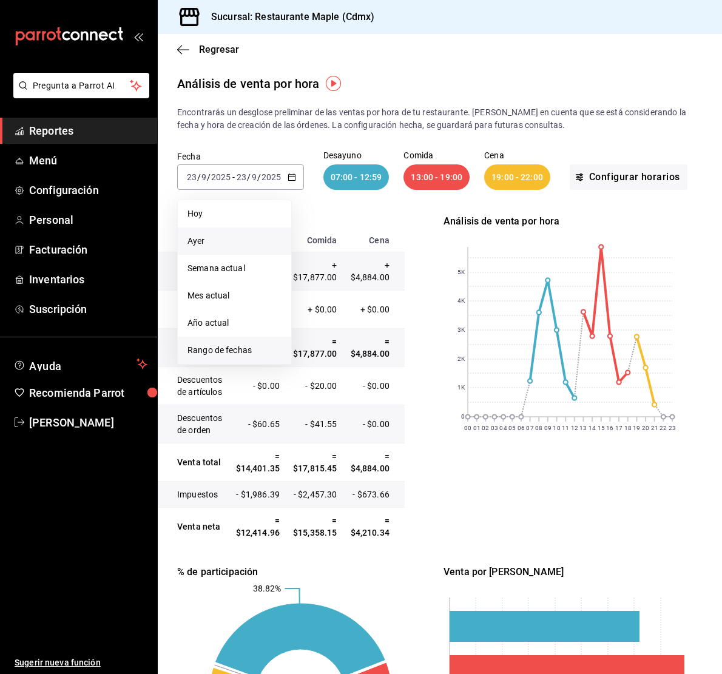
click at [226, 355] on span "Rango de fechas" at bounding box center [234, 350] width 94 height 13
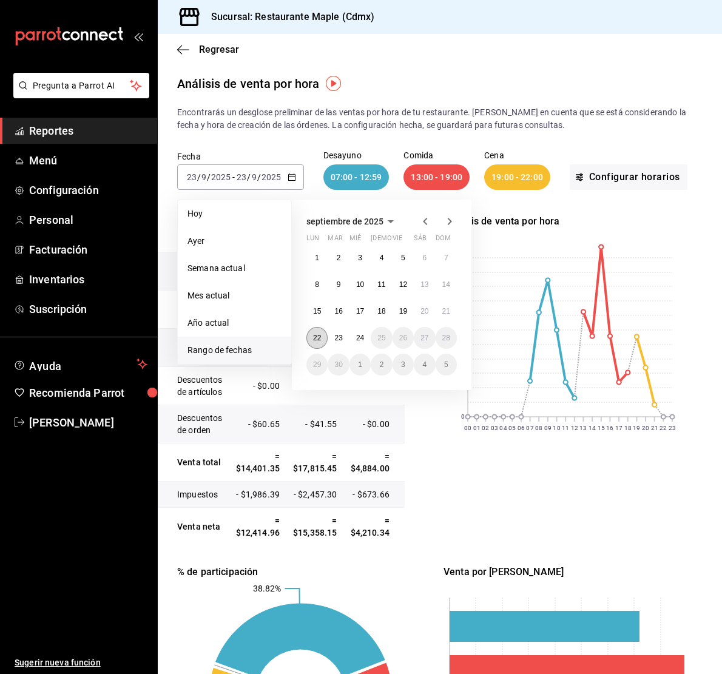
click at [321, 333] on button "22" at bounding box center [316, 338] width 21 height 22
click at [446, 442] on div "00 01 02 03 04 05 06 07 08 09 10 11 12 13 14 15 16 17 18 19 20 21 22 23 0 1K 2K…" at bounding box center [566, 337] width 247 height 216
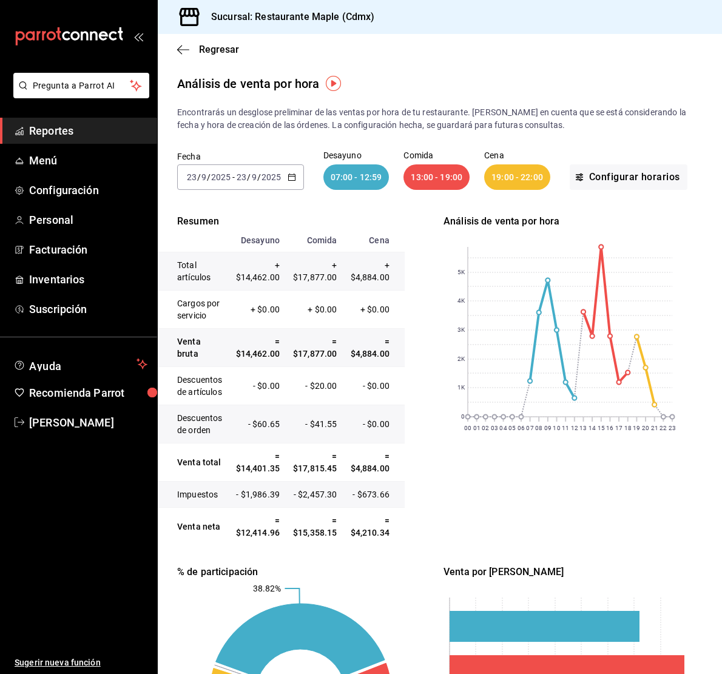
click at [195, 181] on input "23" at bounding box center [191, 177] width 11 height 10
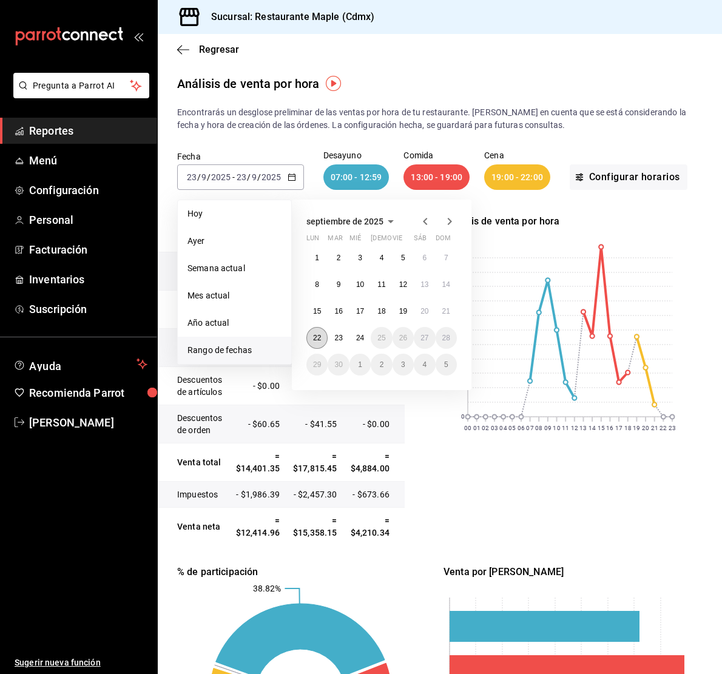
click at [316, 332] on button "22" at bounding box center [316, 338] width 21 height 22
click at [334, 344] on button "23" at bounding box center [338, 338] width 21 height 22
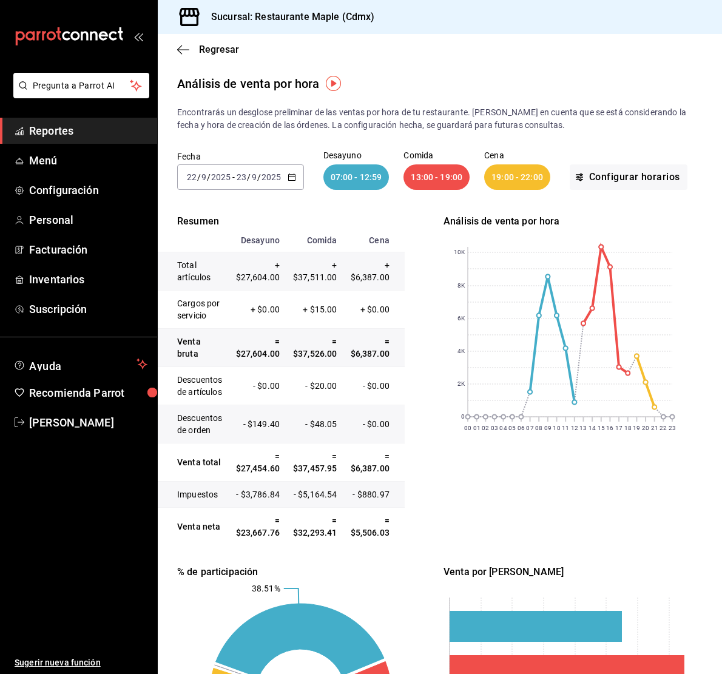
click at [286, 175] on div "[DATE] [DATE] - [DATE] [DATE]" at bounding box center [240, 176] width 127 height 25
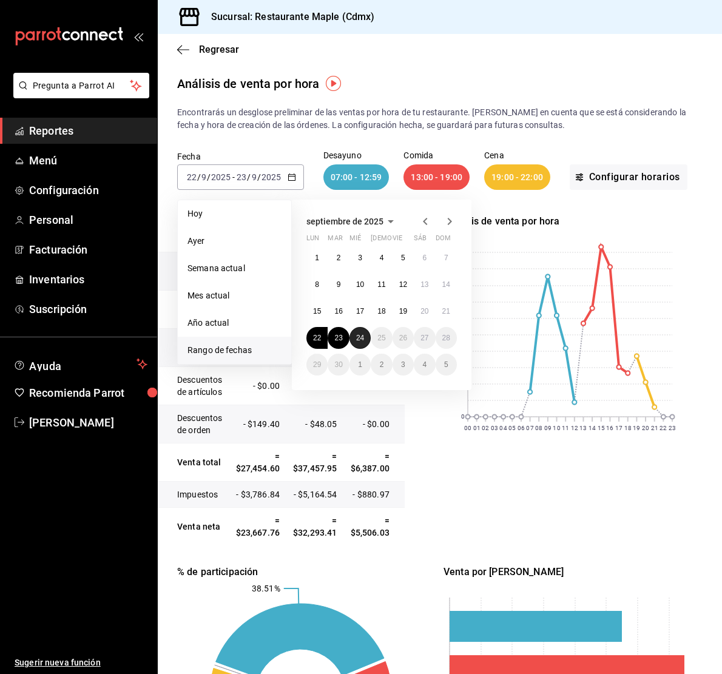
click at [352, 337] on button "24" at bounding box center [359, 338] width 21 height 22
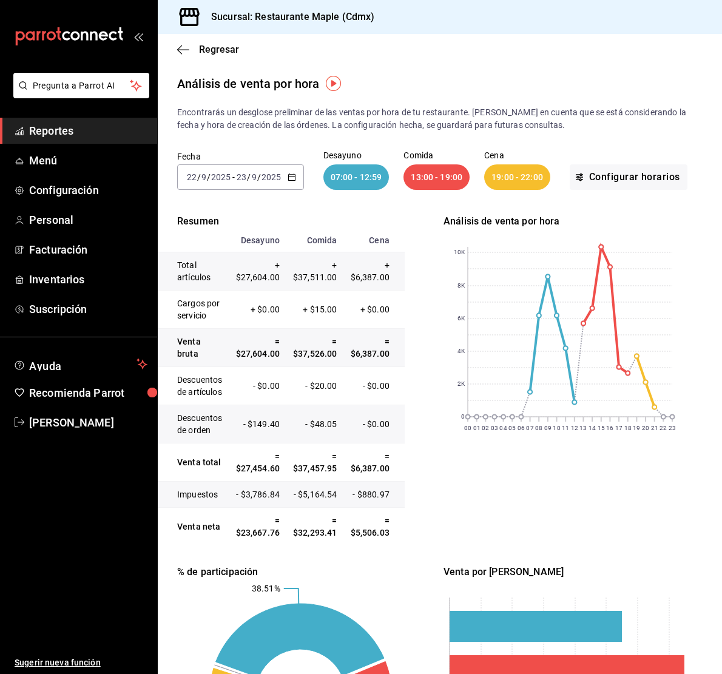
click at [468, 461] on div "Análisis de venta por hora 00 01 02 03 04 05 06 07 08 09 10 11 12 13 14 15 16 1…" at bounding box center [566, 379] width 247 height 331
click at [266, 171] on div "[DATE] [DATE] - [DATE] [DATE]" at bounding box center [240, 176] width 127 height 25
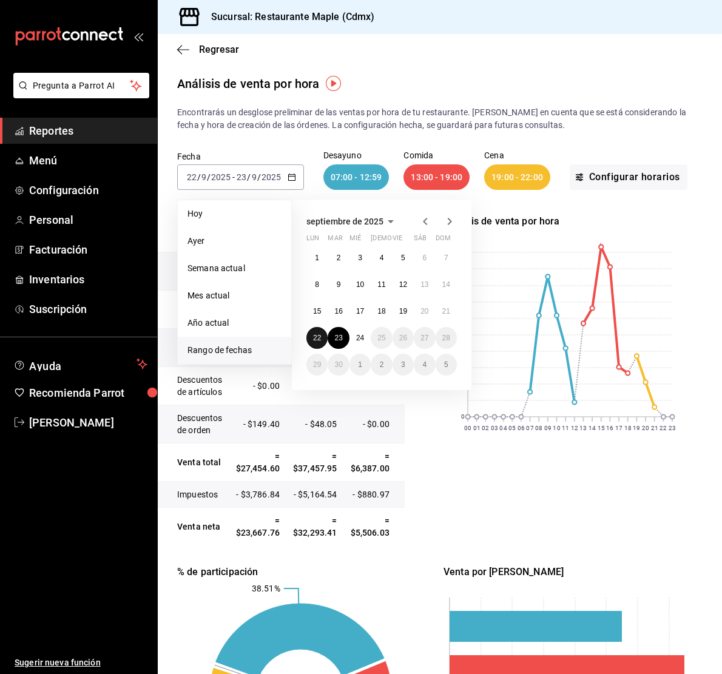
click at [318, 334] on abbr "22" at bounding box center [317, 338] width 8 height 8
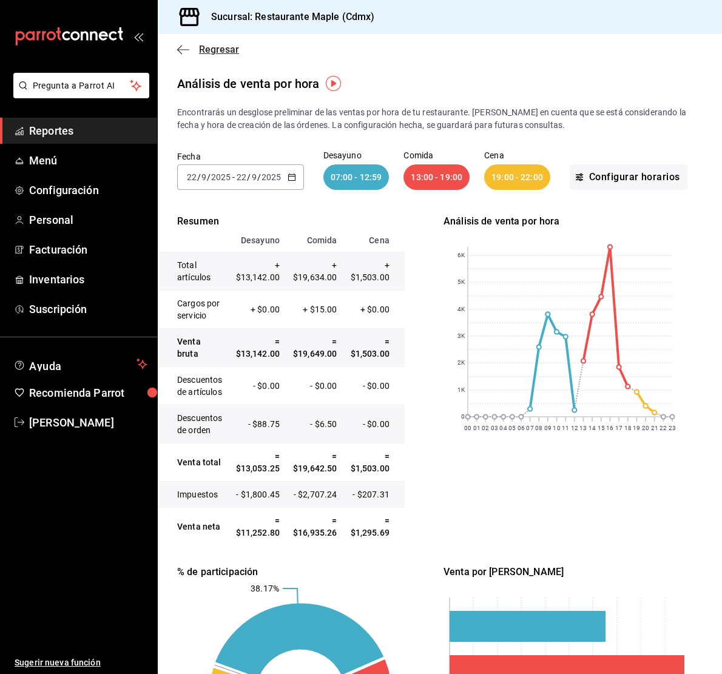
click at [184, 54] on icon "button" at bounding box center [183, 49] width 12 height 11
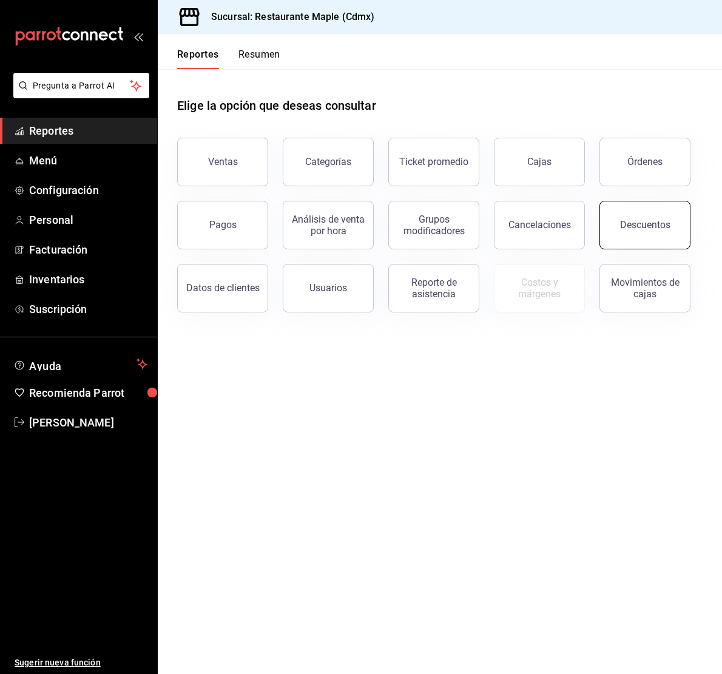
click at [641, 217] on button "Descuentos" at bounding box center [644, 225] width 91 height 49
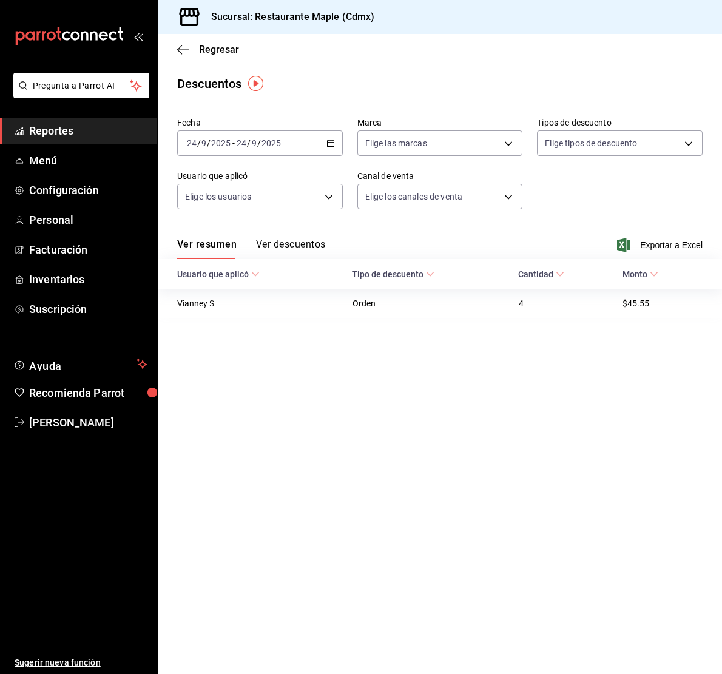
click at [328, 144] on icon "button" at bounding box center [330, 143] width 8 height 8
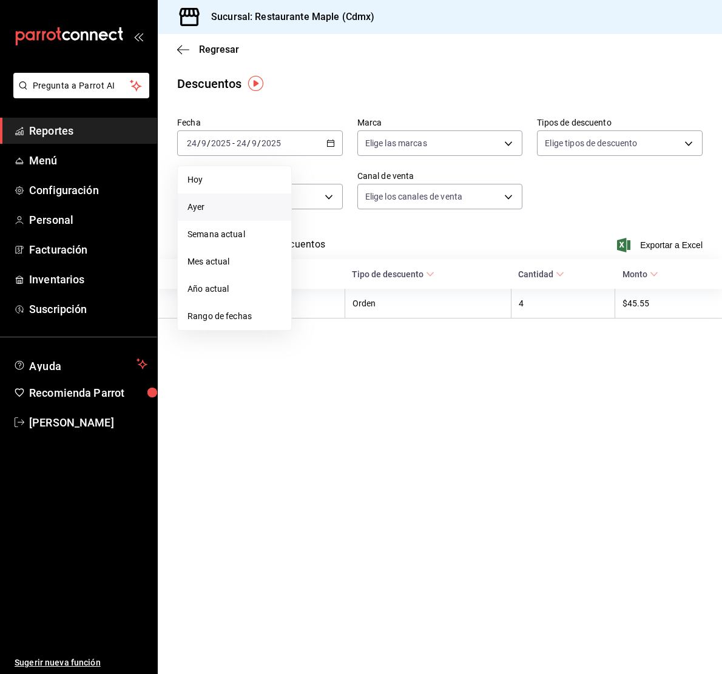
click at [226, 205] on span "Ayer" at bounding box center [234, 207] width 94 height 13
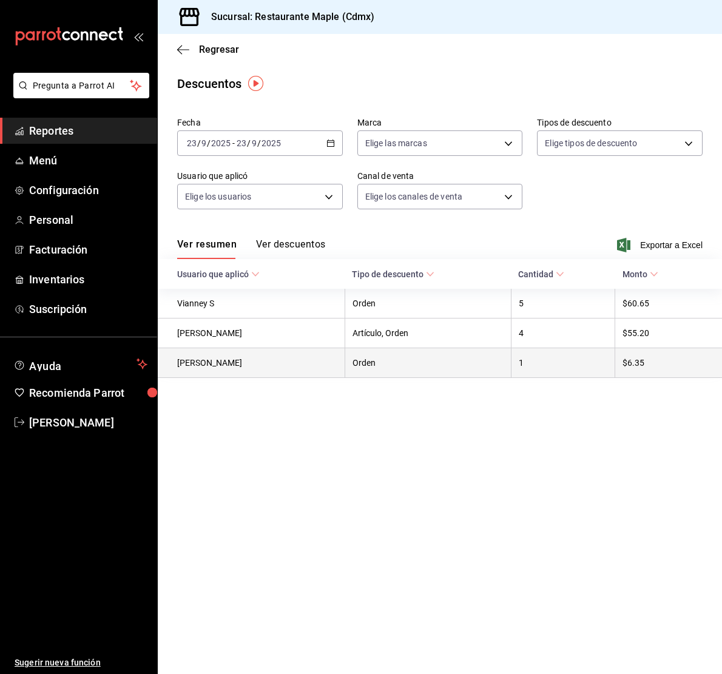
click at [211, 363] on th "[PERSON_NAME]" at bounding box center [251, 363] width 187 height 30
click at [378, 357] on th "Orden" at bounding box center [428, 363] width 166 height 30
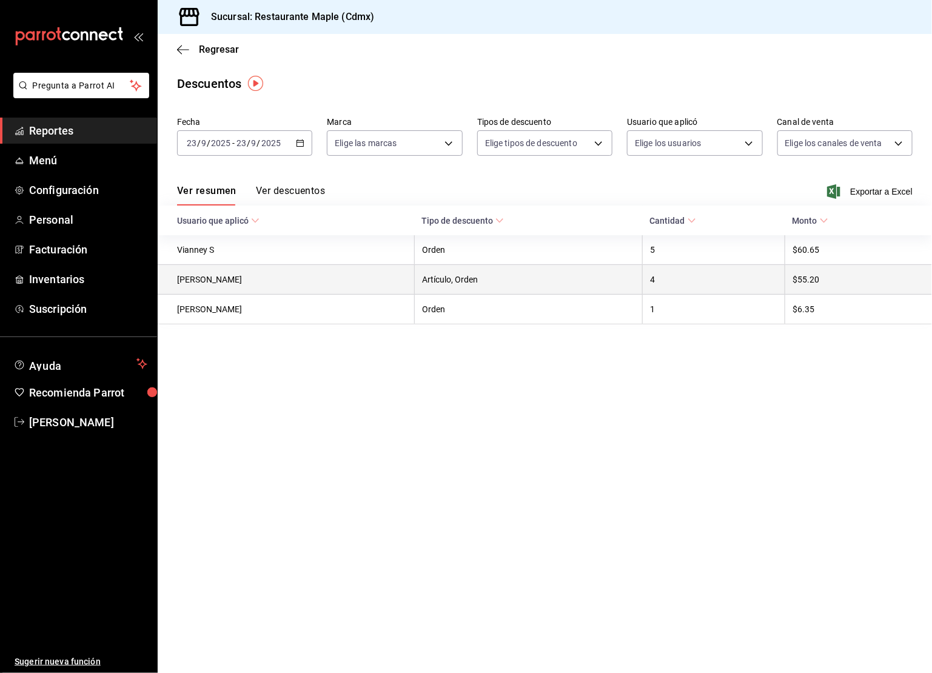
click at [444, 294] on th "Artículo, Orden" at bounding box center [528, 280] width 228 height 30
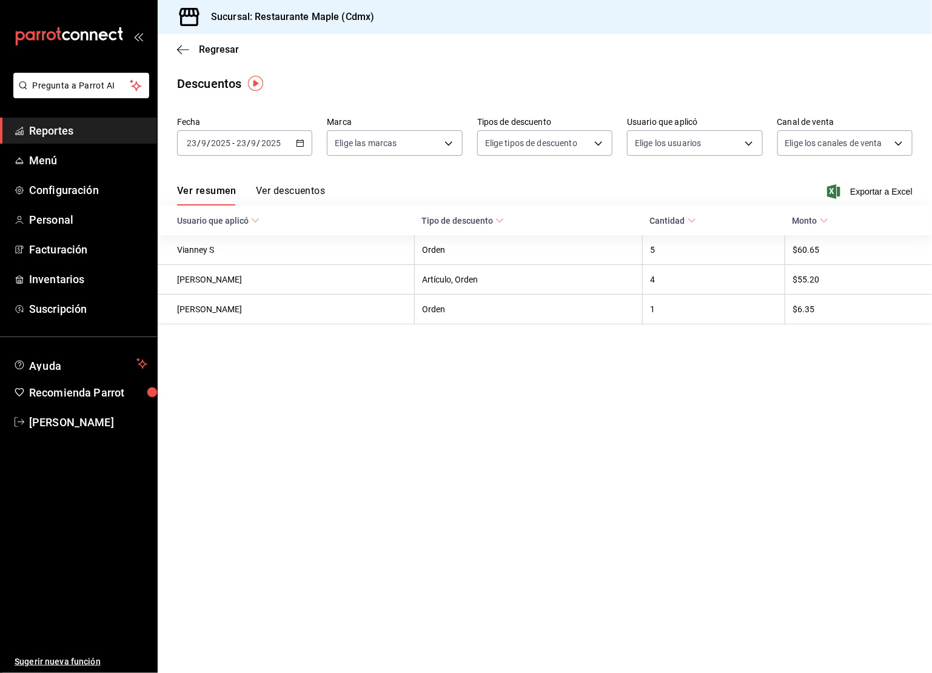
click at [499, 214] on th "Tipo de descuento" at bounding box center [528, 221] width 228 height 30
click at [245, 218] on span "Usuario que aplicó" at bounding box center [218, 221] width 82 height 10
click at [183, 53] on icon "button" at bounding box center [183, 49] width 12 height 11
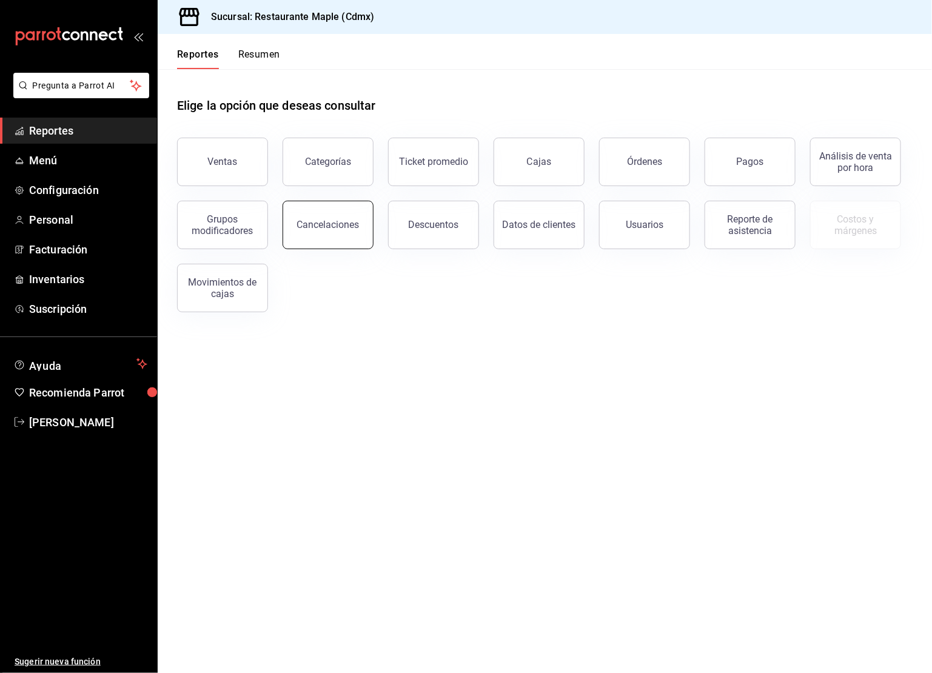
click at [329, 244] on button "Cancelaciones" at bounding box center [328, 225] width 91 height 49
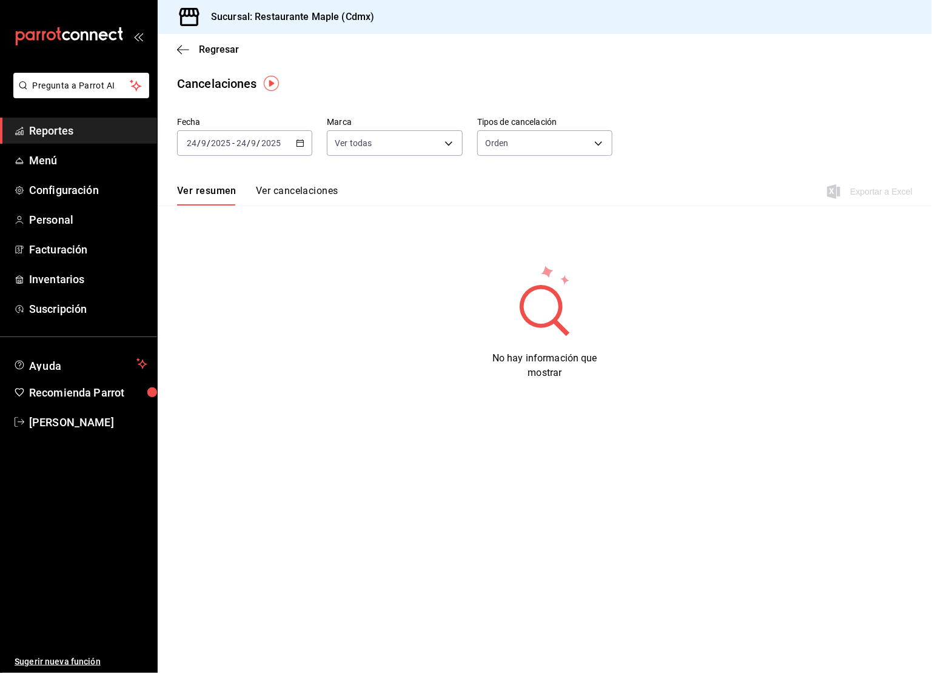
click at [308, 140] on div "[DATE] [DATE] - [DATE] [DATE]" at bounding box center [244, 142] width 135 height 25
click at [230, 210] on span "Ayer" at bounding box center [234, 207] width 94 height 13
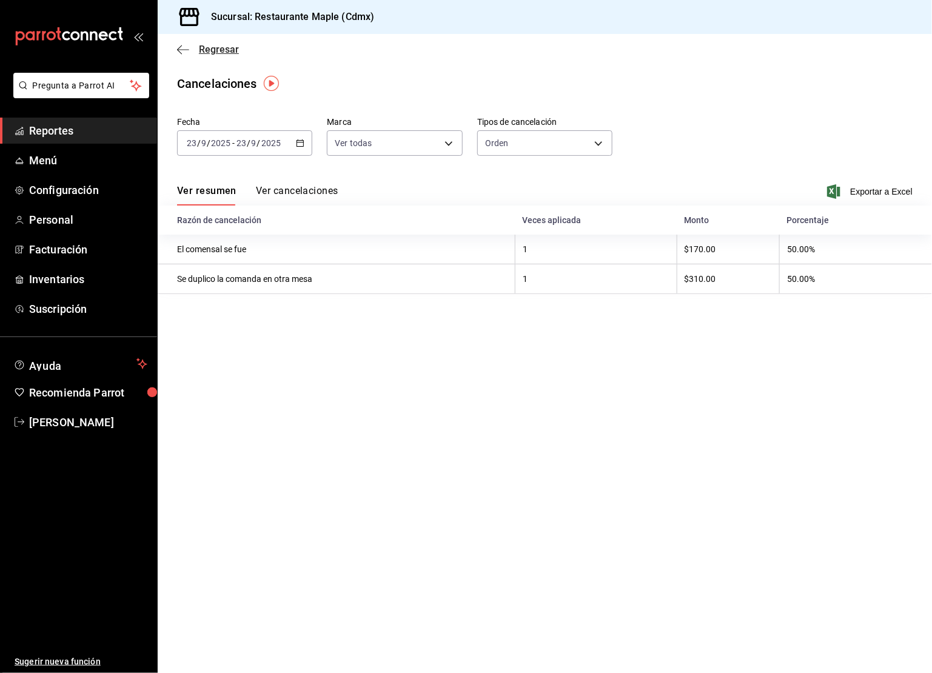
click at [183, 52] on icon "button" at bounding box center [183, 49] width 12 height 11
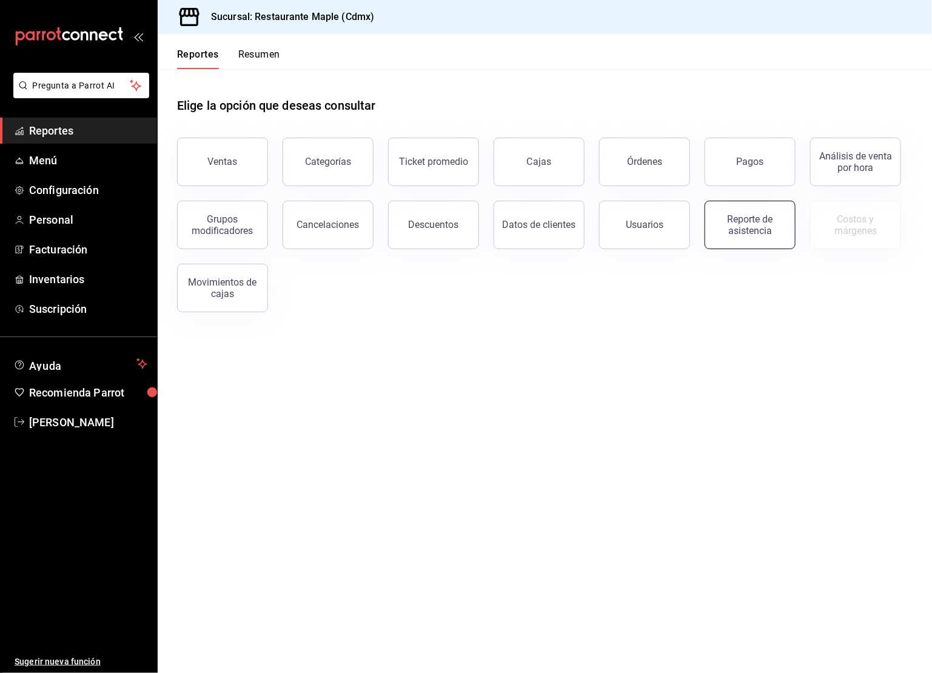
click at [702, 235] on div "Reporte de asistencia" at bounding box center [750, 225] width 75 height 23
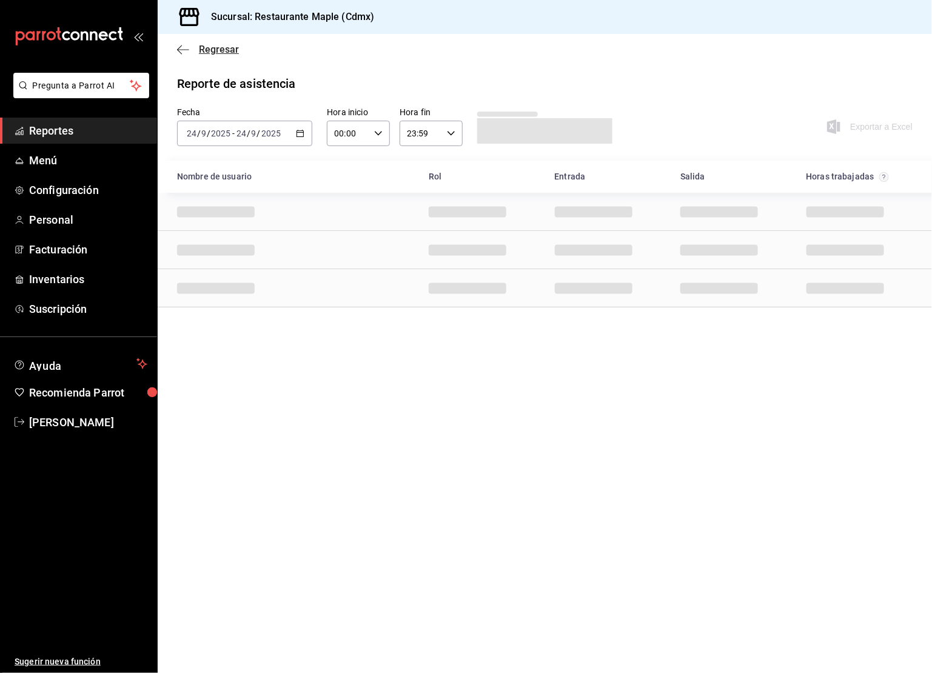
click at [180, 47] on icon "button" at bounding box center [183, 49] width 12 height 11
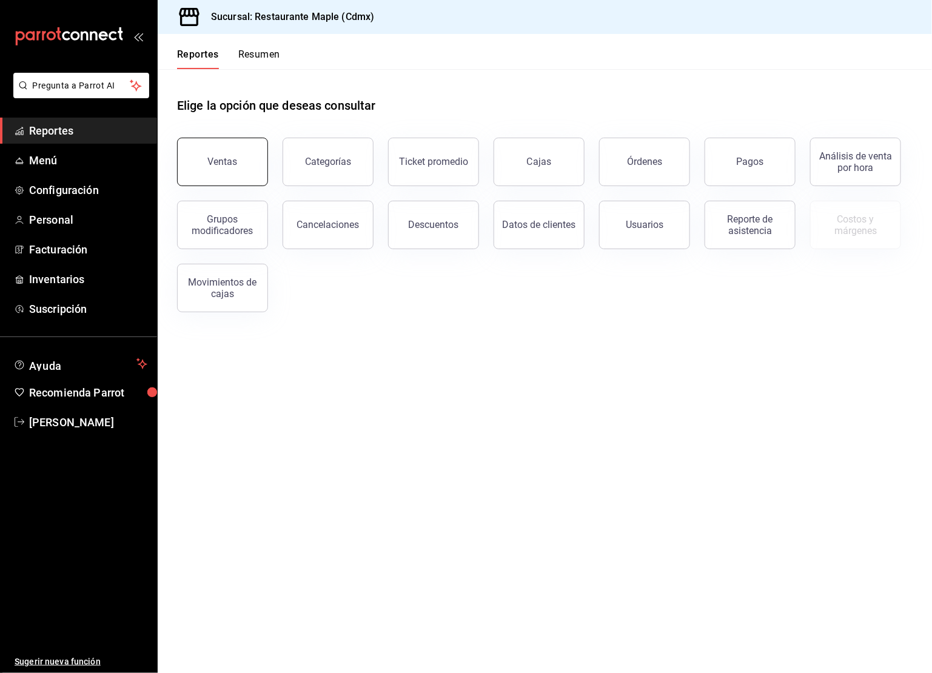
click at [214, 173] on button "Ventas" at bounding box center [222, 162] width 91 height 49
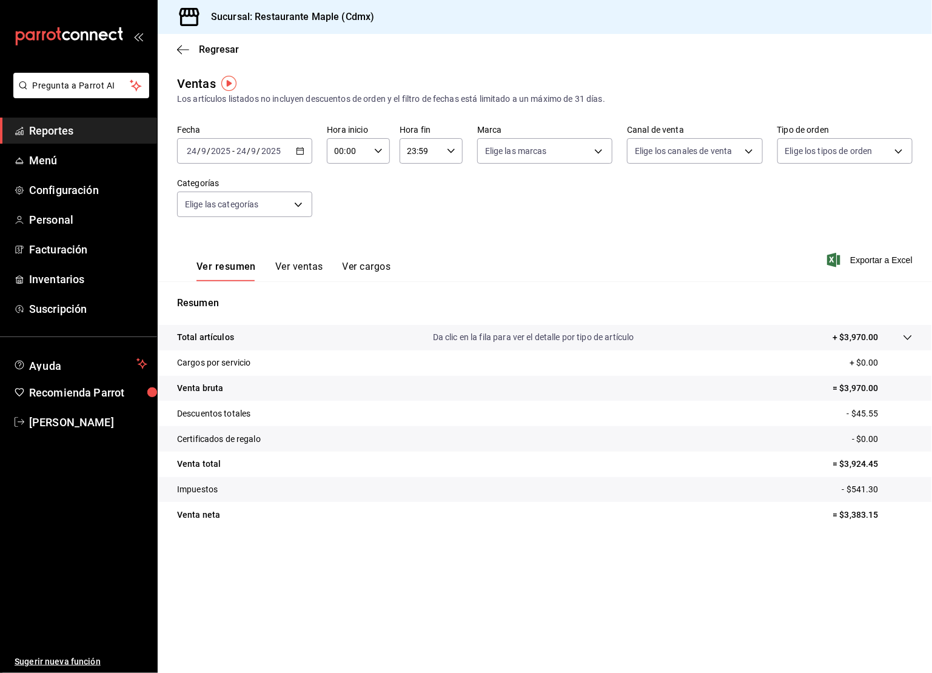
click at [302, 152] on icon "button" at bounding box center [300, 151] width 8 height 8
click at [224, 213] on span "Ayer" at bounding box center [234, 215] width 94 height 13
click at [303, 264] on button "Ver ventas" at bounding box center [299, 271] width 48 height 21
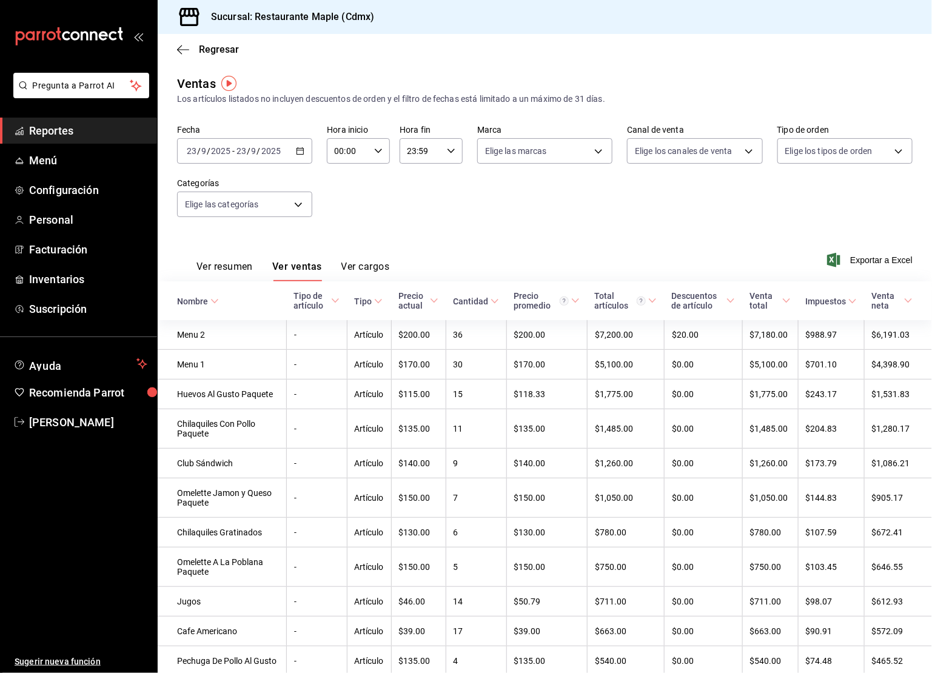
click at [213, 306] on th "Nombre" at bounding box center [222, 300] width 129 height 39
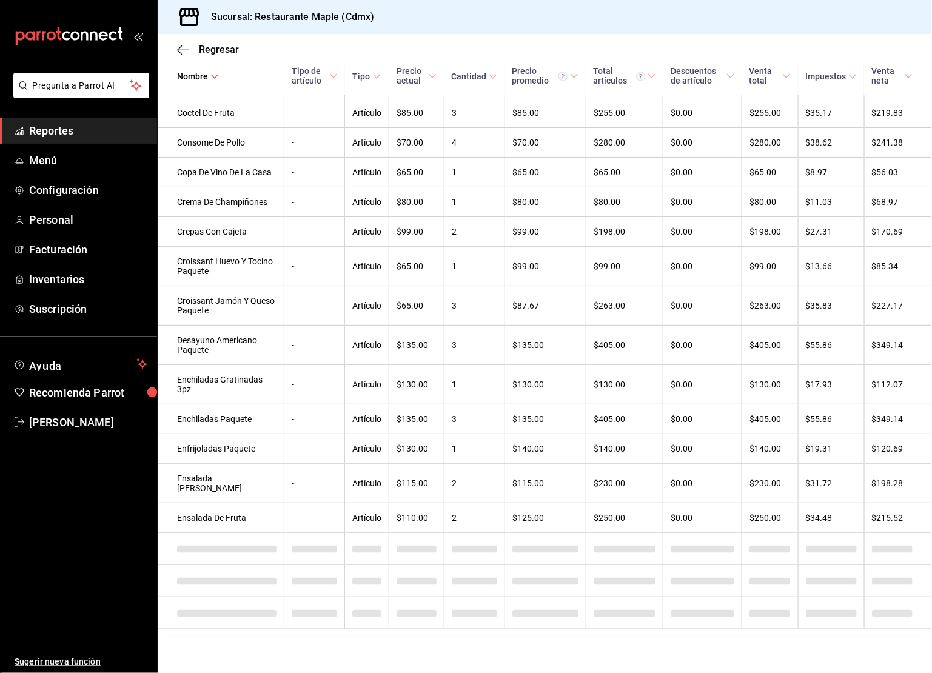
scroll to position [1162, 0]
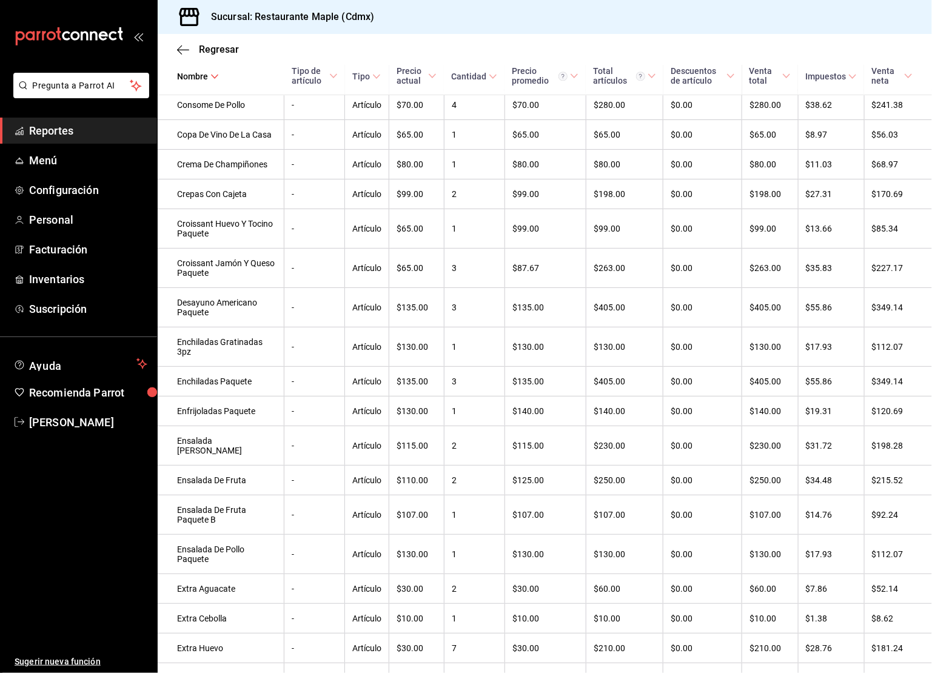
click at [363, 68] on th "Tipo" at bounding box center [367, 64] width 44 height 61
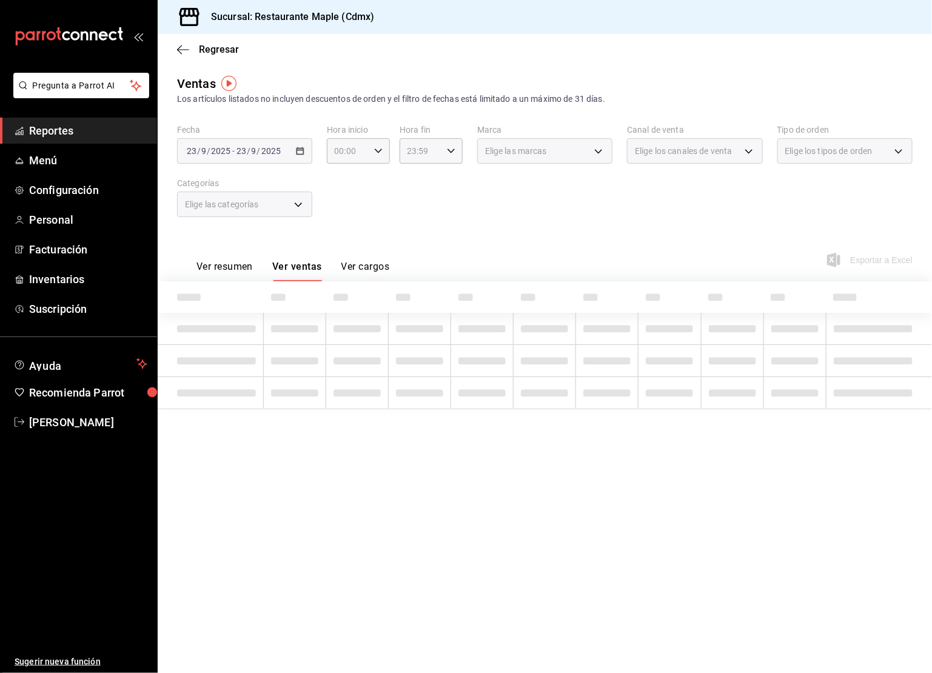
scroll to position [0, 0]
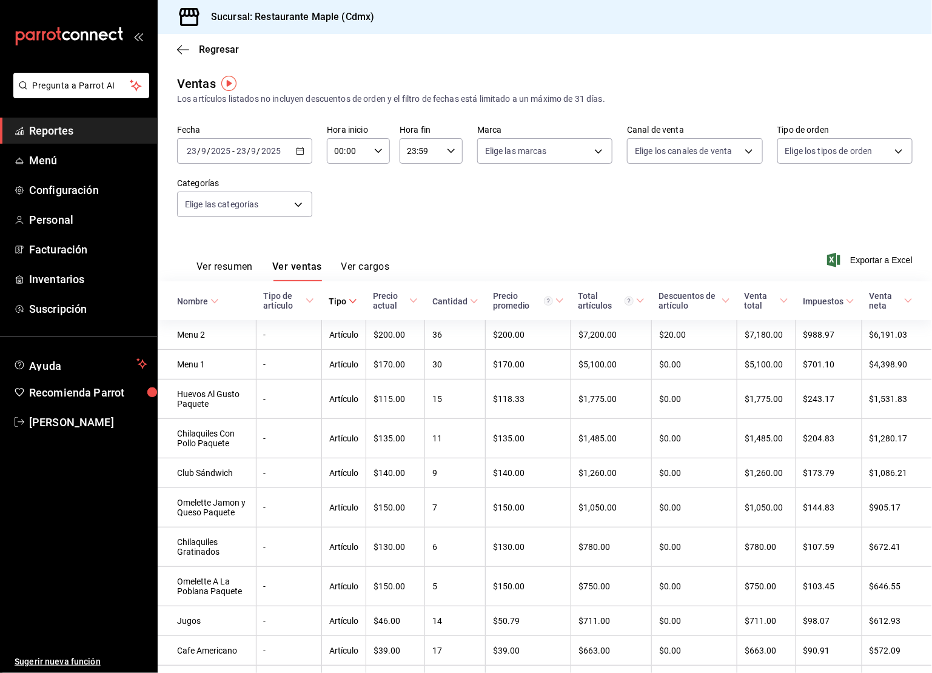
click at [472, 304] on icon at bounding box center [474, 301] width 8 height 8
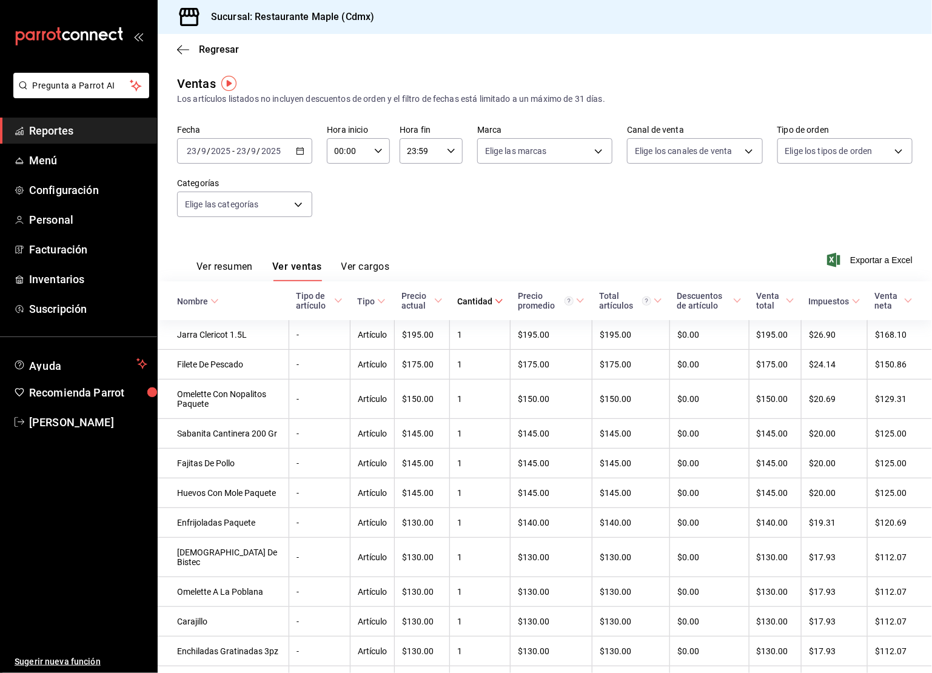
click at [460, 300] on div "Cantidad" at bounding box center [474, 302] width 35 height 10
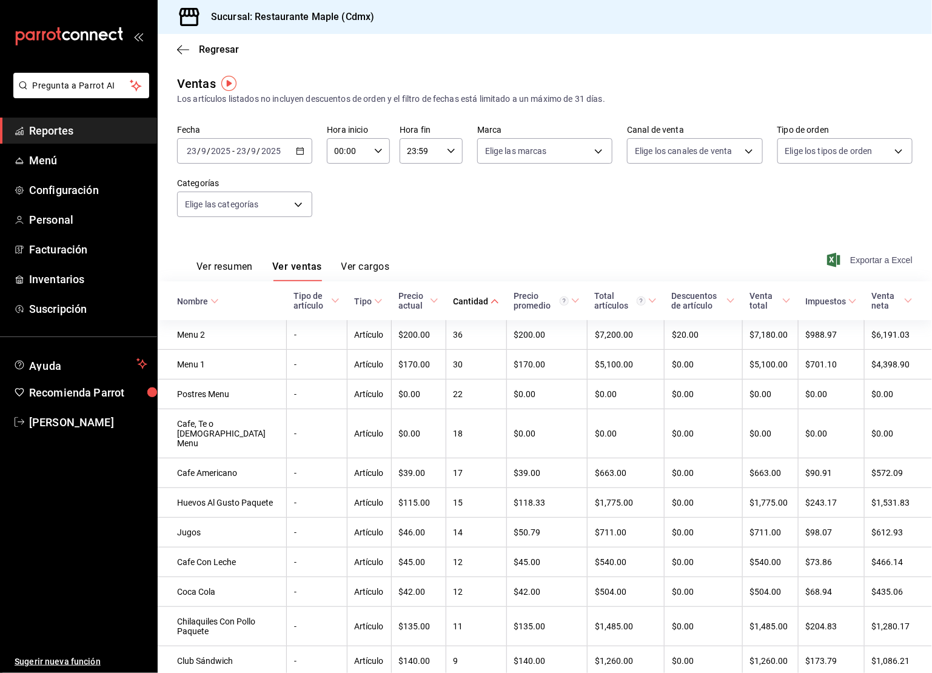
click at [702, 264] on span "Exportar a Excel" at bounding box center [871, 260] width 83 height 15
click at [298, 206] on body "Pregunta a Parrot AI Reportes Menú Configuración Personal Facturación Inventari…" at bounding box center [466, 336] width 932 height 673
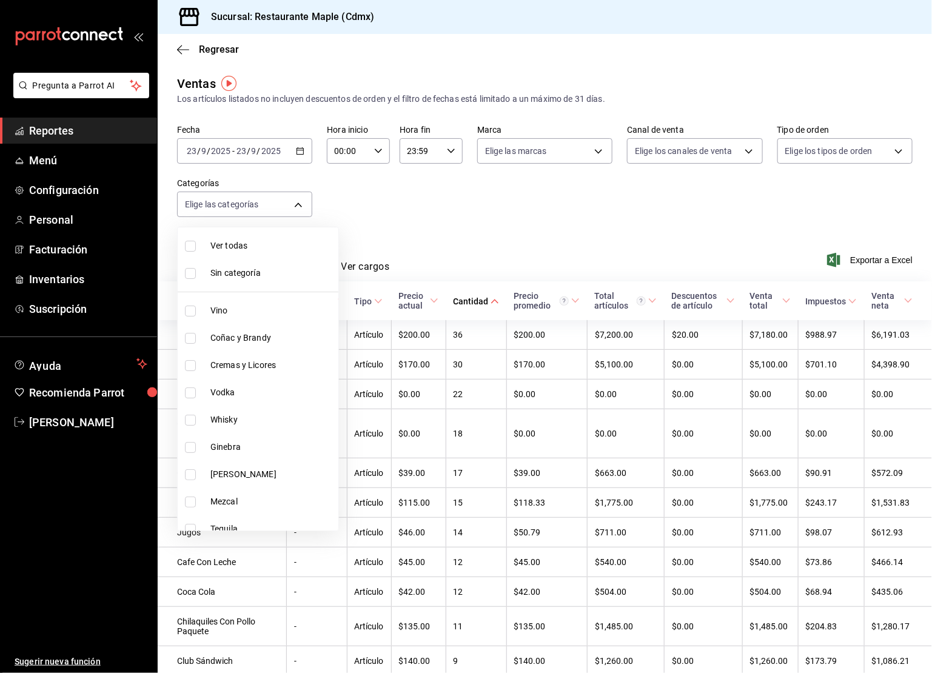
scroll to position [694, 0]
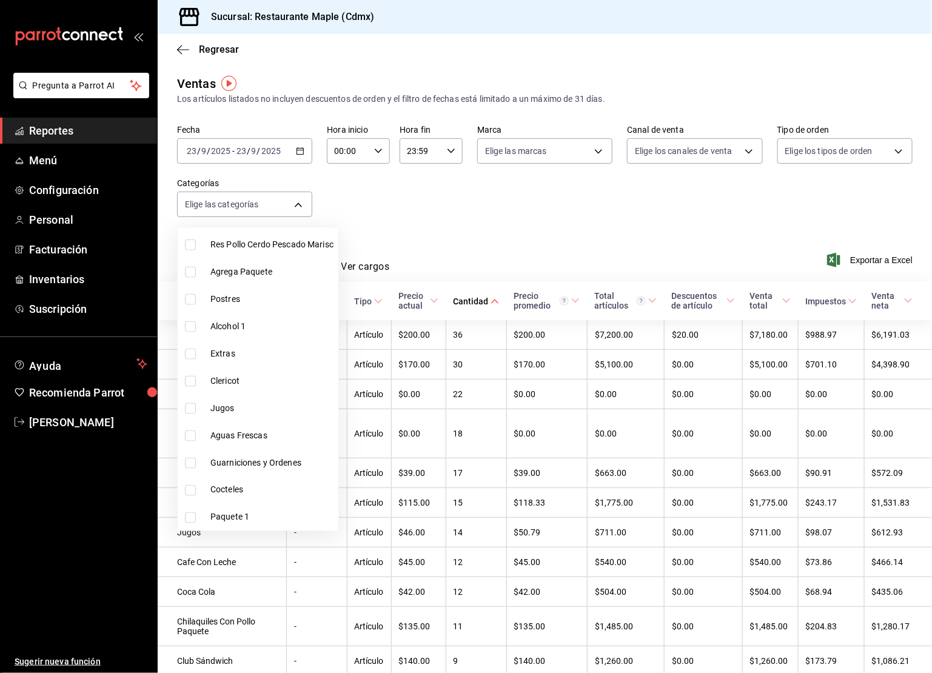
click at [187, 517] on input "checkbox" at bounding box center [190, 518] width 11 height 11
checkbox input "true"
type input "83171d72-8dc8-4f5a-8b38-964668ba93aa"
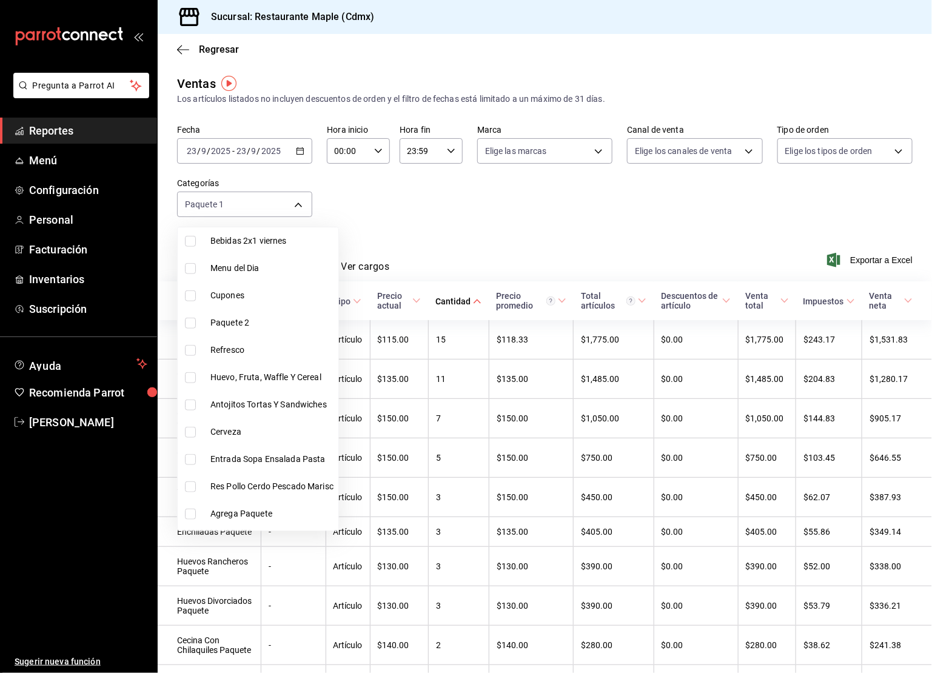
scroll to position [425, 0]
click at [193, 352] on input "checkbox" at bounding box center [190, 350] width 11 height 11
checkbox input "true"
type input "83171d72-8dc8-4f5a-8b38-964668ba93aa,e3cb425f-c1e7-44bd-b7e4-662a00ebeb86"
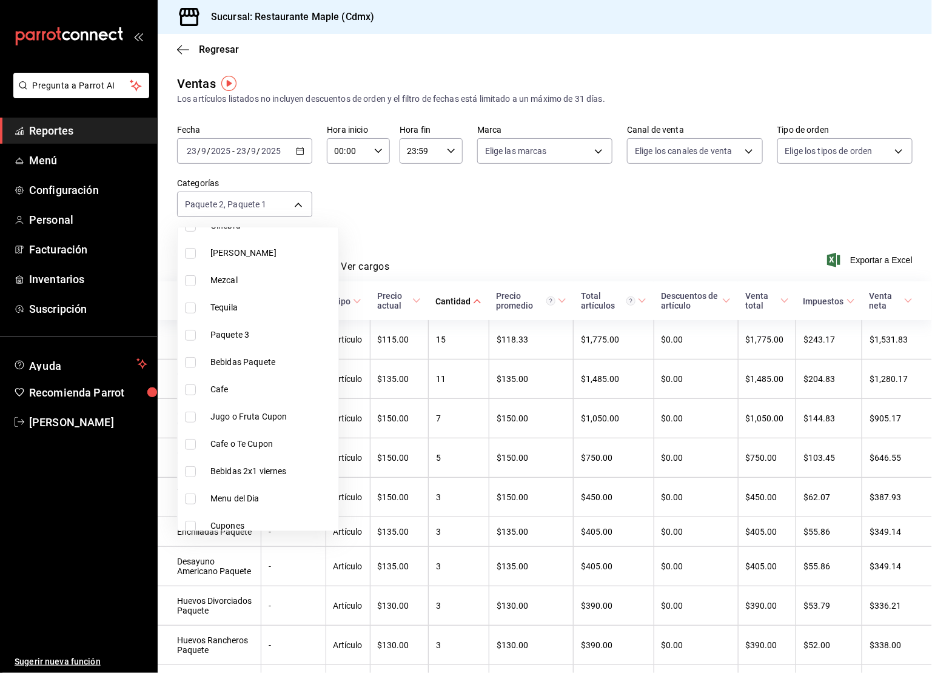
scroll to position [205, 0]
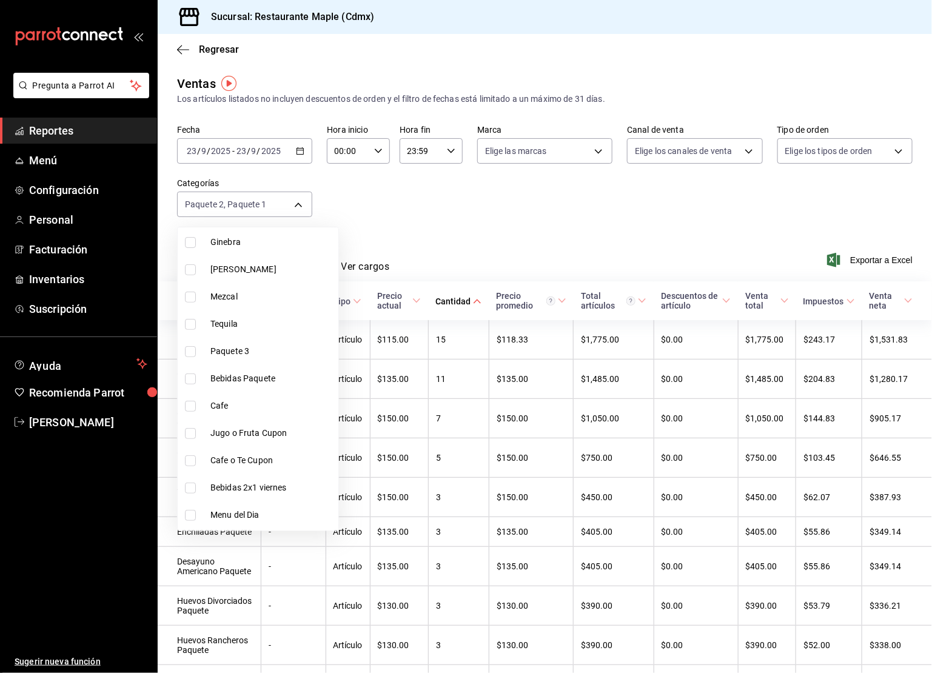
click at [190, 352] on input "checkbox" at bounding box center [190, 351] width 11 height 11
checkbox input "true"
type input "83171d72-8dc8-4f5a-8b38-964668ba93aa,e3cb425f-c1e7-44bd-b7e4-662a00ebeb86,ee9f3…"
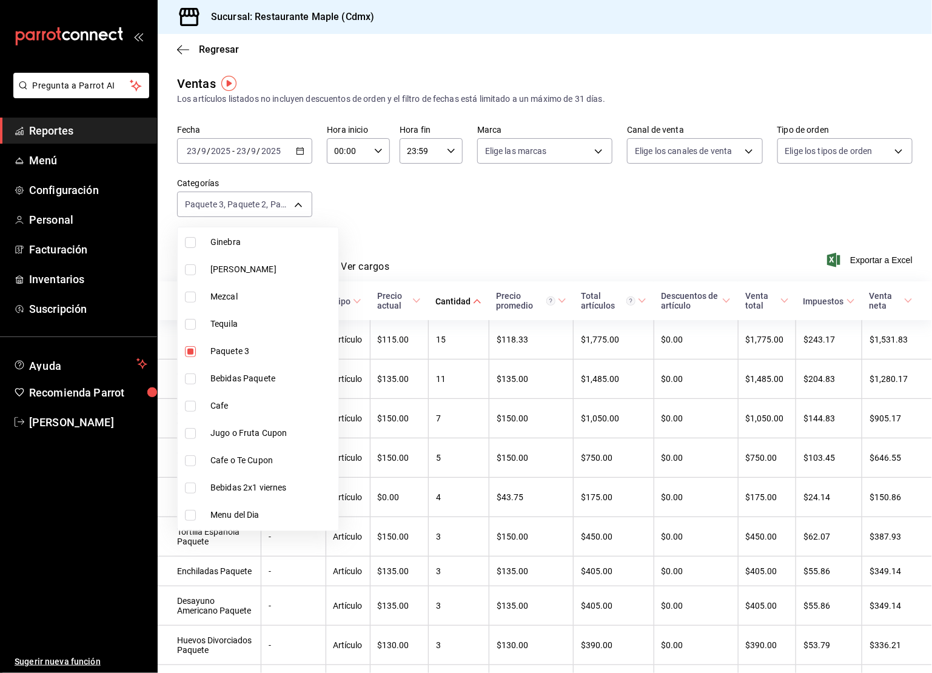
click at [483, 212] on div at bounding box center [466, 336] width 932 height 673
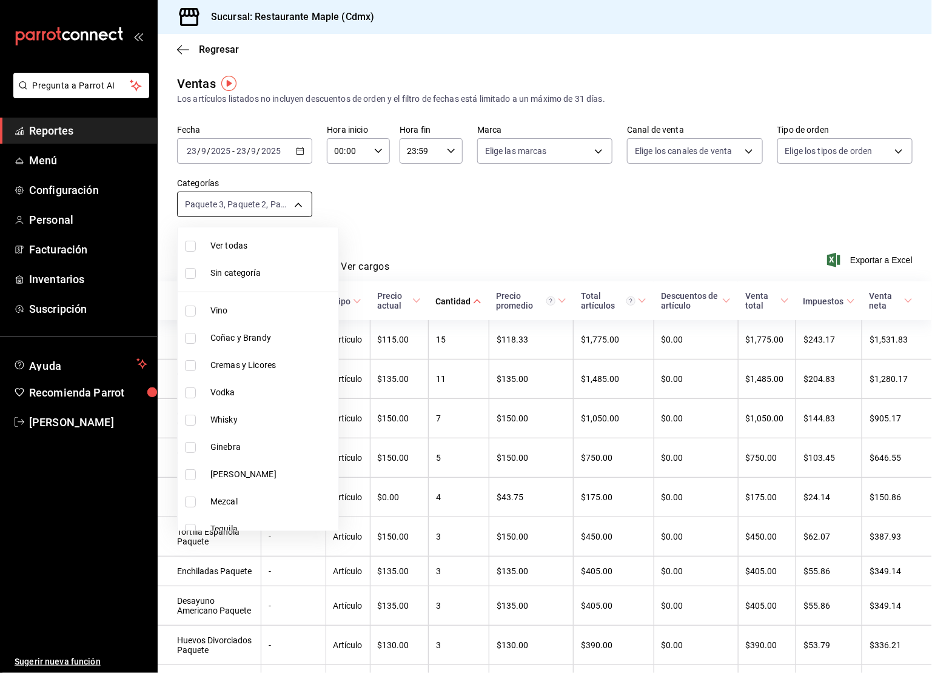
click at [223, 206] on body "Pregunta a Parrot AI Reportes Menú Configuración Personal Facturación Inventari…" at bounding box center [466, 336] width 932 height 673
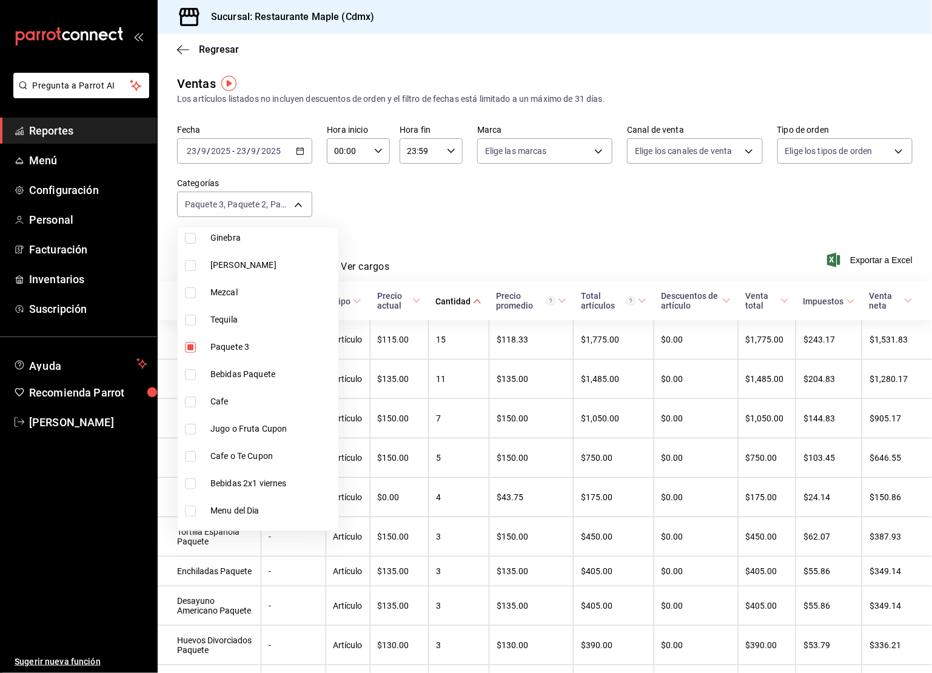
scroll to position [234, 0]
click at [190, 345] on input "checkbox" at bounding box center [190, 350] width 11 height 11
checkbox input "true"
type input "83171d72-8dc8-4f5a-8b38-964668ba93aa,e3cb425f-c1e7-44bd-b7e4-662a00ebeb86,ee9f3…"
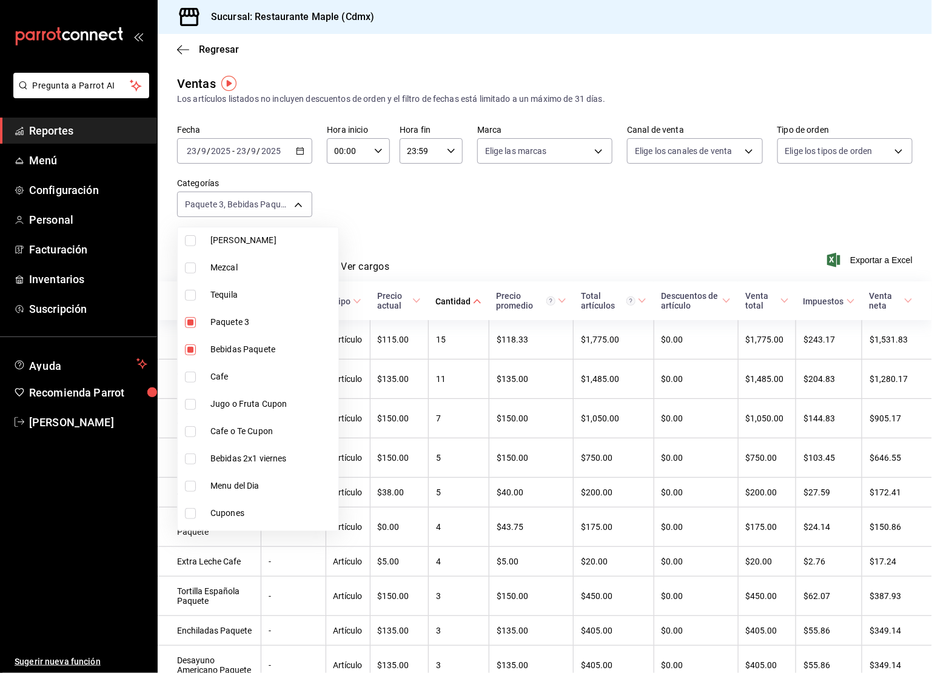
click at [398, 221] on div at bounding box center [466, 336] width 932 height 673
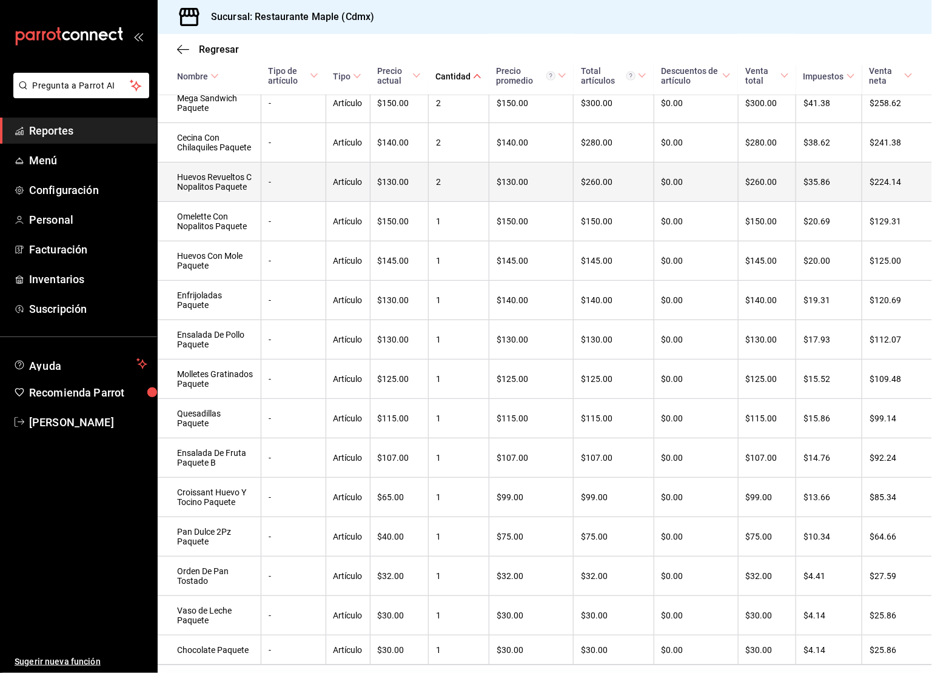
scroll to position [789, 0]
